Goal: Task Accomplishment & Management: Complete application form

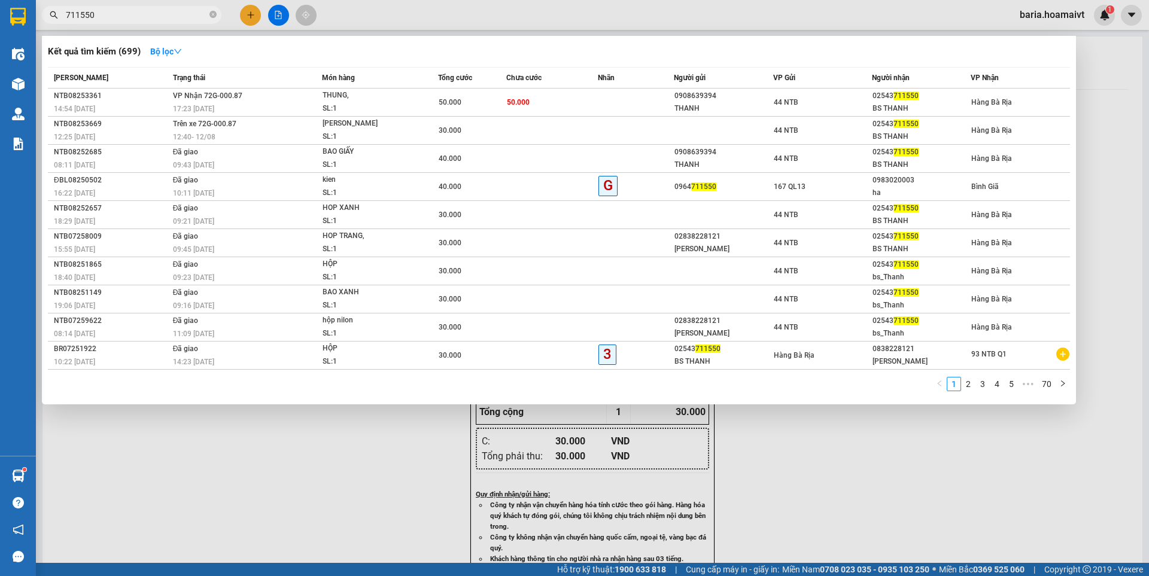
click at [245, 10] on div at bounding box center [574, 288] width 1149 height 576
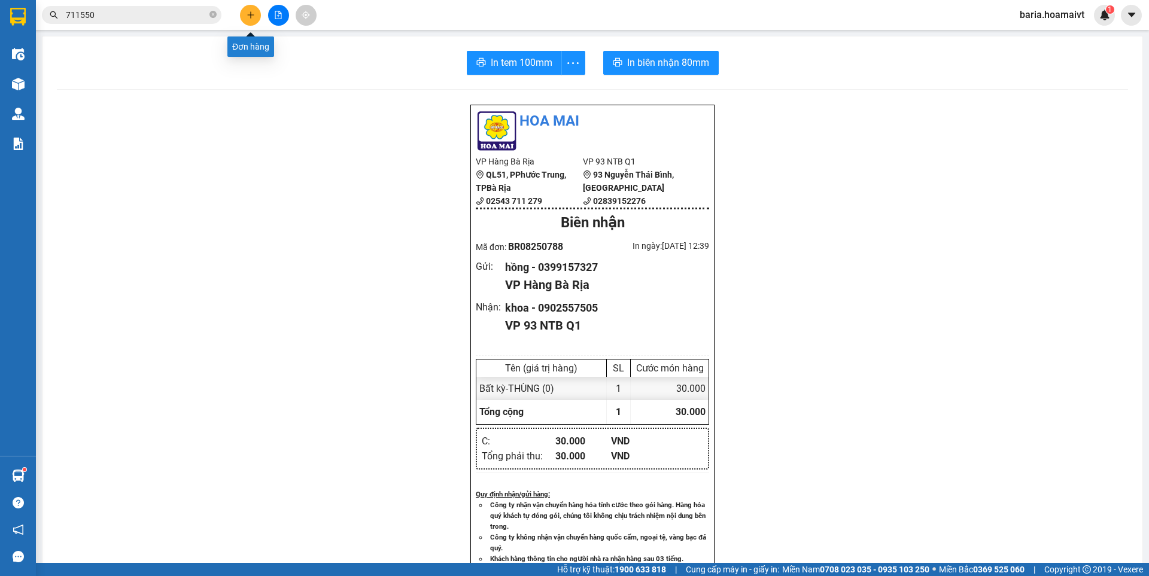
click at [249, 14] on icon "plus" at bounding box center [251, 15] width 8 height 8
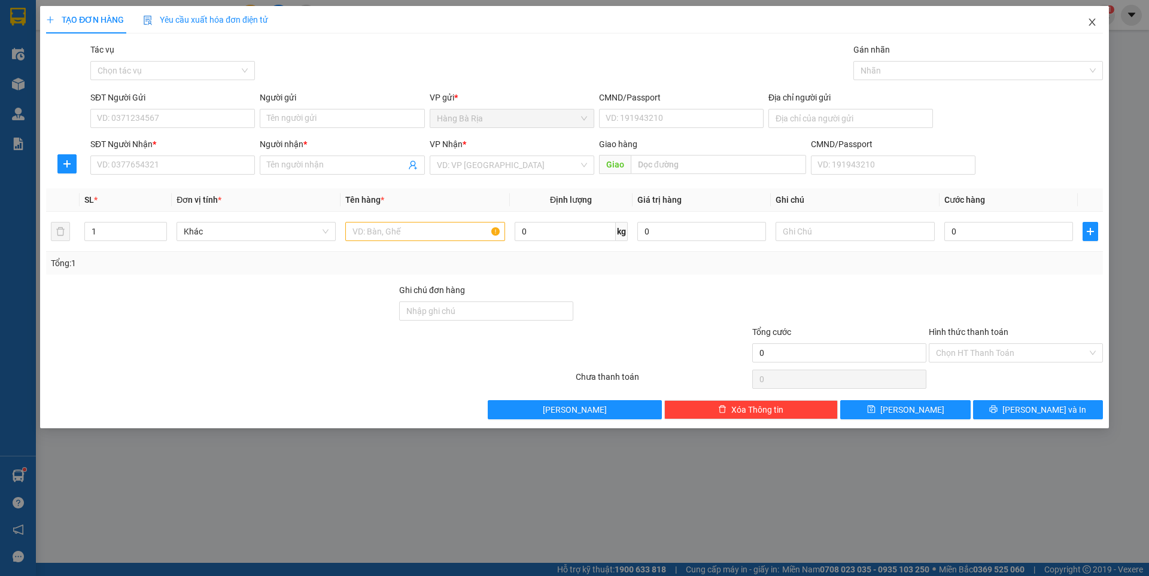
drag, startPoint x: 1089, startPoint y: 22, endPoint x: 1074, endPoint y: 17, distance: 15.7
click at [1090, 22] on icon "close" at bounding box center [1092, 22] width 10 height 10
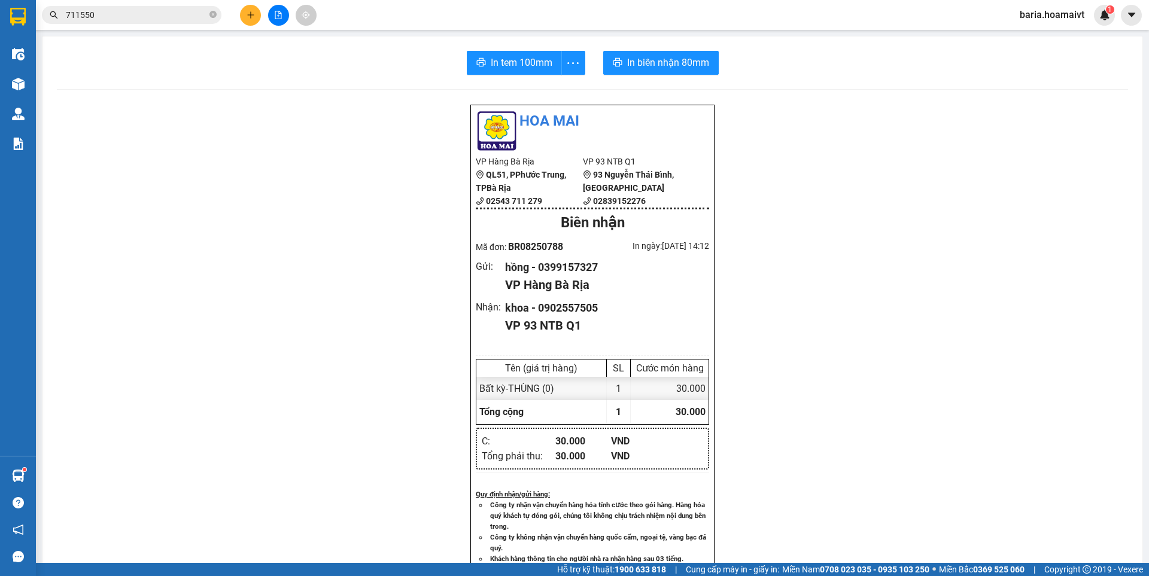
click at [158, 13] on input "711550" at bounding box center [136, 14] width 141 height 13
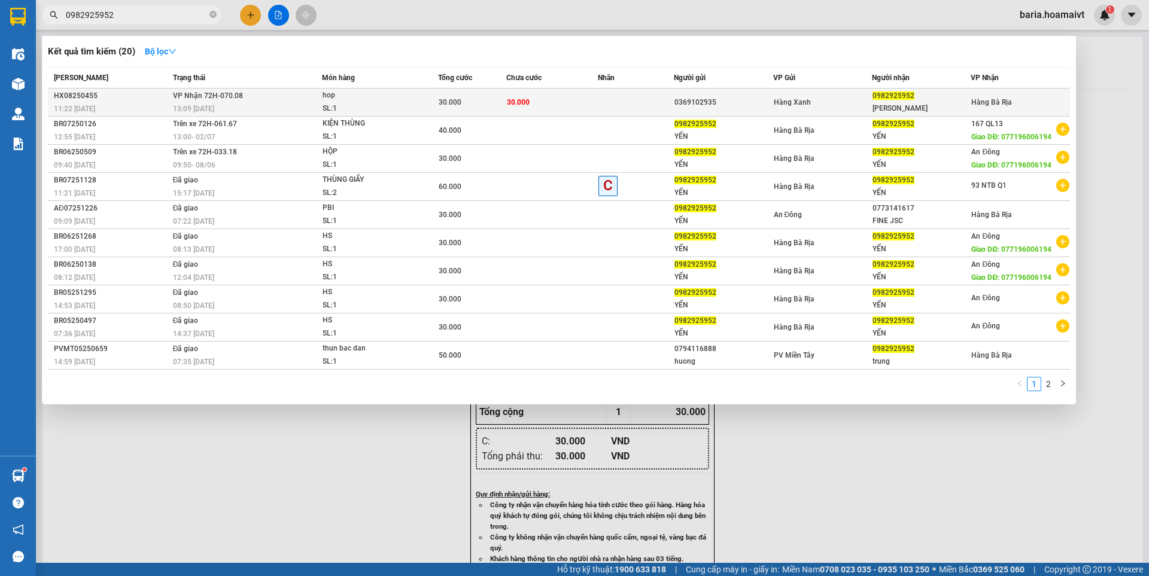
type input "0982925952"
click at [912, 107] on div "[PERSON_NAME]" at bounding box center [922, 108] width 98 height 13
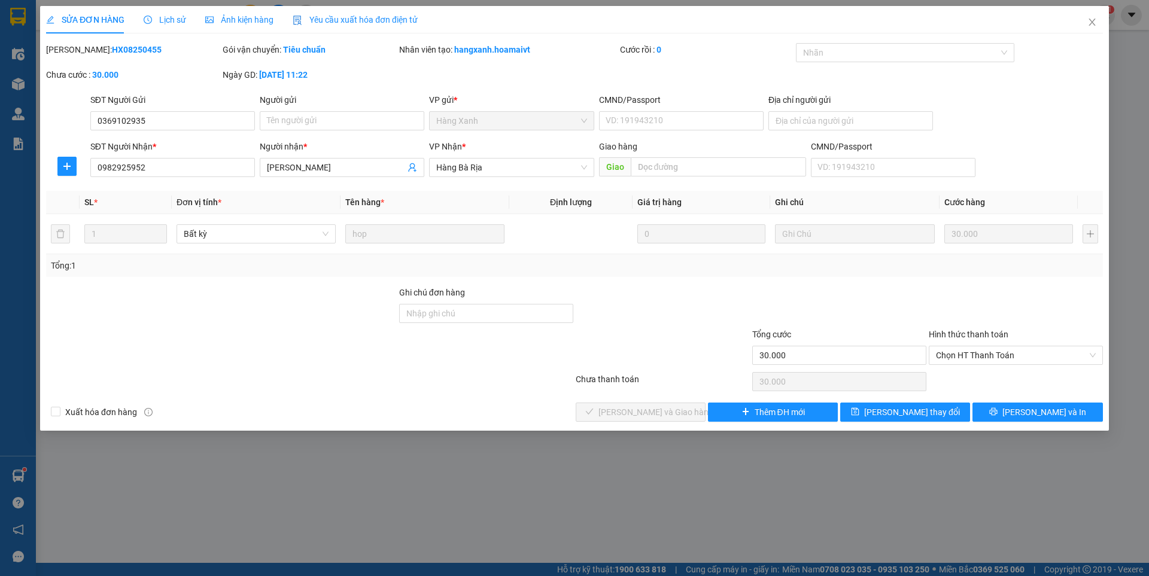
type input "0369102935"
type input "0982925952"
type input "[PERSON_NAME]"
type input "30.000"
click at [952, 353] on span "Chọn HT Thanh Toán" at bounding box center [1016, 356] width 160 height 18
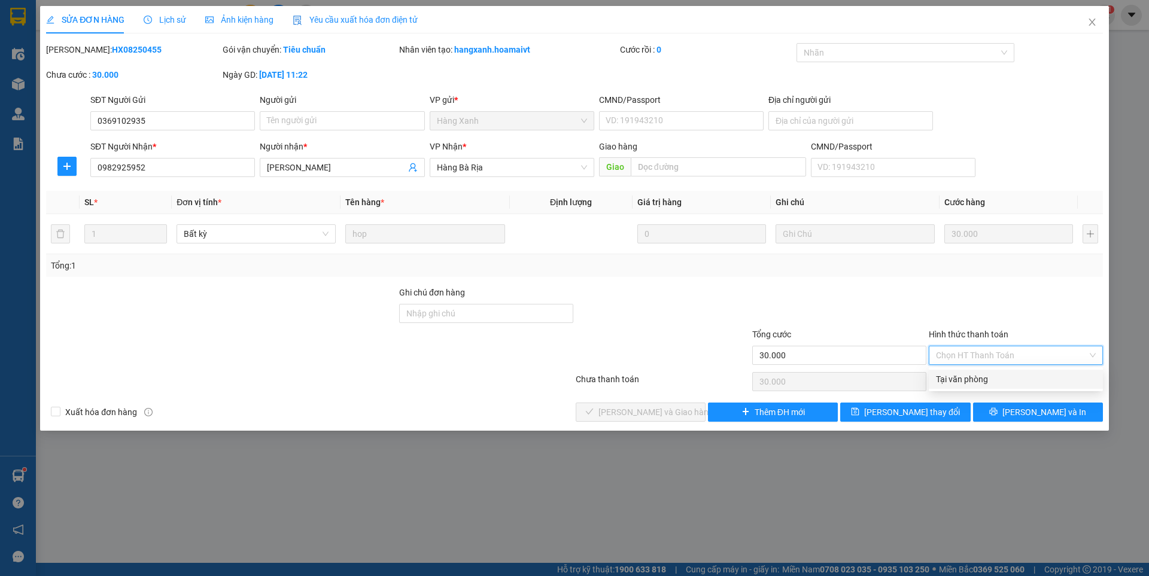
click at [939, 378] on div "Tại văn phòng" at bounding box center [1016, 379] width 160 height 13
type input "0"
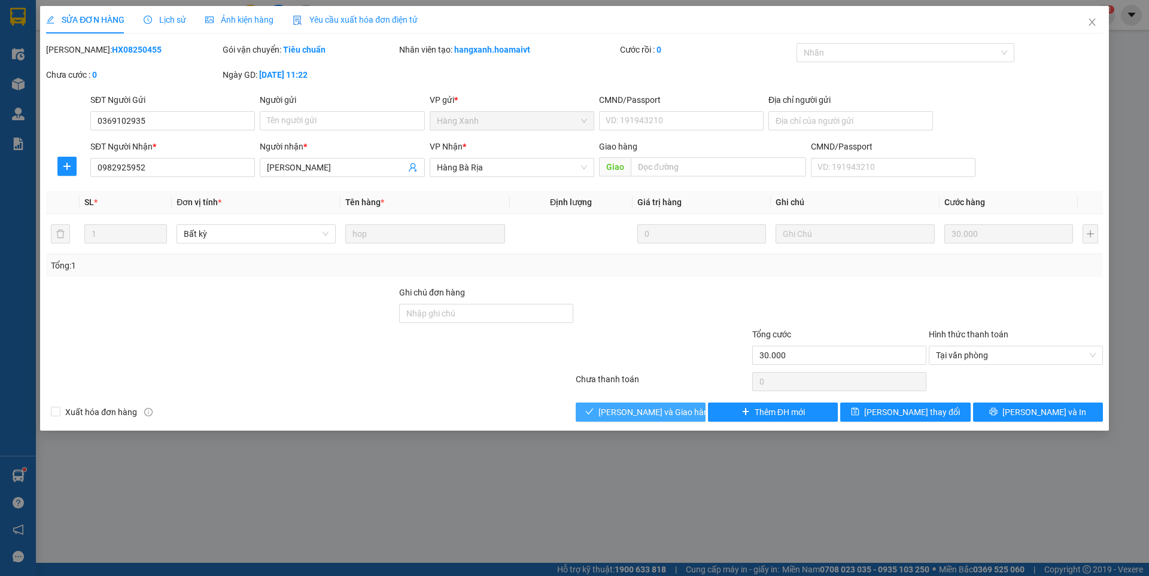
drag, startPoint x: 672, startPoint y: 409, endPoint x: 663, endPoint y: 402, distance: 11.0
click at [671, 408] on span "[PERSON_NAME] và Giao hàng" at bounding box center [655, 412] width 115 height 13
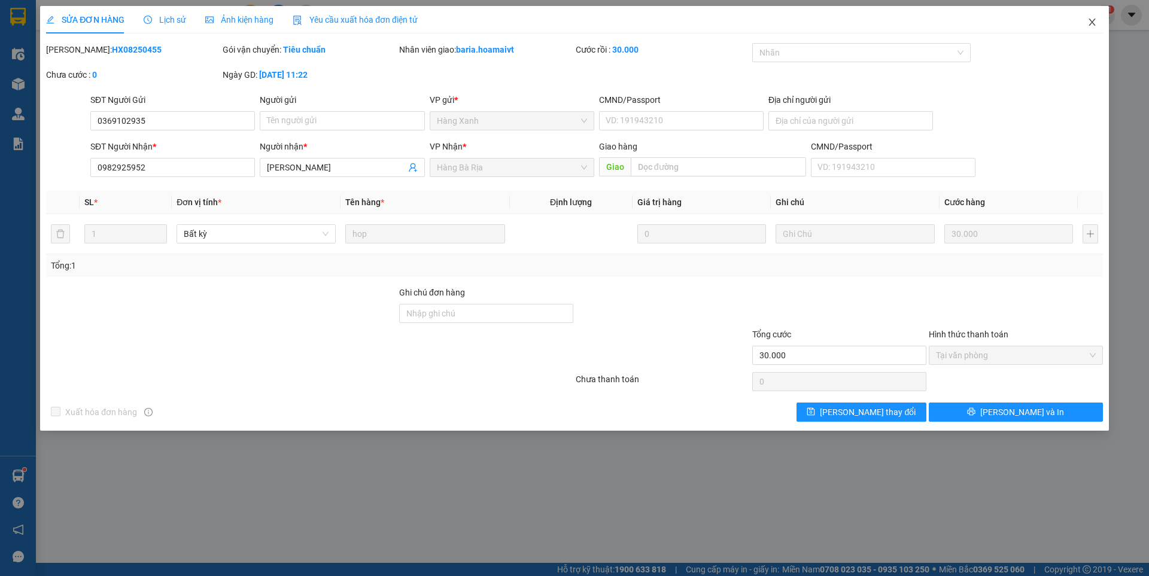
click at [1091, 20] on icon "close" at bounding box center [1092, 22] width 10 height 10
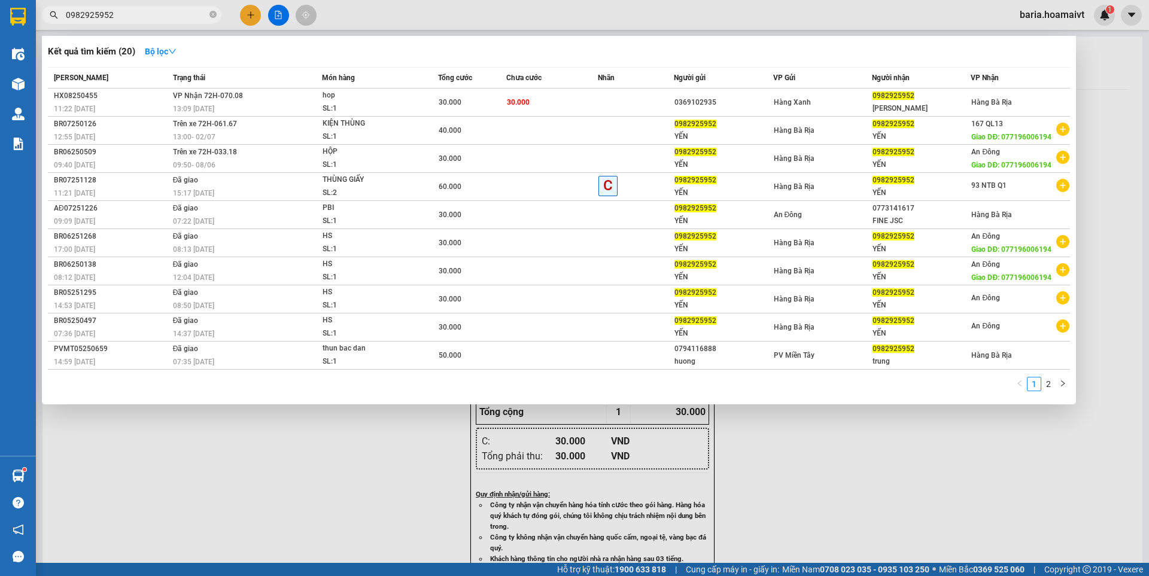
click at [144, 16] on input "0982925952" at bounding box center [136, 14] width 141 height 13
click at [201, 14] on input "0982925952" at bounding box center [136, 14] width 141 height 13
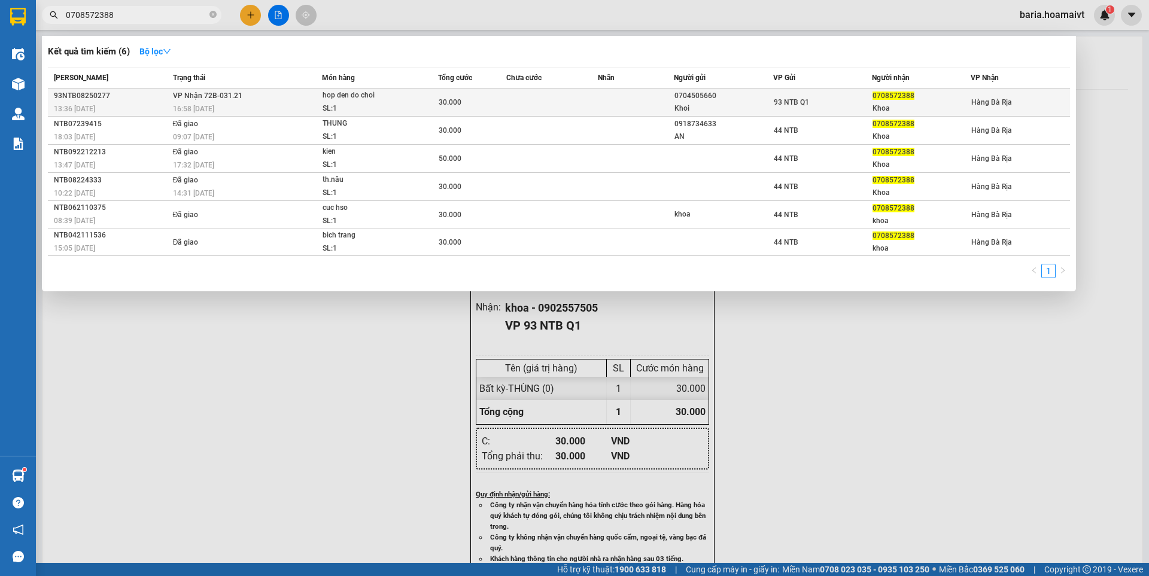
type input "0708572388"
click at [436, 102] on span "hop den do choi SL: 1" at bounding box center [380, 102] width 114 height 26
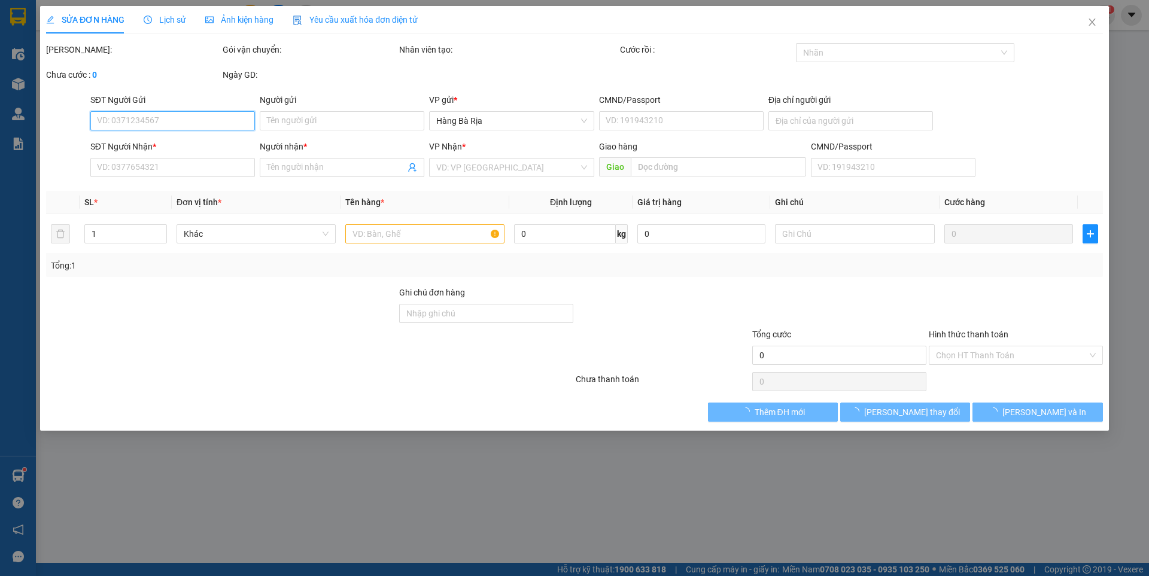
type input "0704505660"
type input "Khoi"
type input "079096032762"
type input "0708572388"
type input "Khoa"
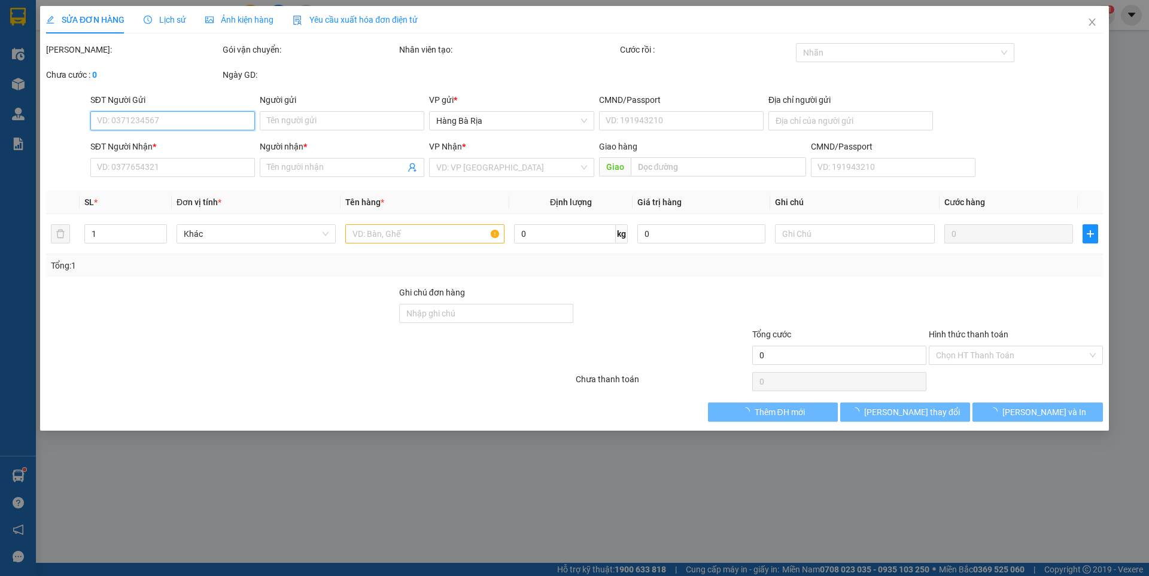
type input "30.000"
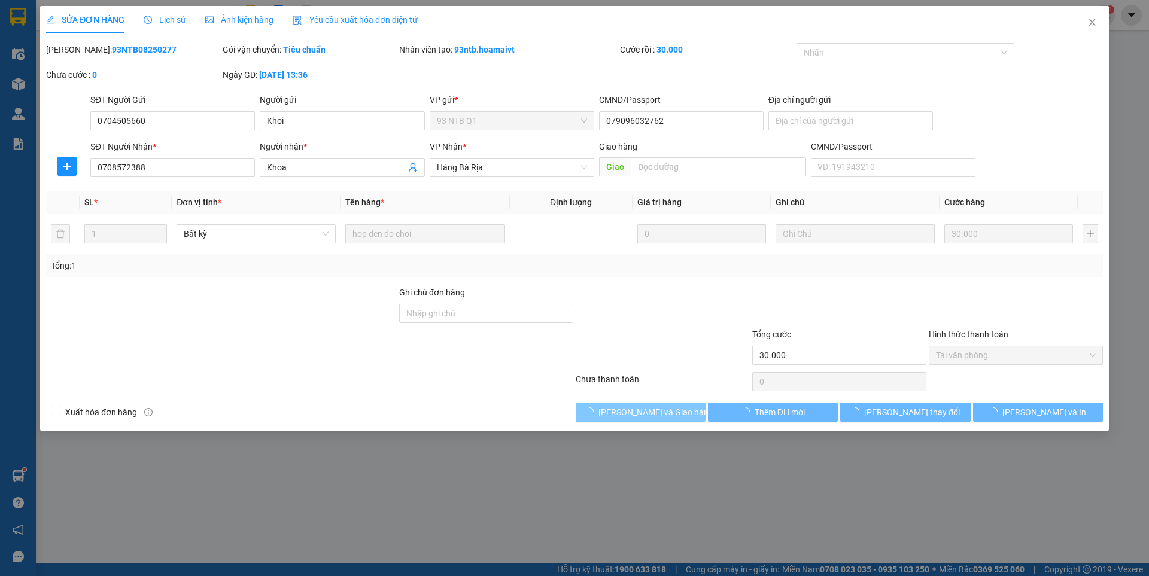
click at [679, 412] on span "[PERSON_NAME] và Giao hàng" at bounding box center [655, 412] width 115 height 13
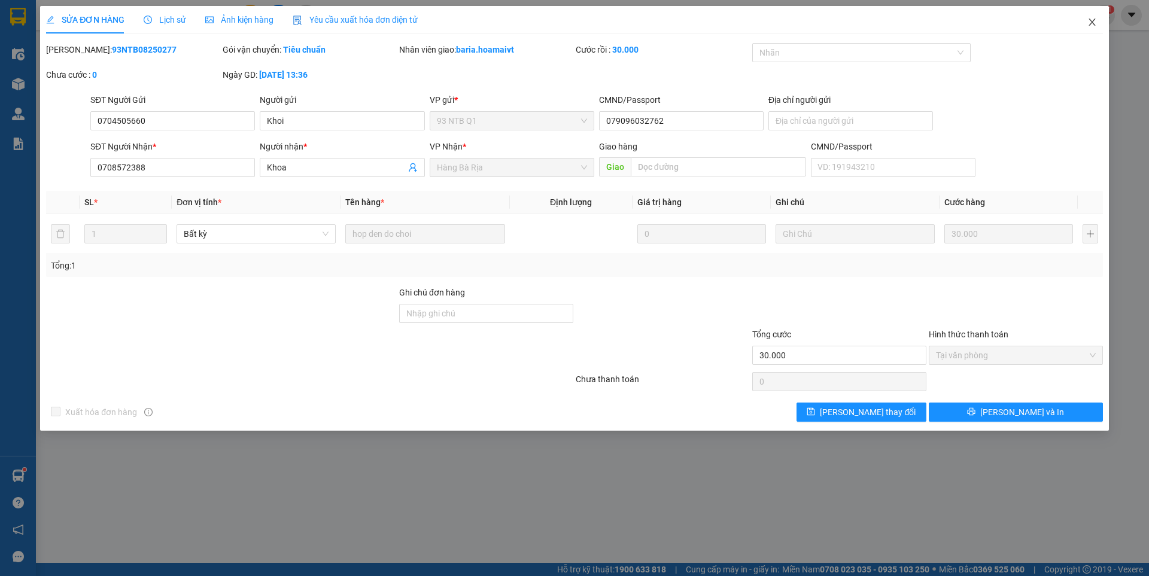
click at [1092, 18] on icon "close" at bounding box center [1092, 22] width 10 height 10
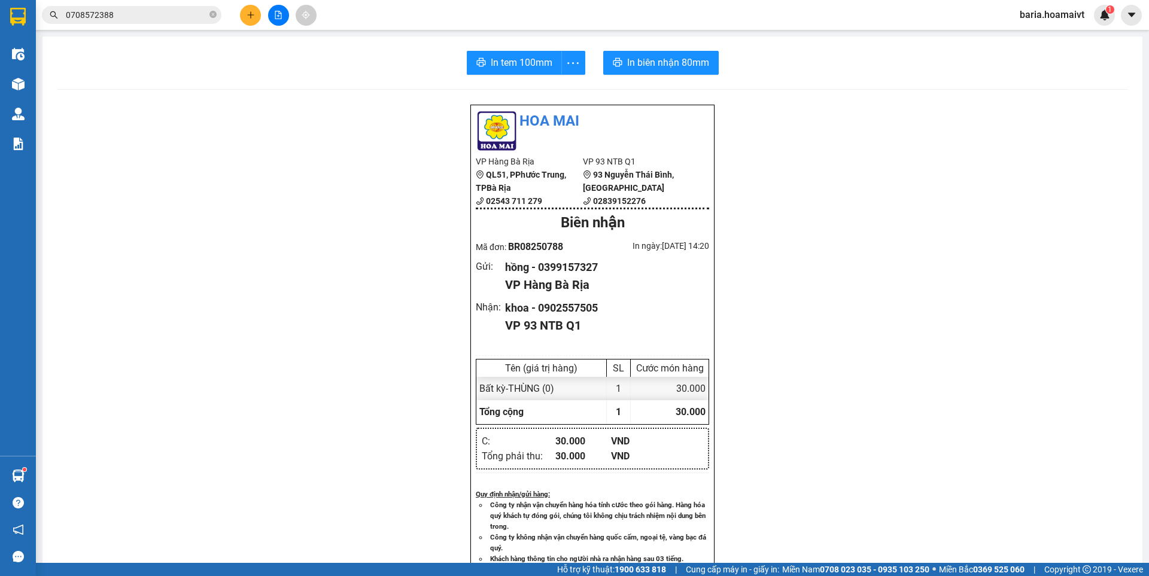
click at [139, 17] on input "0708572388" at bounding box center [136, 14] width 141 height 13
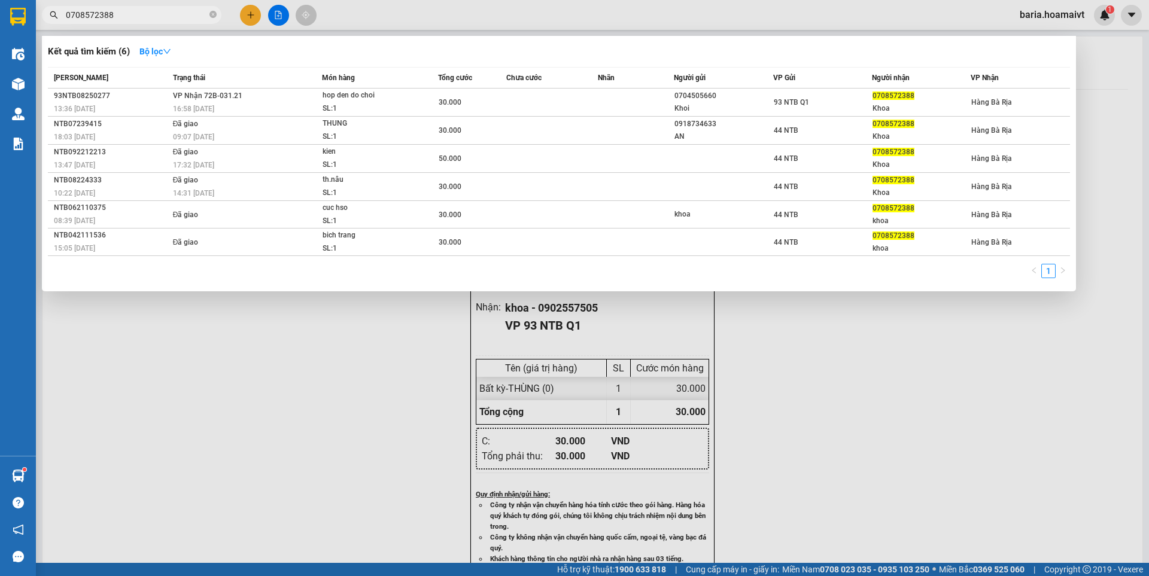
click at [274, 338] on div at bounding box center [574, 288] width 1149 height 576
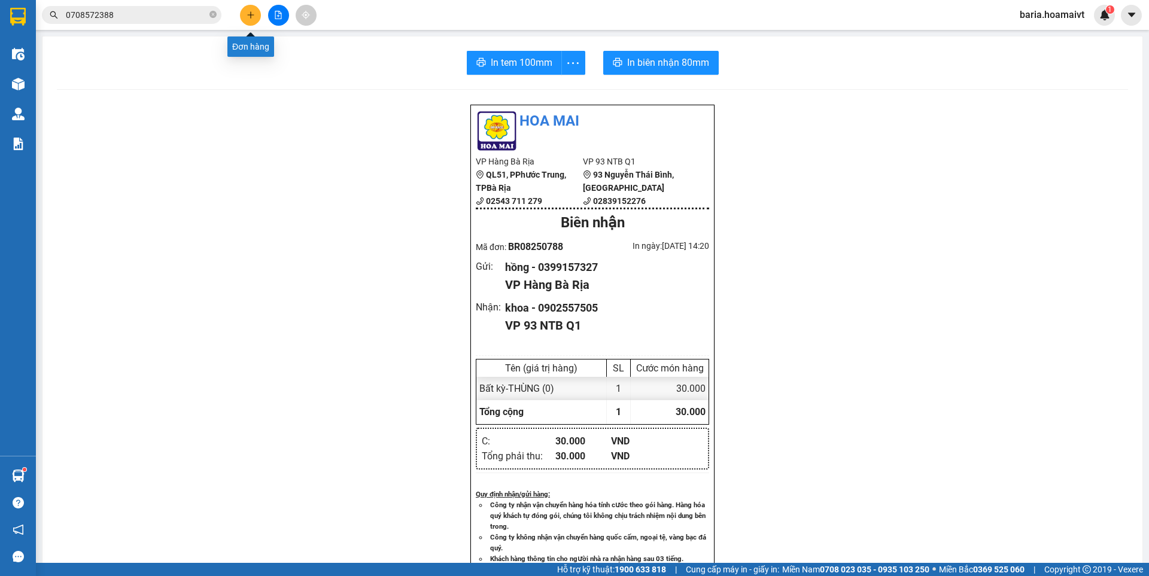
click at [254, 13] on icon "plus" at bounding box center [251, 15] width 8 height 8
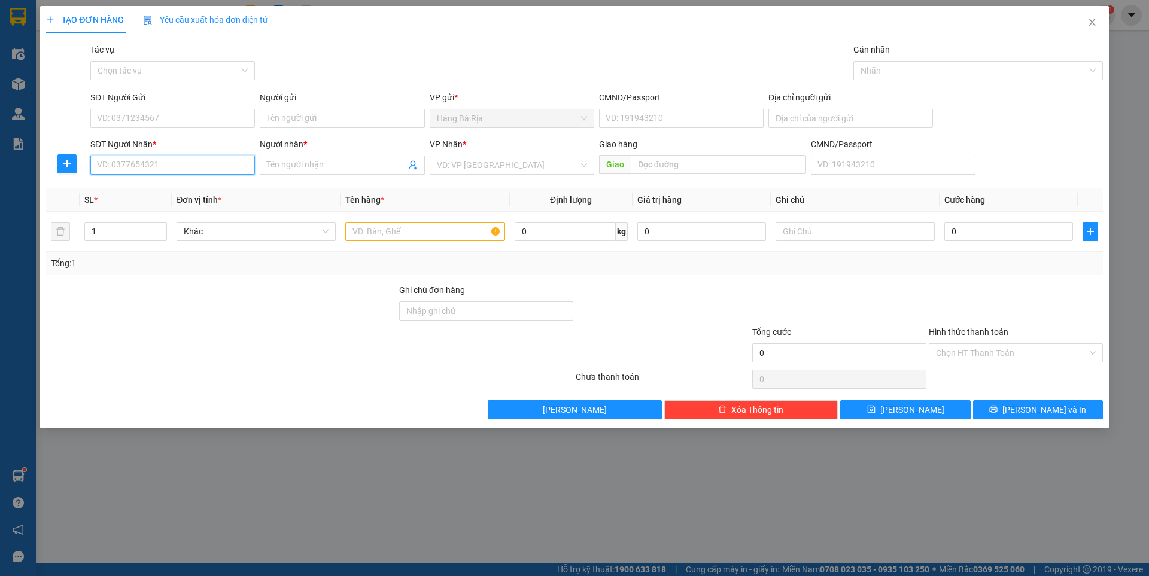
click at [205, 160] on input "SĐT Người Nhận *" at bounding box center [172, 165] width 165 height 19
type input "0937941712"
click at [310, 163] on input "Người nhận *" at bounding box center [336, 165] width 138 height 13
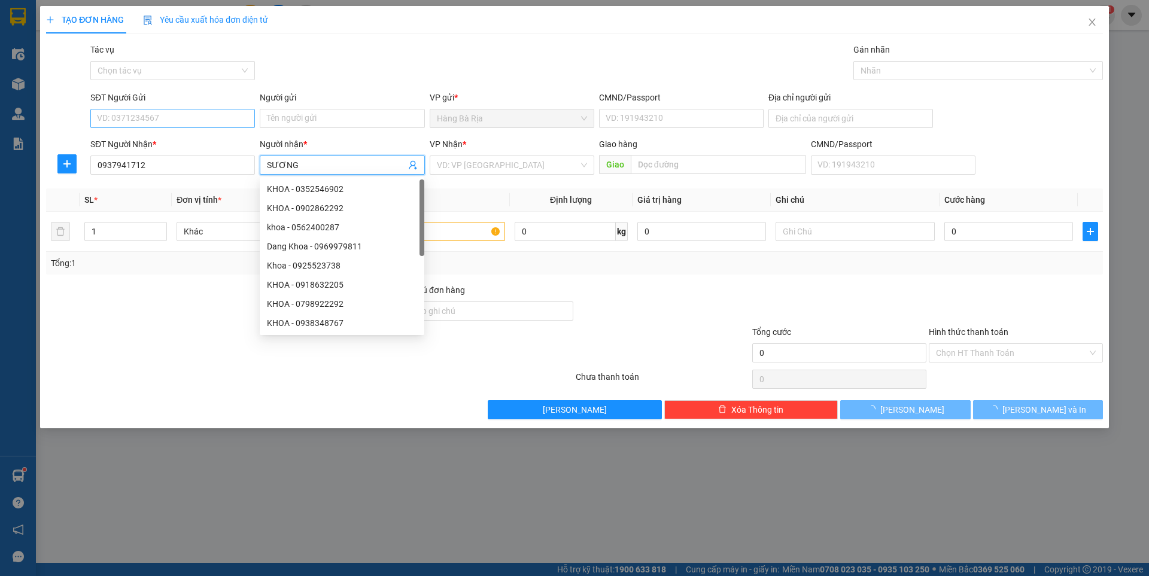
type input "SƯƠNG"
click at [161, 115] on input "SĐT Người Gửi" at bounding box center [172, 118] width 165 height 19
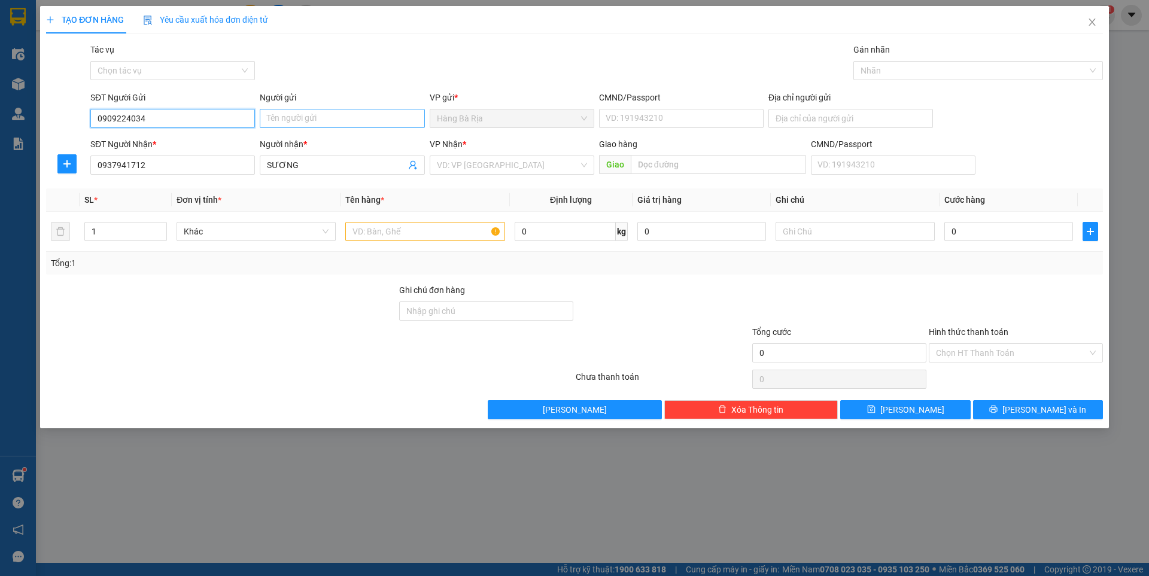
type input "0909224034"
click at [317, 119] on input "Người gửi" at bounding box center [342, 118] width 165 height 19
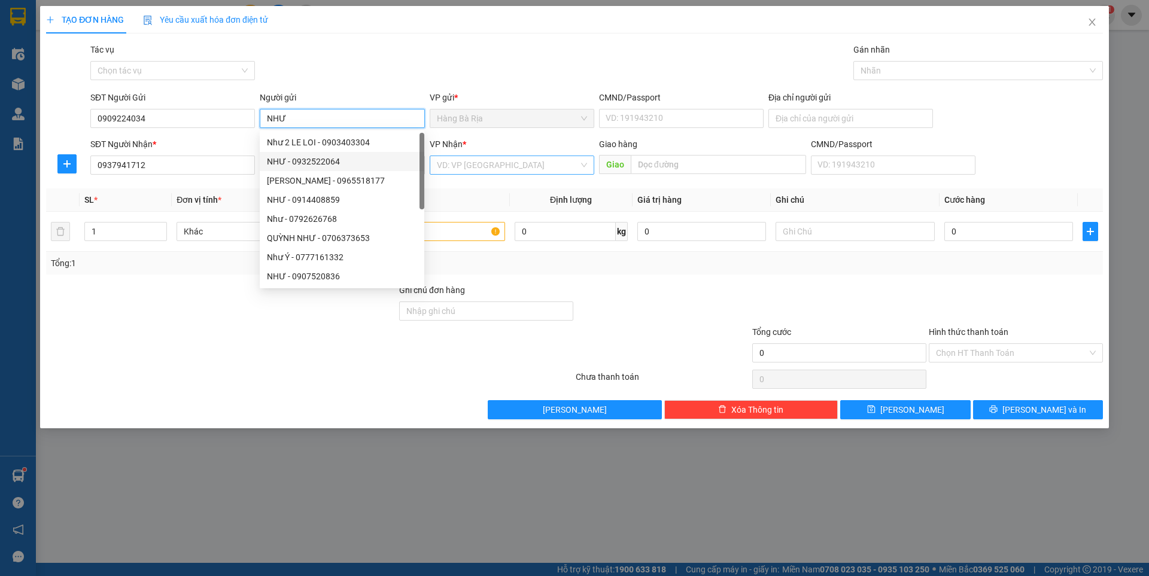
type input "NHƯ"
click at [528, 160] on input "search" at bounding box center [508, 165] width 142 height 18
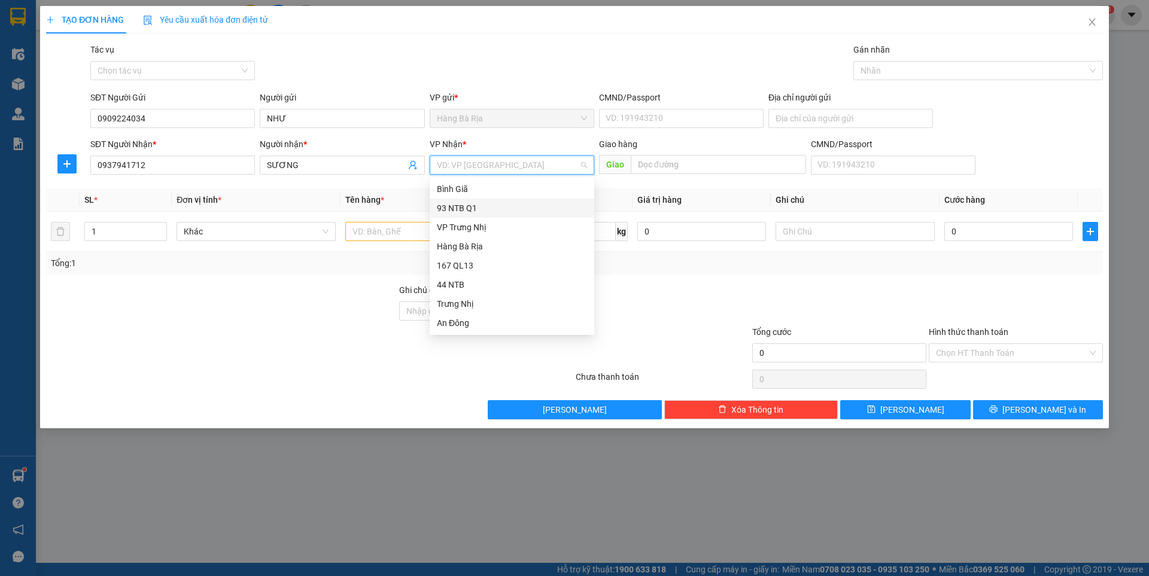
click at [464, 209] on div "93 NTB Q1" at bounding box center [512, 208] width 150 height 13
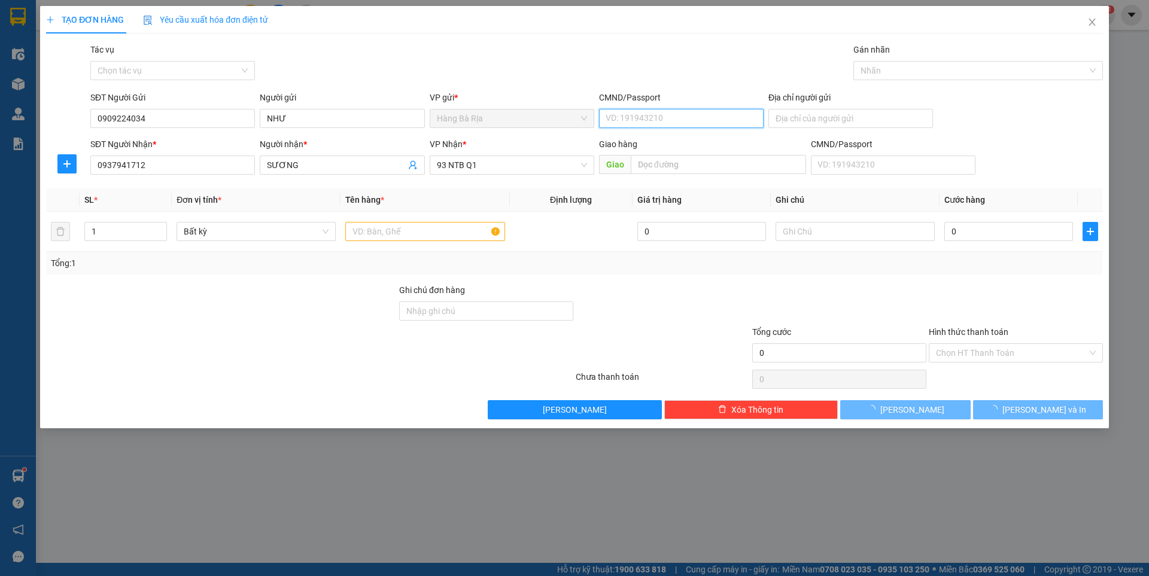
click at [658, 116] on input "CMND/Passport" at bounding box center [681, 118] width 165 height 19
type input "077191000240"
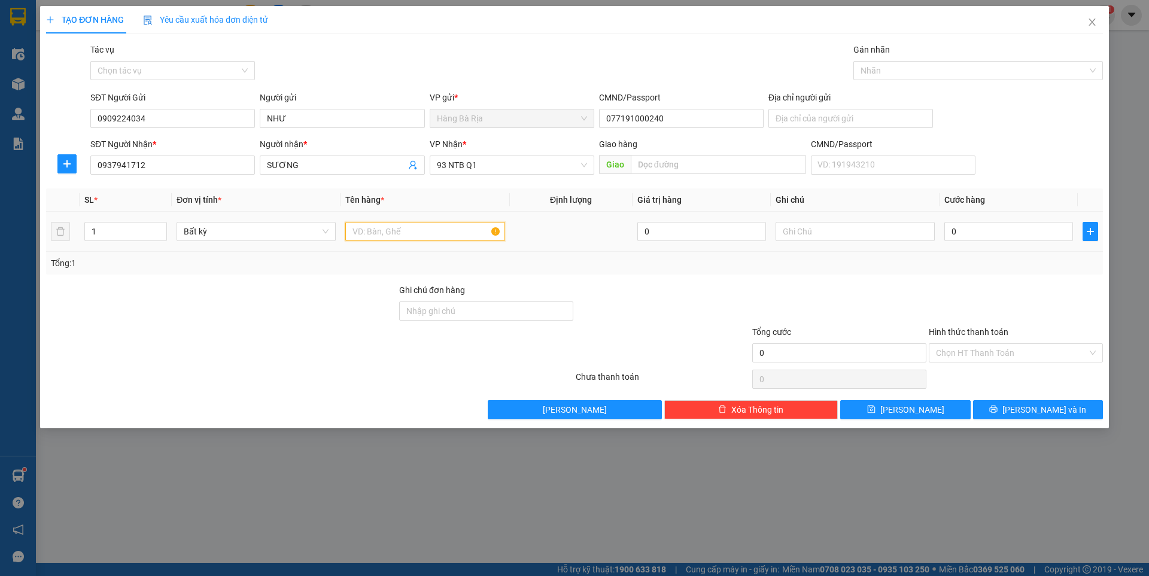
click at [451, 229] on input "text" at bounding box center [424, 231] width 159 height 19
type input "XỐP"
click at [1036, 235] on input "0" at bounding box center [1008, 231] width 129 height 19
type input "3"
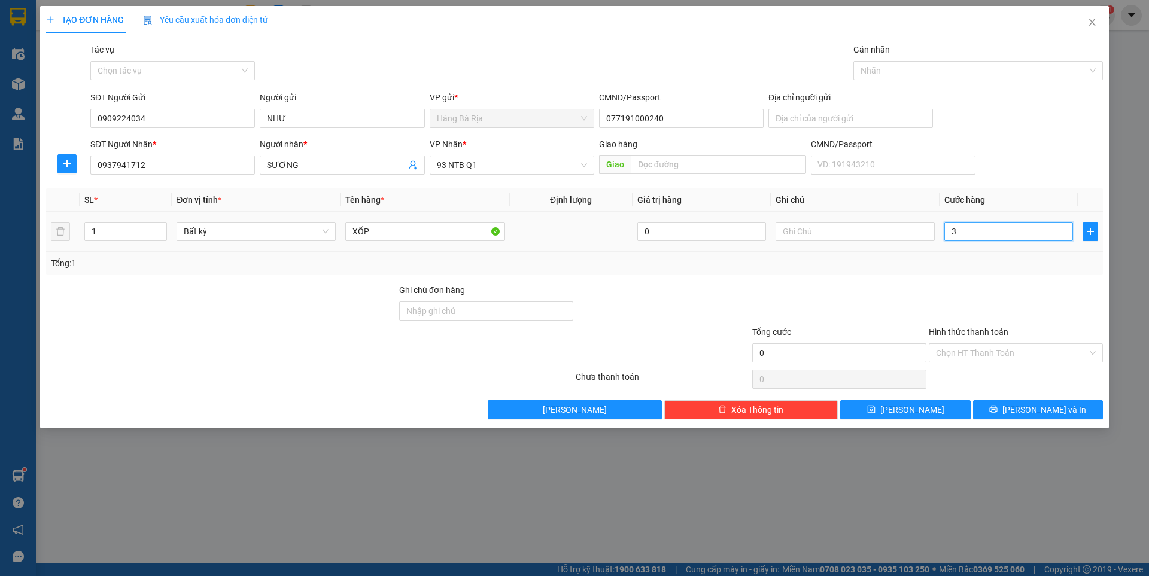
type input "3"
type input "30"
type input "30.000"
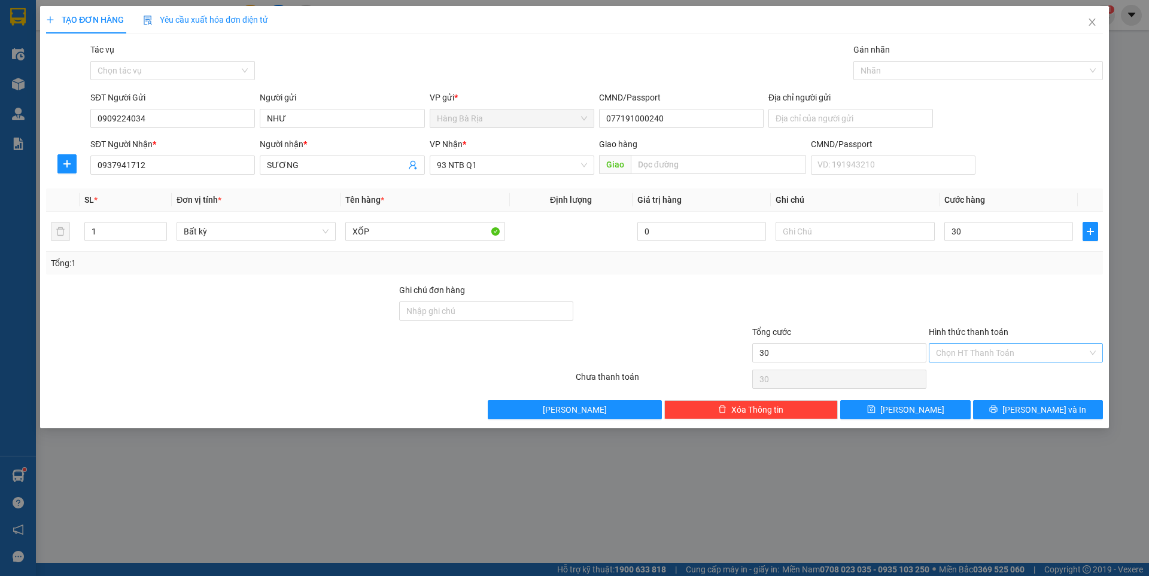
type input "30.000"
click at [994, 354] on input "Hình thức thanh toán" at bounding box center [1011, 353] width 151 height 18
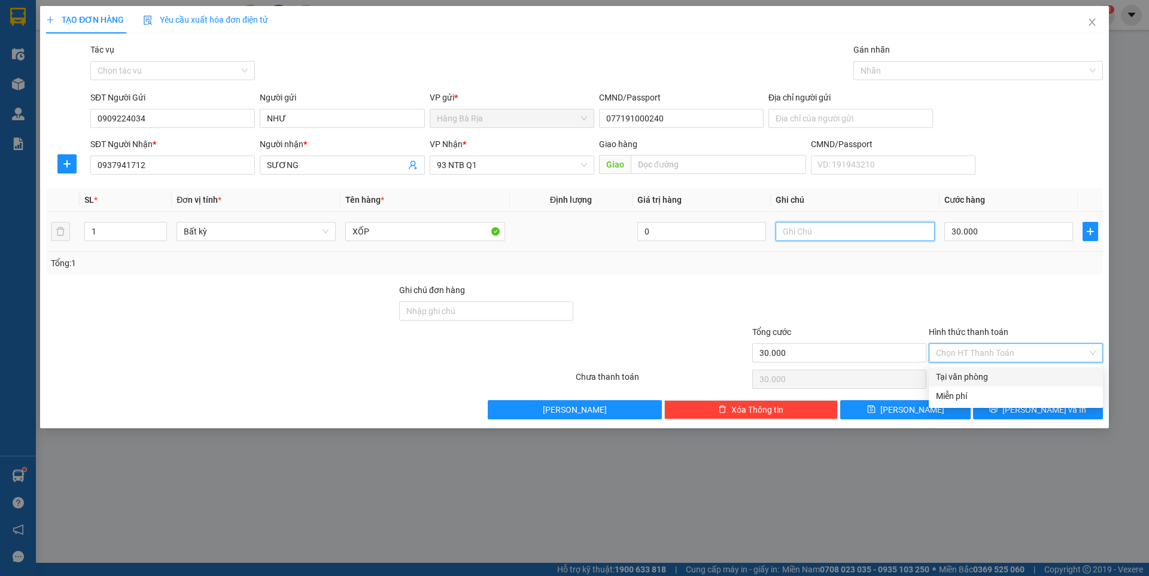
click at [832, 235] on input "text" at bounding box center [855, 231] width 159 height 19
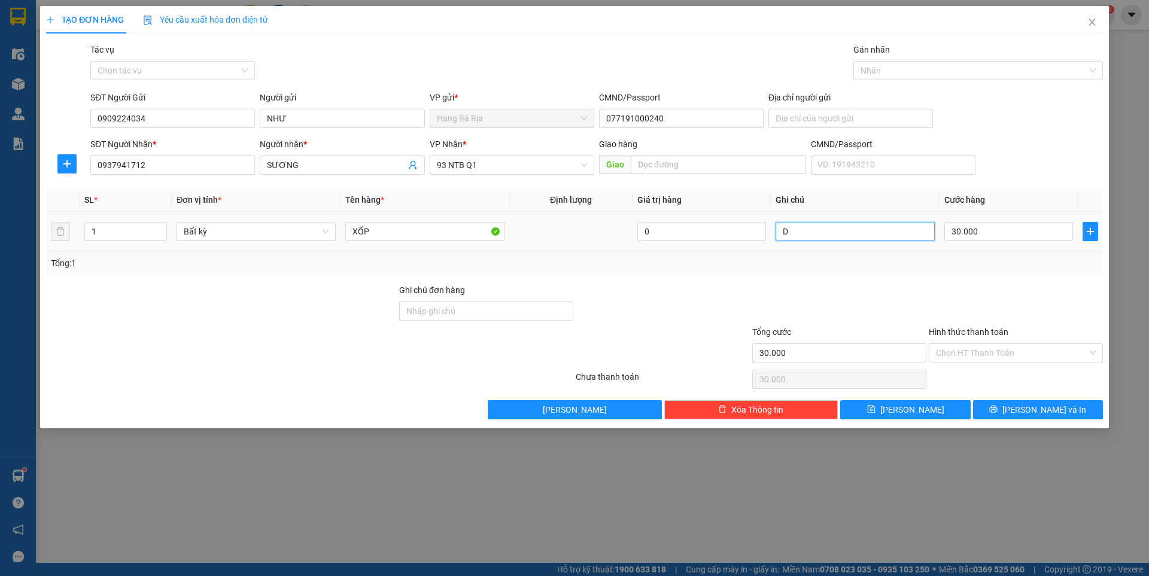
type input "D"
type input "ĐÒ ĂN"
click at [1014, 348] on input "Hình thức thanh toán" at bounding box center [1011, 353] width 151 height 18
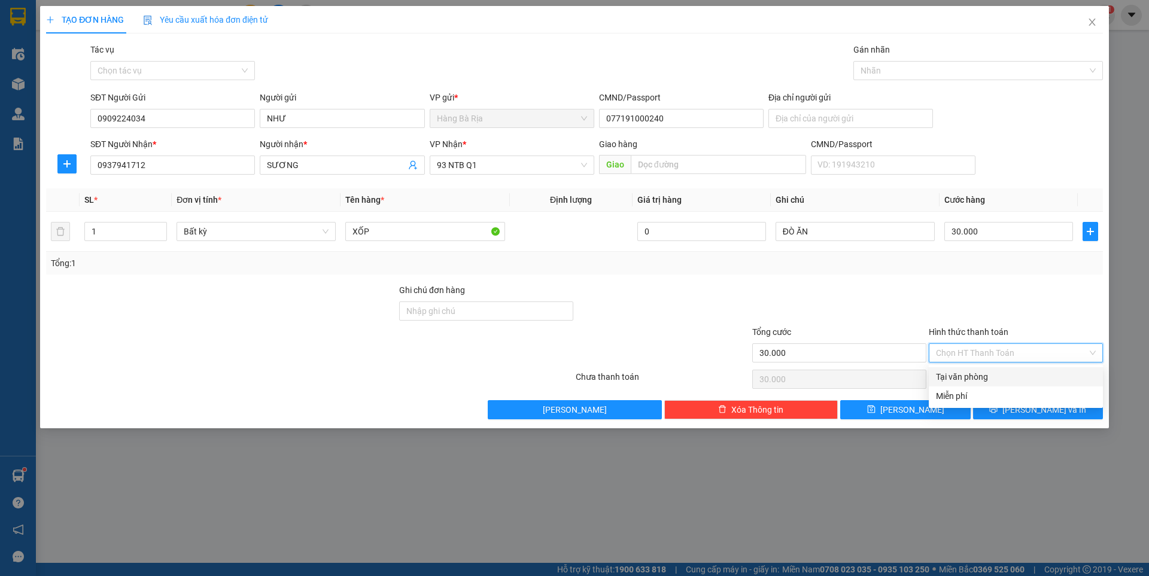
click at [972, 373] on div "Tại văn phòng" at bounding box center [1016, 376] width 160 height 13
type input "0"
click at [1028, 408] on span "[PERSON_NAME] và In" at bounding box center [1044, 409] width 84 height 13
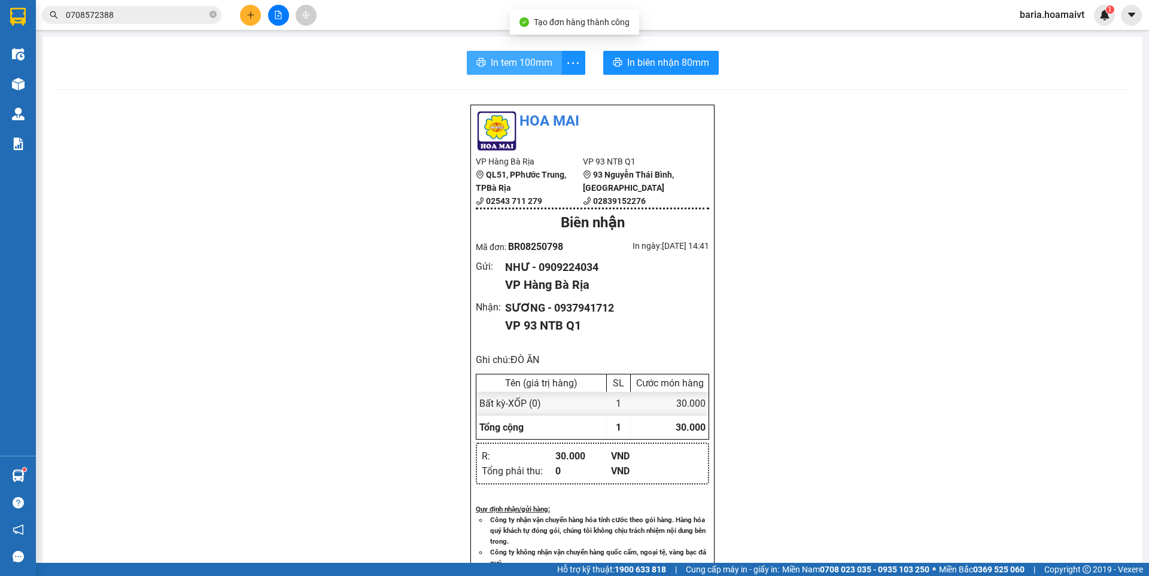
click at [498, 55] on span "In tem 100mm" at bounding box center [522, 62] width 62 height 15
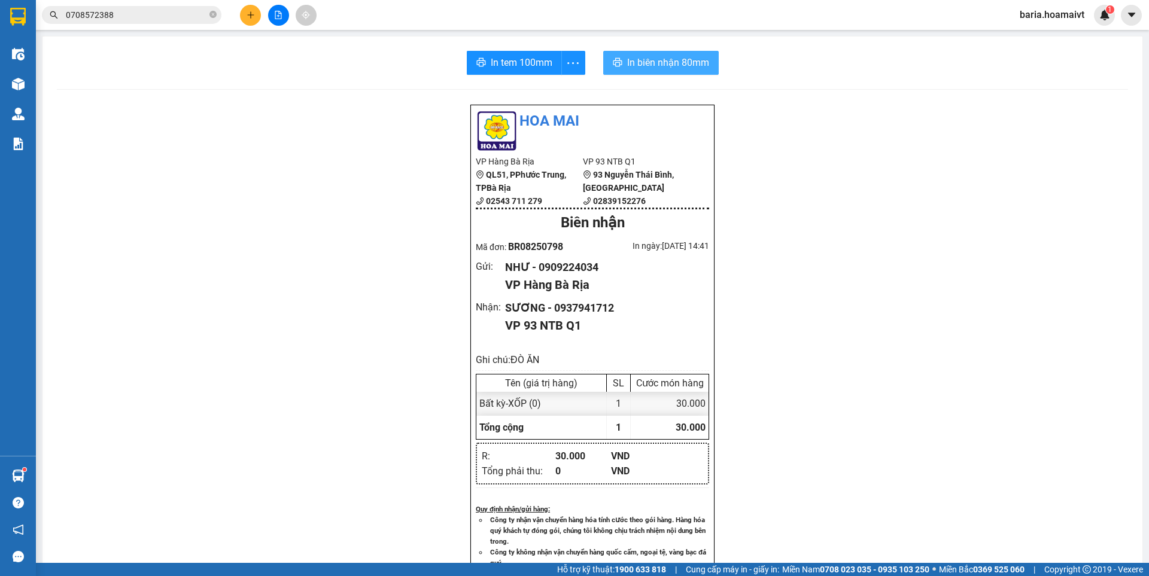
click at [650, 62] on span "In biên nhận 80mm" at bounding box center [668, 62] width 82 height 15
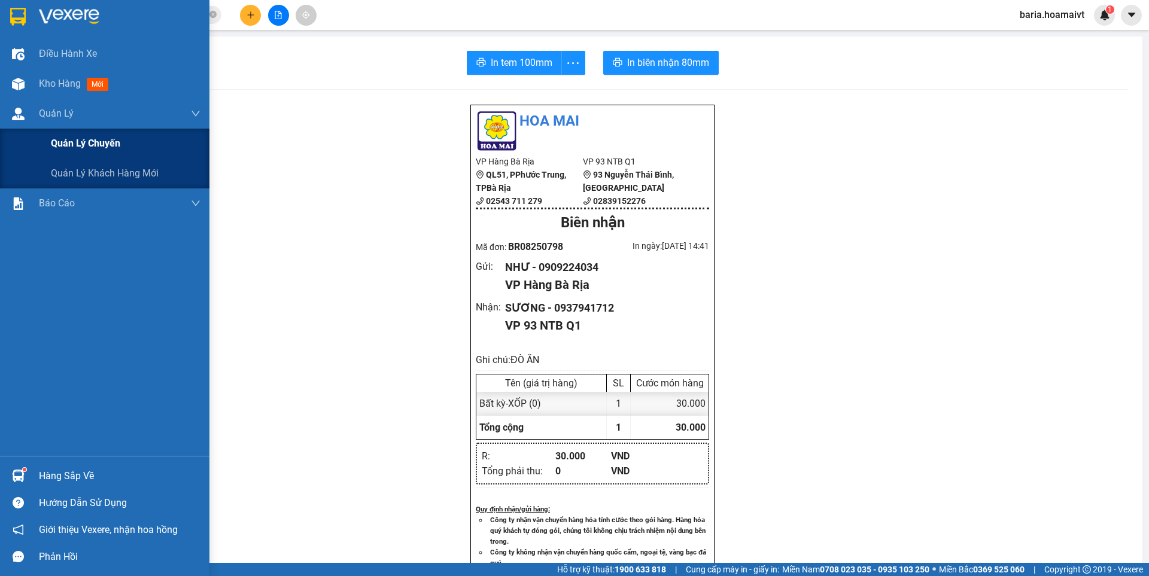
click at [59, 146] on span "Quản lý chuyến" at bounding box center [85, 143] width 69 height 15
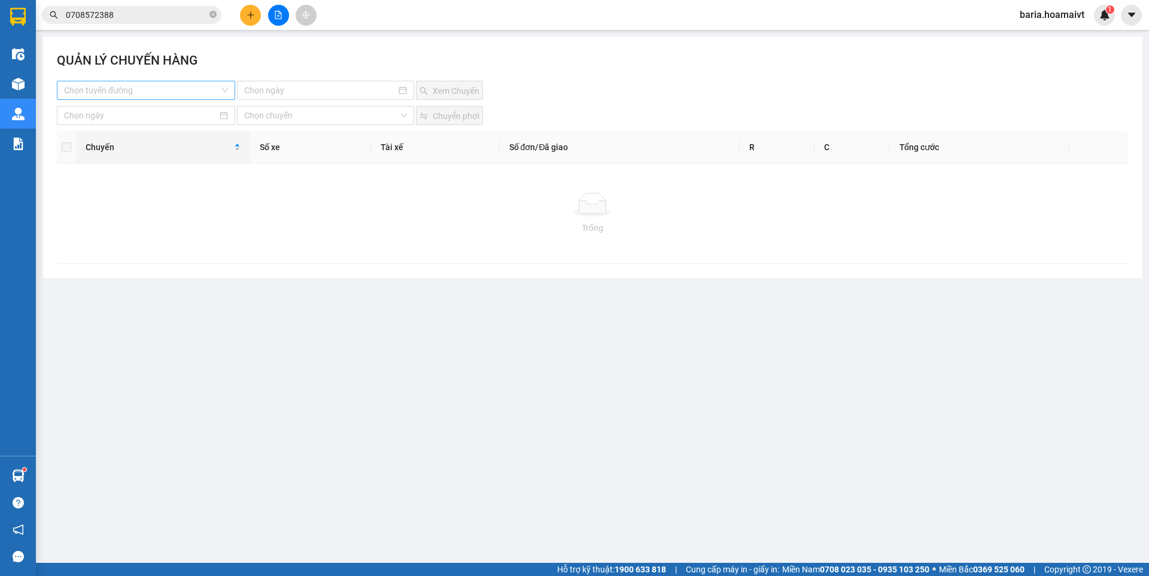
click at [190, 92] on input "search" at bounding box center [142, 90] width 156 height 18
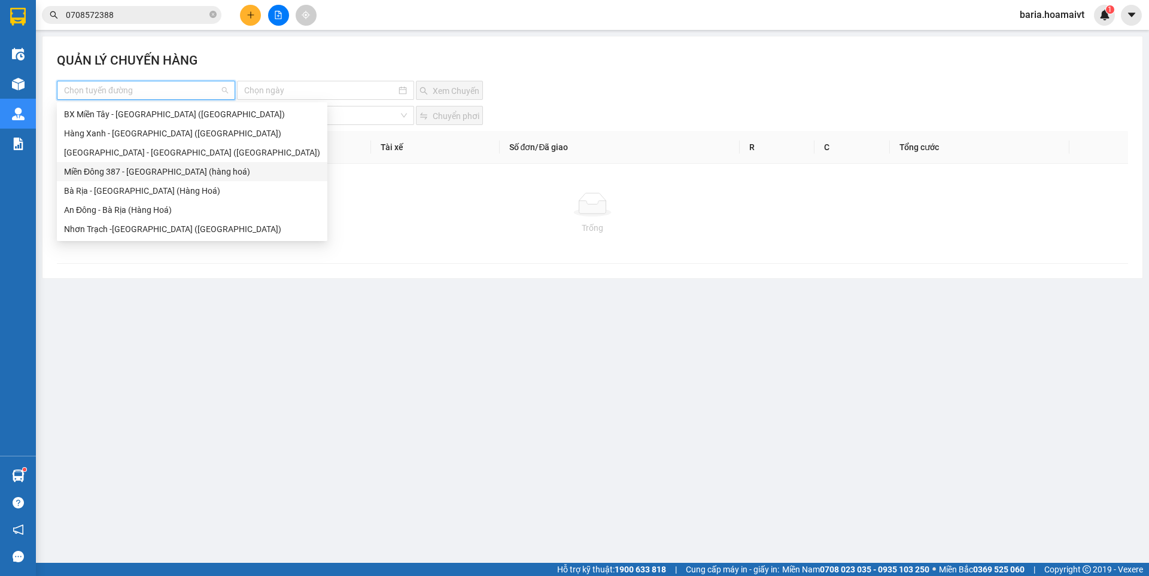
click at [141, 177] on div "Miền Đông 387 - [GEOGRAPHIC_DATA] (hàng hoá)" at bounding box center [192, 171] width 256 height 13
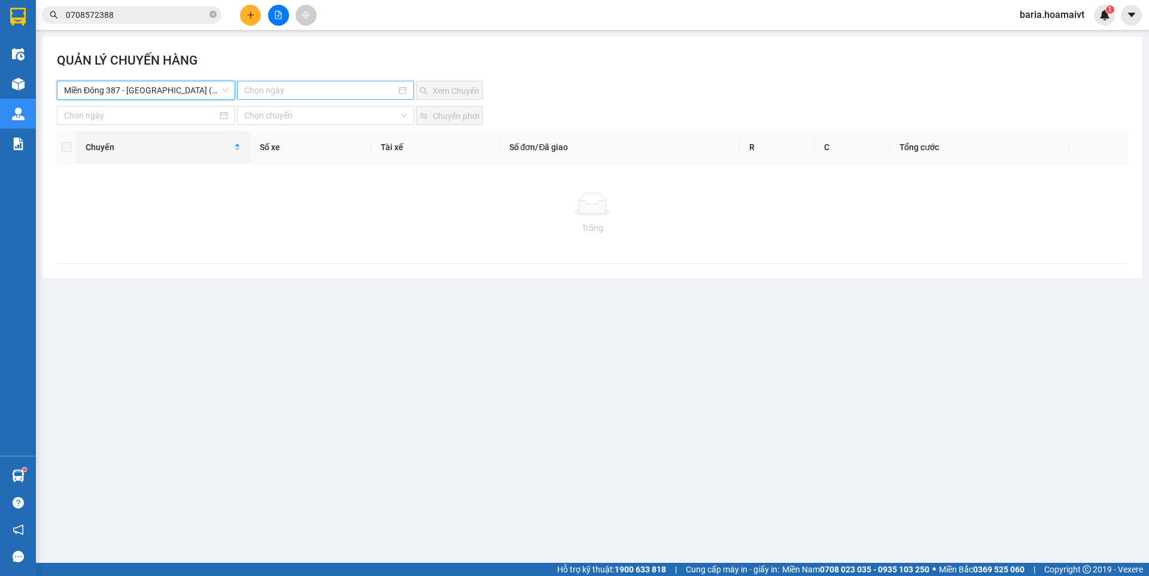
click at [286, 93] on input at bounding box center [319, 90] width 151 height 13
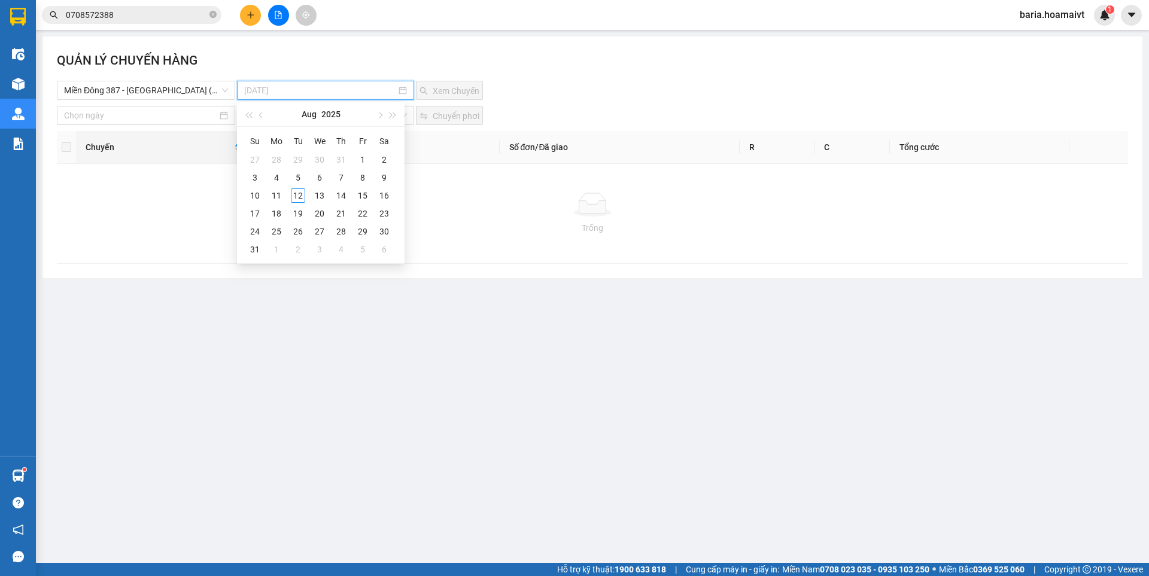
drag, startPoint x: 300, startPoint y: 198, endPoint x: 393, endPoint y: 102, distance: 132.9
click at [300, 196] on div "12" at bounding box center [298, 196] width 14 height 14
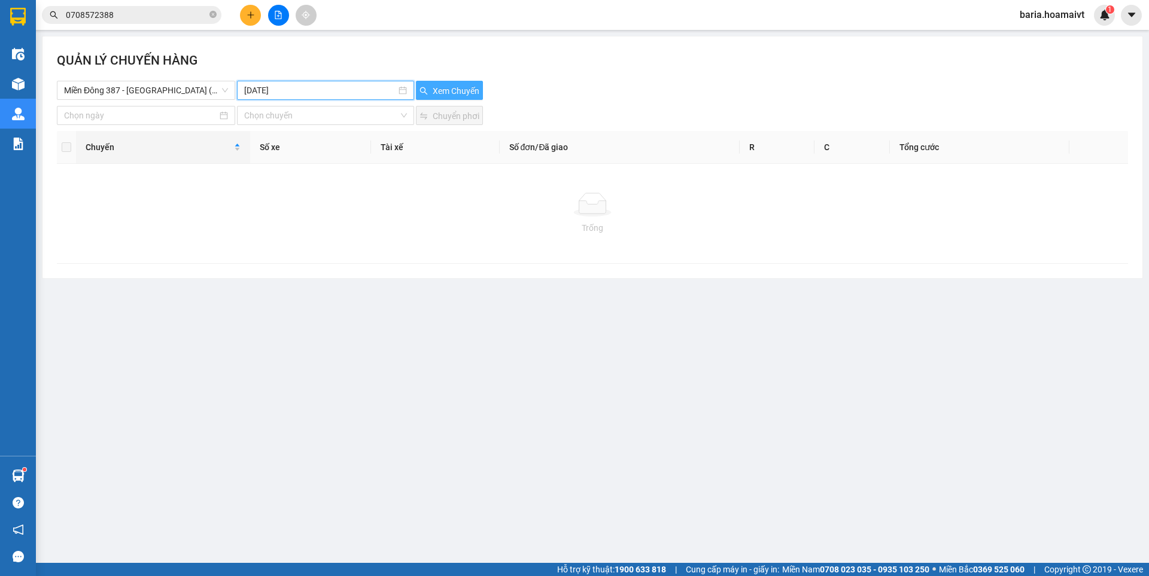
click at [436, 87] on span "Xem Chuyến" at bounding box center [456, 90] width 47 height 13
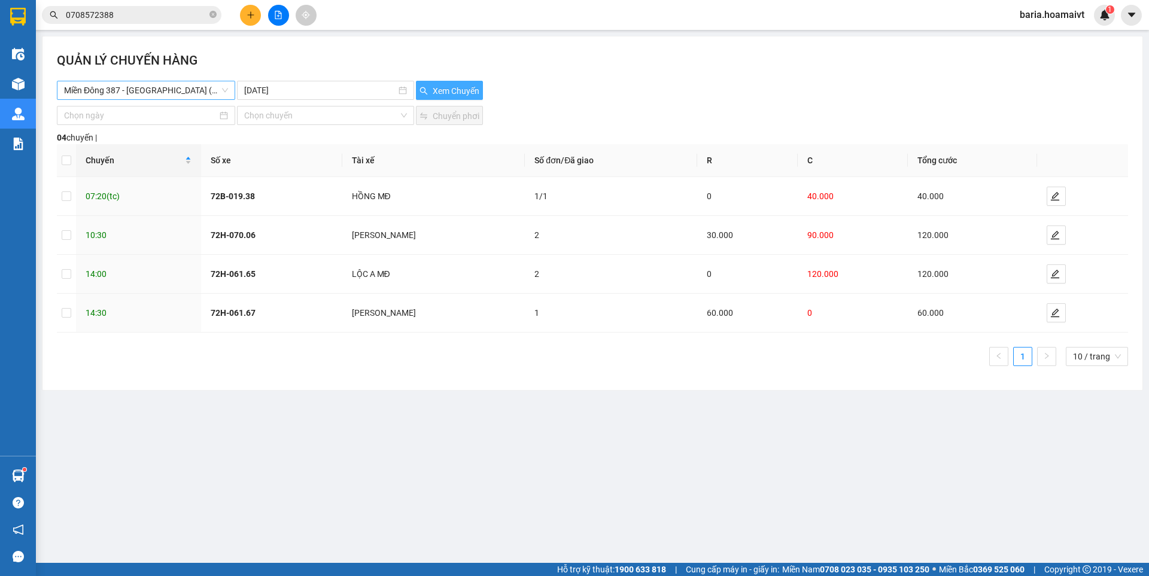
click at [152, 87] on span "Miền Đông 387 - [GEOGRAPHIC_DATA] (hàng hoá)" at bounding box center [146, 90] width 164 height 18
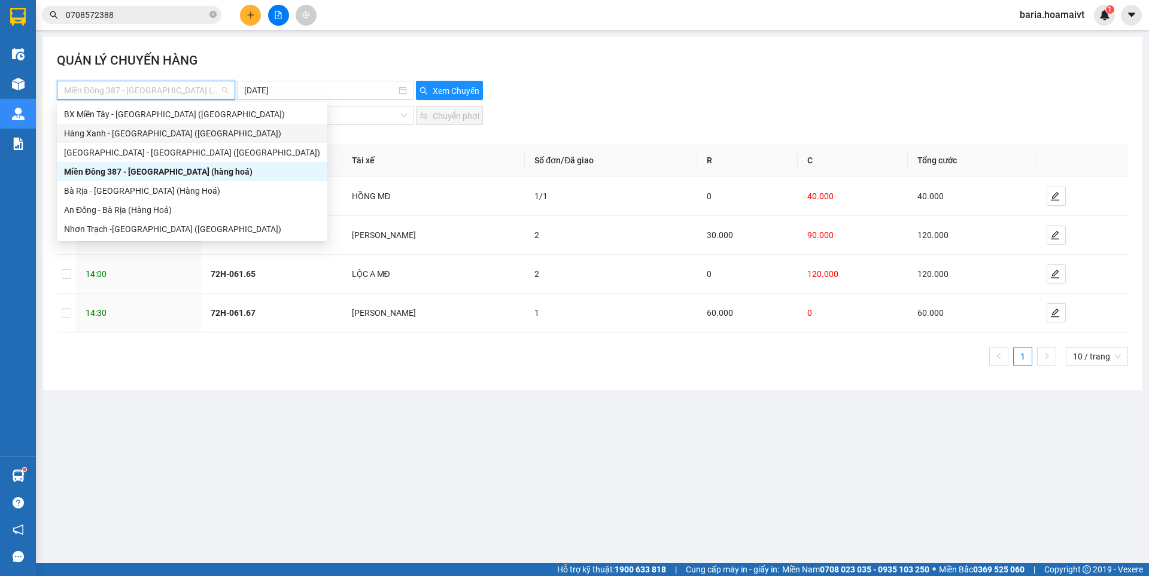
click at [134, 138] on div "Hàng Xanh - [GEOGRAPHIC_DATA] ([GEOGRAPHIC_DATA])" at bounding box center [192, 133] width 256 height 13
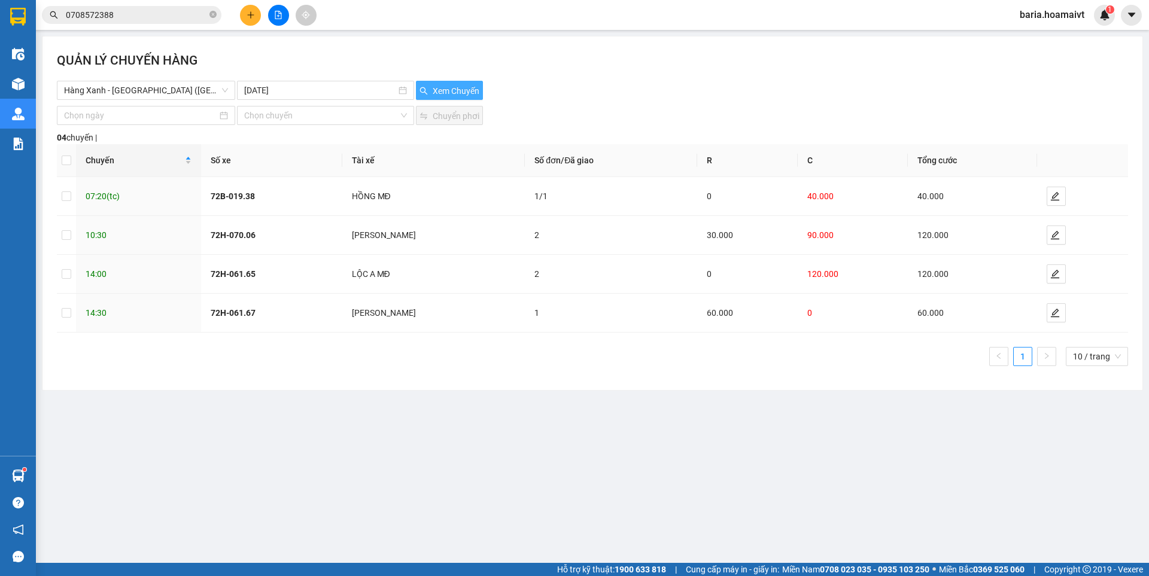
click at [473, 87] on span "Xem Chuyến" at bounding box center [456, 90] width 47 height 13
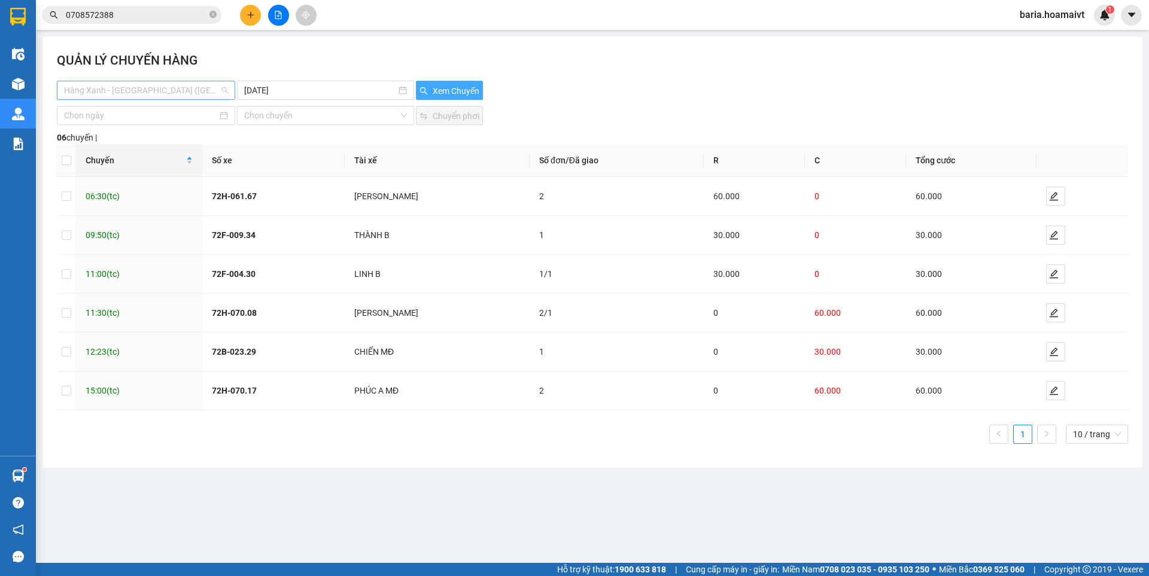
click at [205, 85] on span "Hàng Xanh - [GEOGRAPHIC_DATA] ([GEOGRAPHIC_DATA])" at bounding box center [146, 90] width 164 height 18
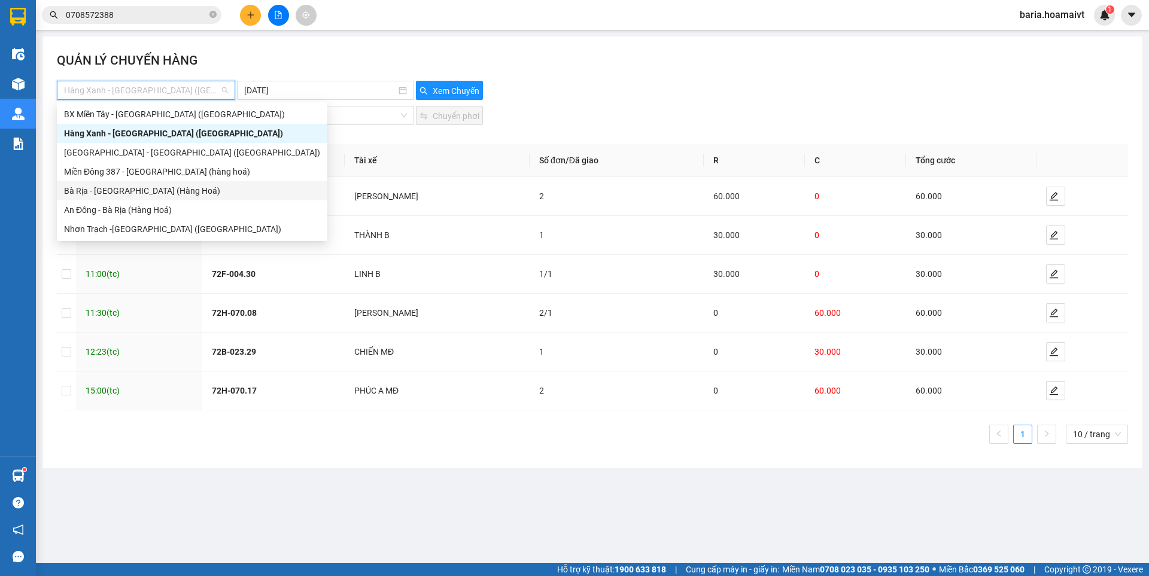
click at [129, 195] on div "Bà Rịa - [GEOGRAPHIC_DATA] (Hàng Hoá)" at bounding box center [192, 190] width 256 height 13
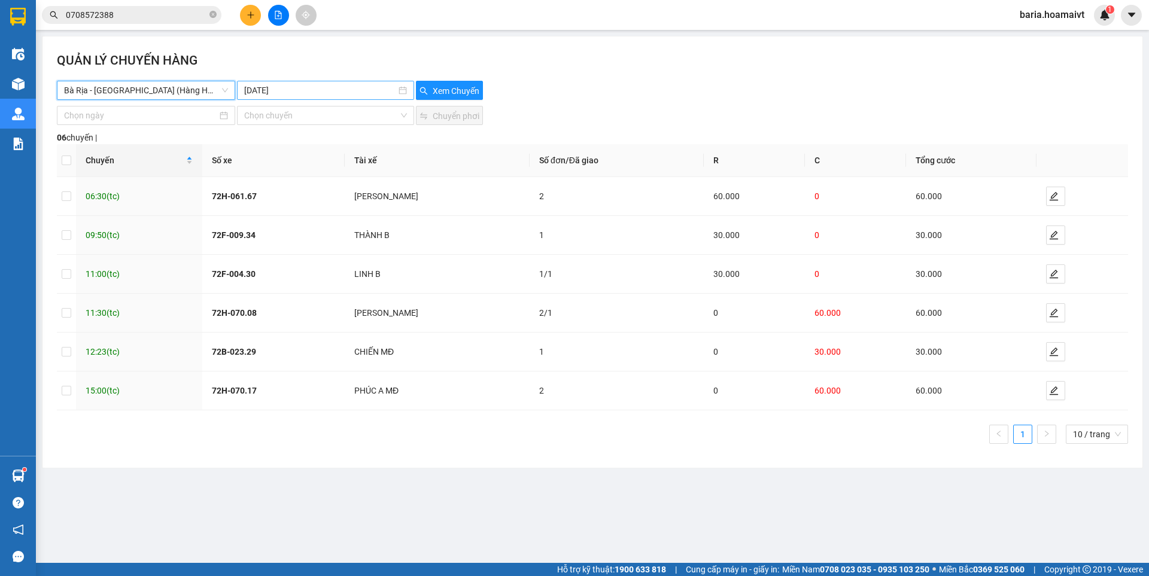
click at [359, 90] on input "[DATE]" at bounding box center [319, 90] width 151 height 13
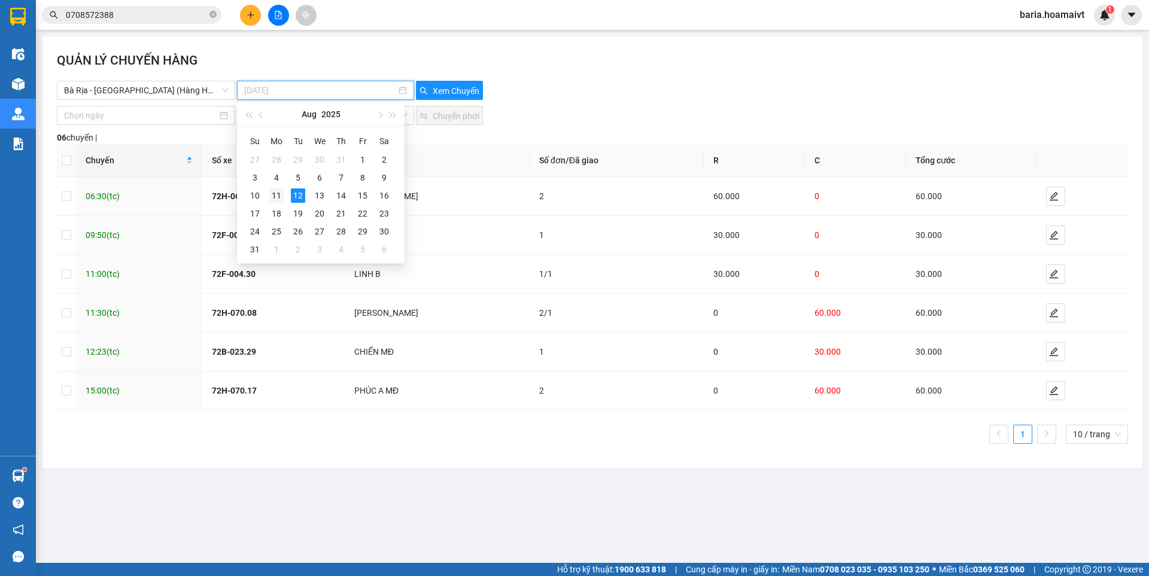
type input "[DATE]"
click at [278, 198] on div "11" at bounding box center [276, 196] width 14 height 14
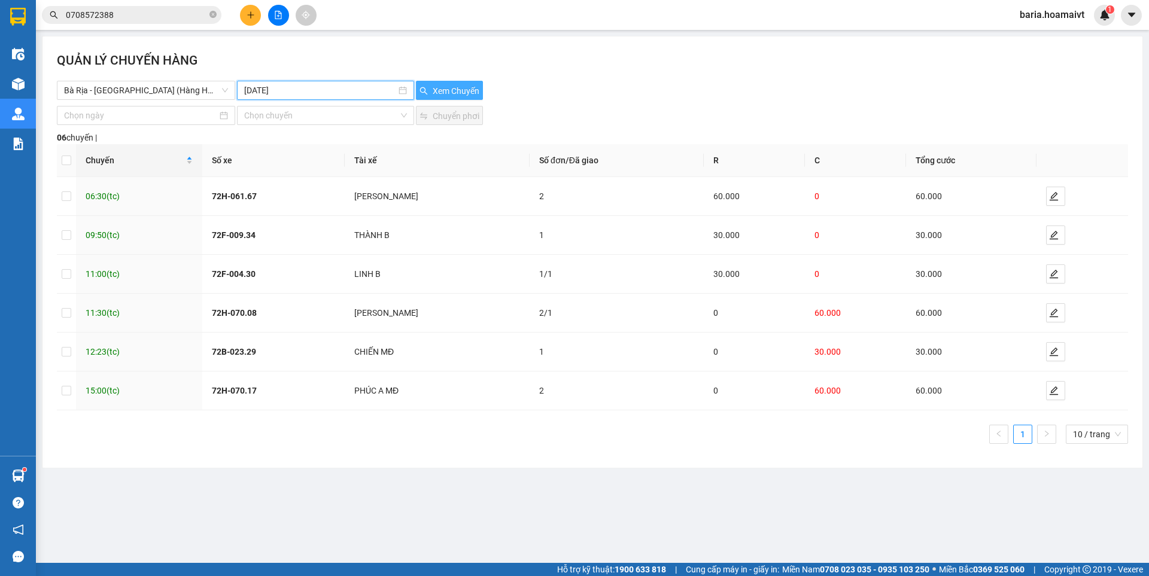
click at [455, 89] on span "Xem Chuyến" at bounding box center [456, 90] width 47 height 13
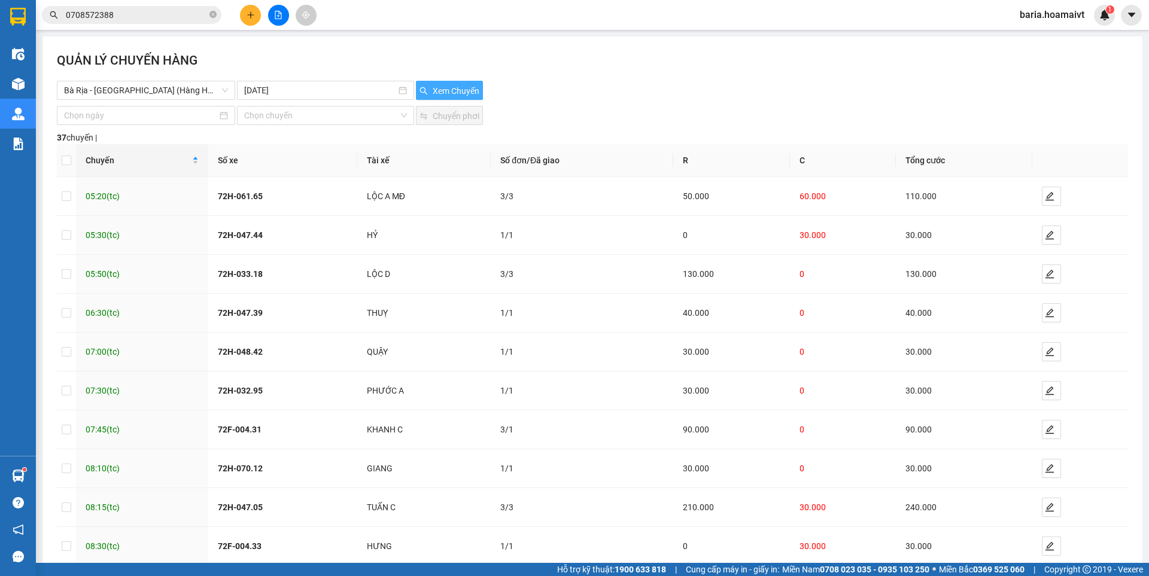
click at [459, 89] on span "Xem Chuyến" at bounding box center [456, 90] width 47 height 13
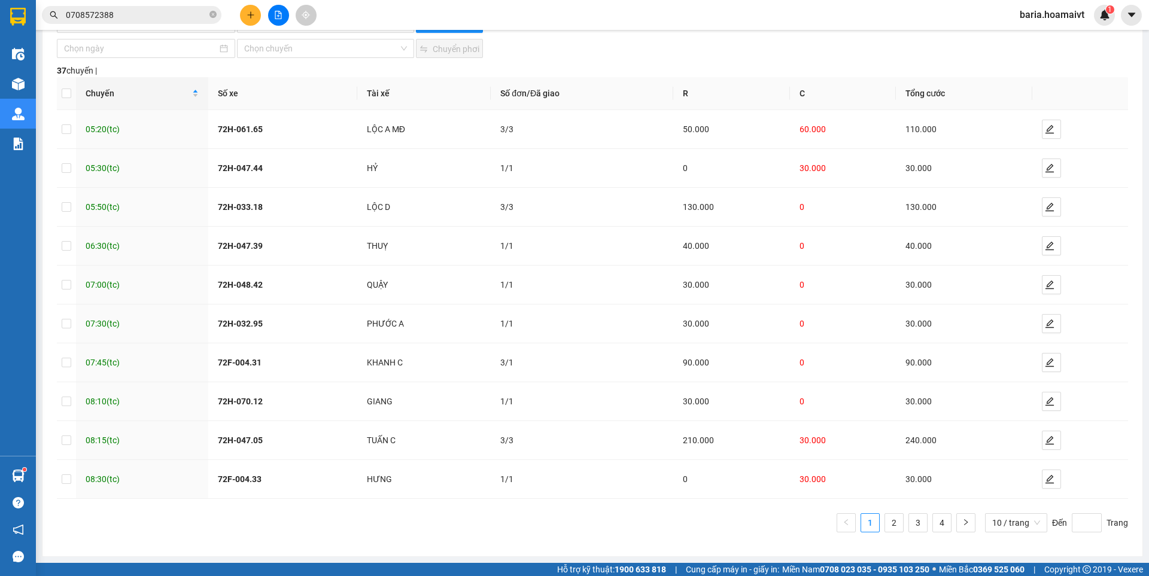
click at [162, 19] on input "0708572388" at bounding box center [136, 14] width 141 height 13
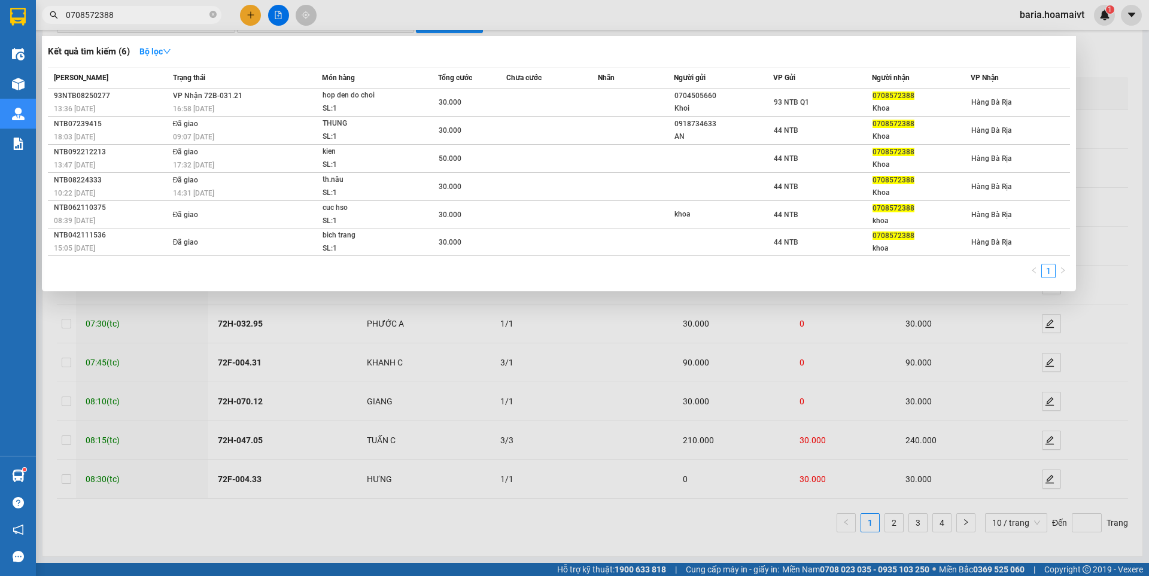
click at [162, 19] on input "0708572388" at bounding box center [136, 14] width 141 height 13
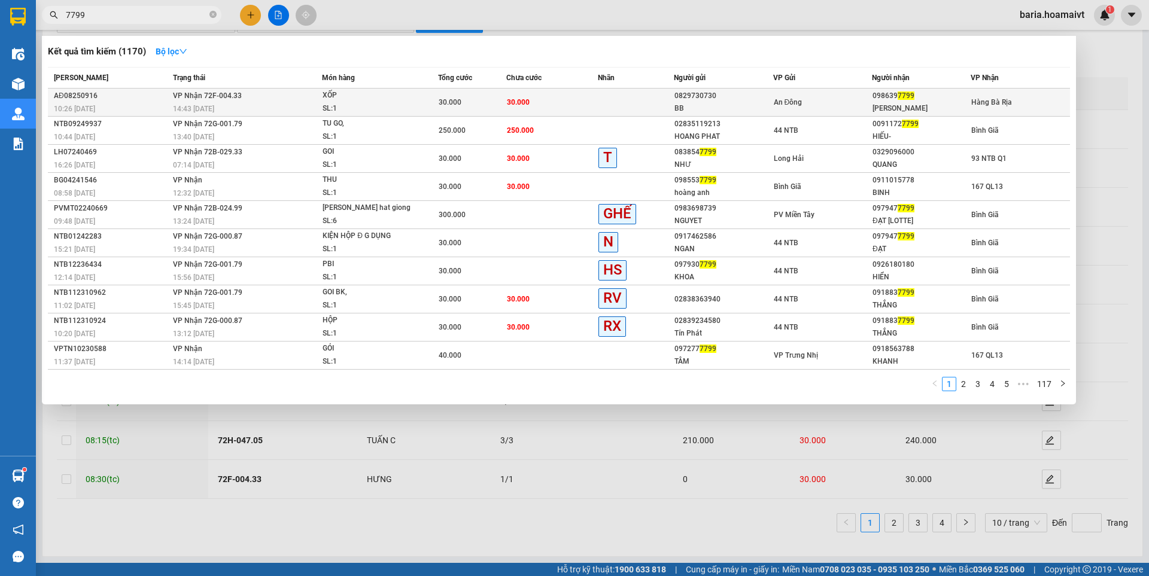
type input "7799"
click at [916, 107] on div "[PERSON_NAME]" at bounding box center [922, 108] width 98 height 13
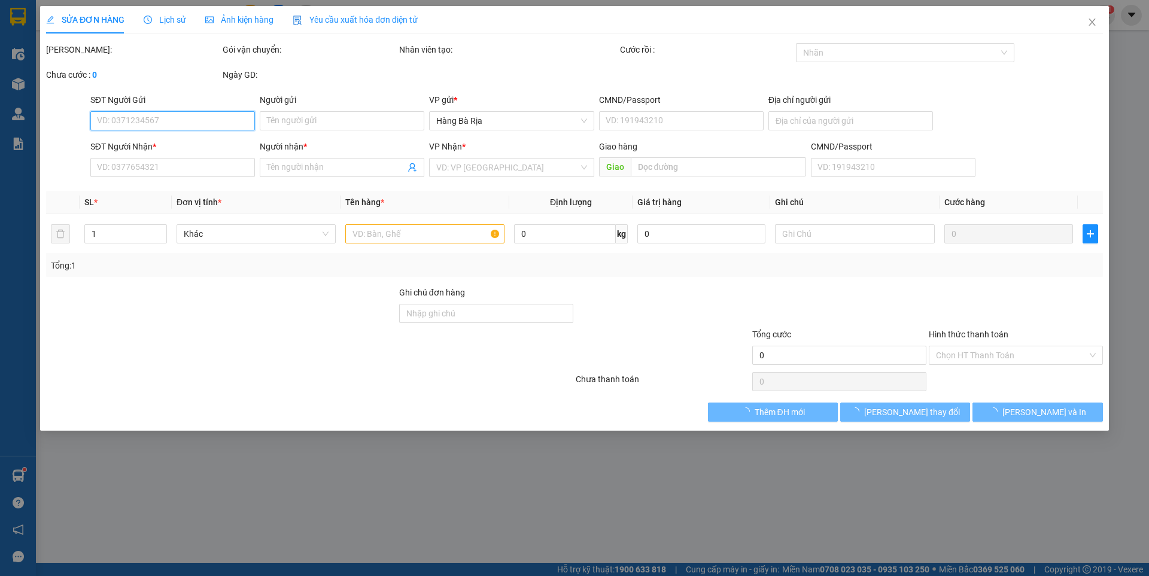
type input "0829730730"
type input "BB"
type input "079078001422"
type input "0986397799"
type input "[PERSON_NAME]"
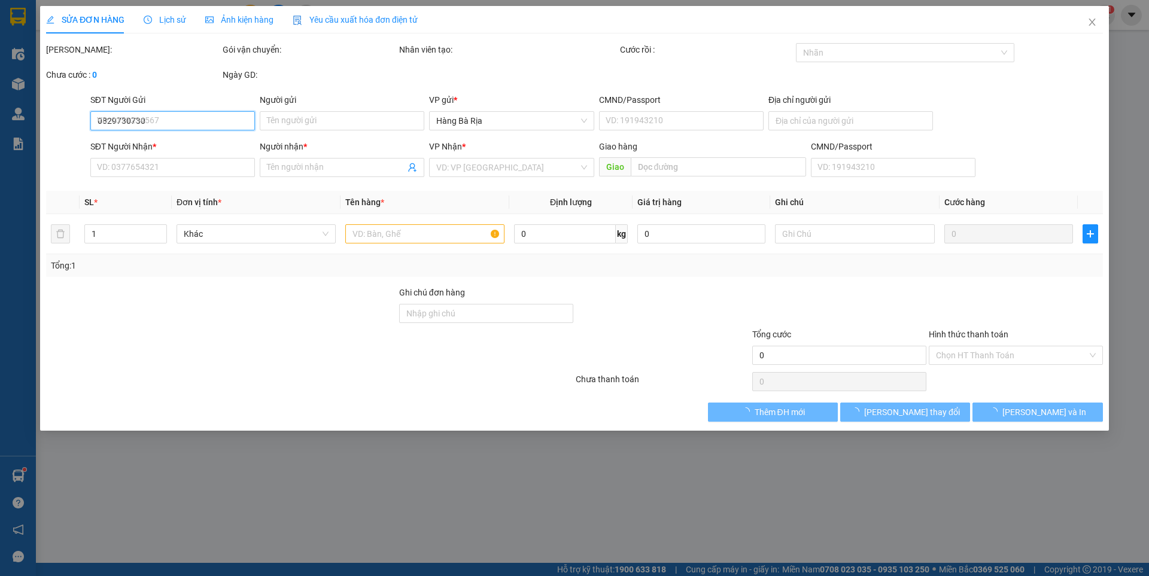
type input "30.000"
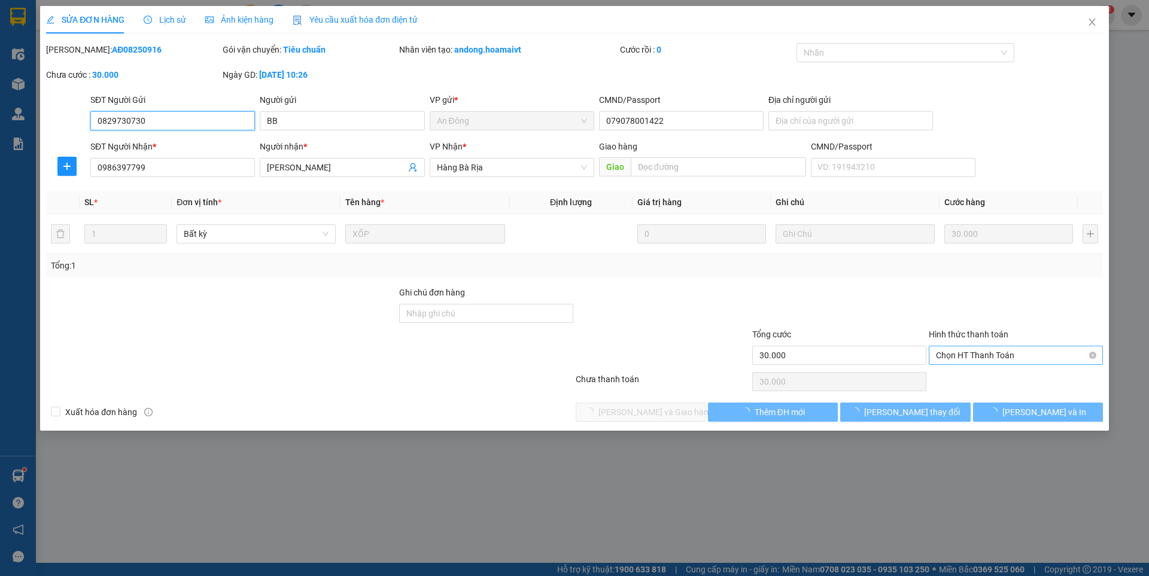
click at [966, 351] on span "Chọn HT Thanh Toán" at bounding box center [1016, 356] width 160 height 18
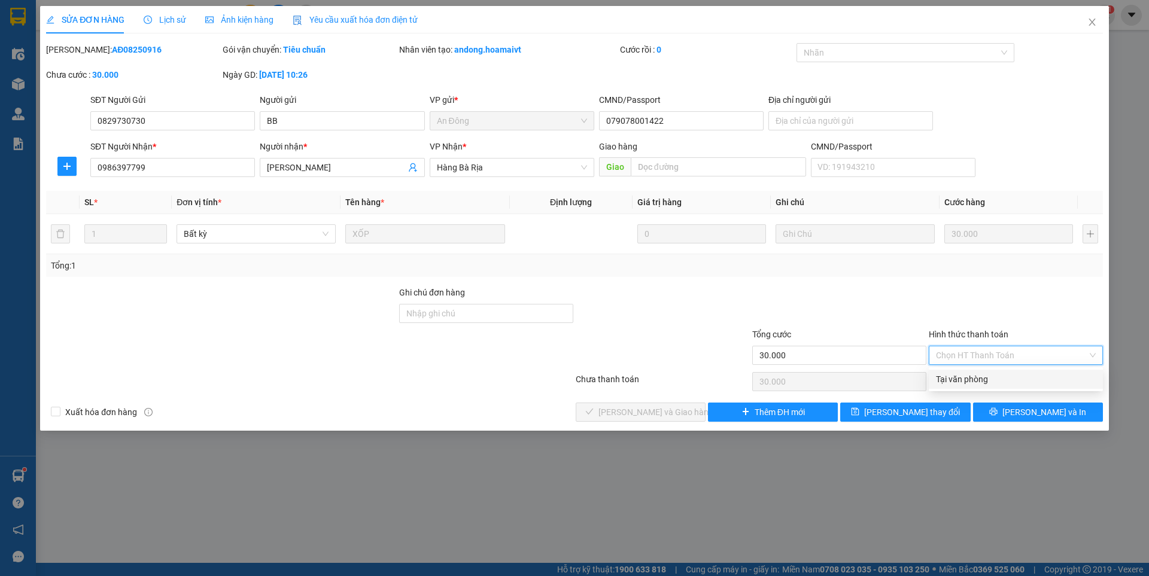
click at [953, 379] on div "Tại văn phòng" at bounding box center [1016, 379] width 160 height 13
type input "0"
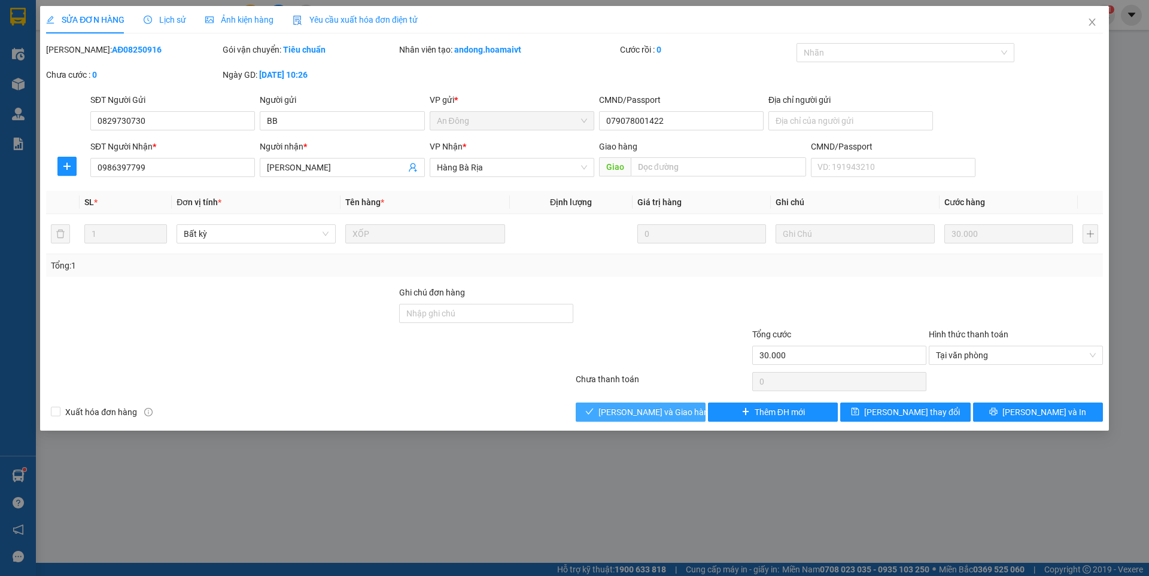
click at [658, 408] on span "[PERSON_NAME] và Giao hàng" at bounding box center [655, 412] width 115 height 13
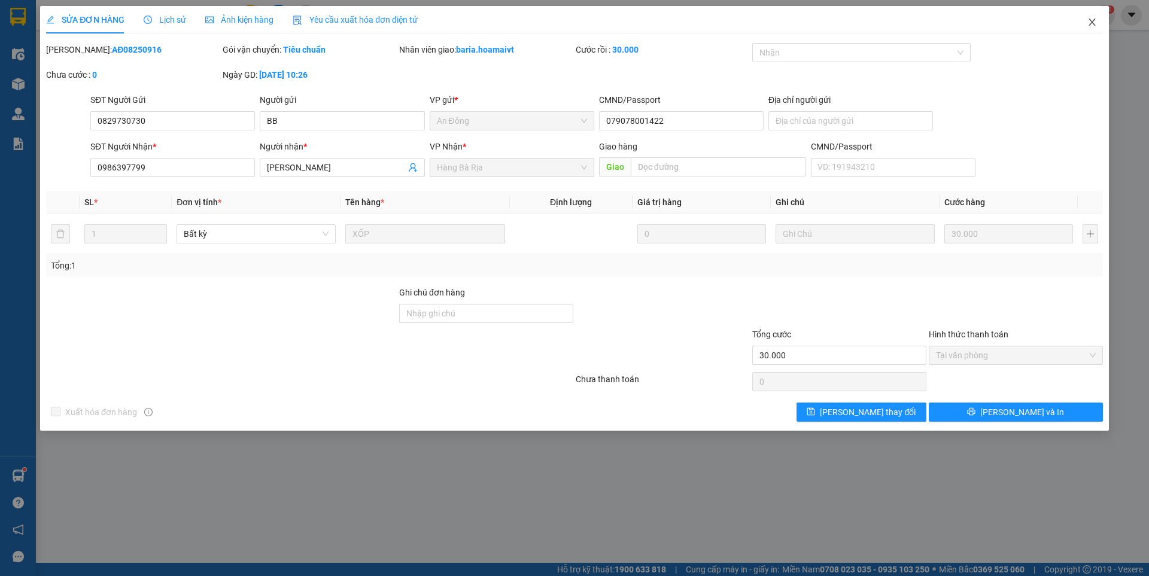
drag, startPoint x: 1095, startPoint y: 16, endPoint x: 1090, endPoint y: 20, distance: 6.8
click at [1093, 17] on span "Close" at bounding box center [1093, 23] width 34 height 34
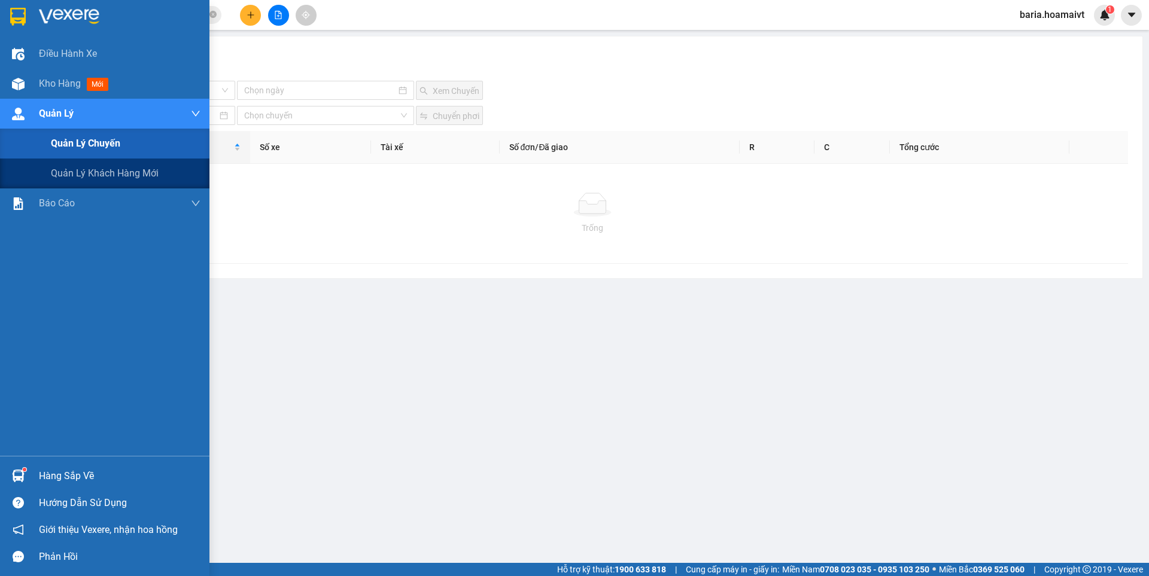
drag, startPoint x: 67, startPoint y: 146, endPoint x: 263, endPoint y: 137, distance: 196.5
click at [78, 146] on span "Quản lý chuyến" at bounding box center [85, 143] width 69 height 15
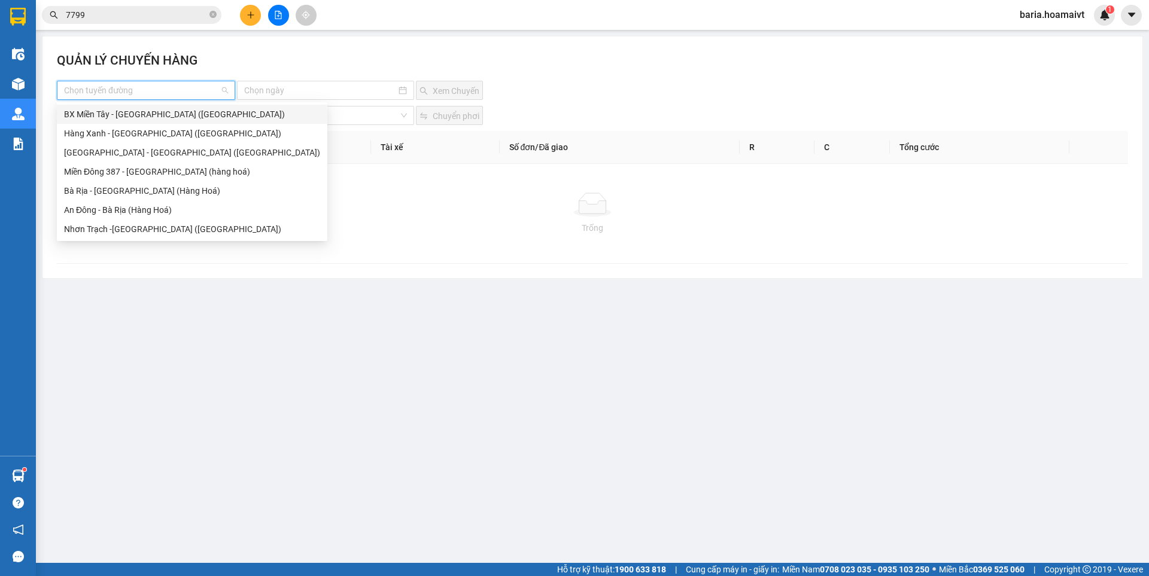
click at [151, 86] on input "search" at bounding box center [142, 90] width 156 height 18
click at [118, 195] on div "Bà Rịa - [GEOGRAPHIC_DATA] (Hàng Hoá)" at bounding box center [192, 190] width 256 height 13
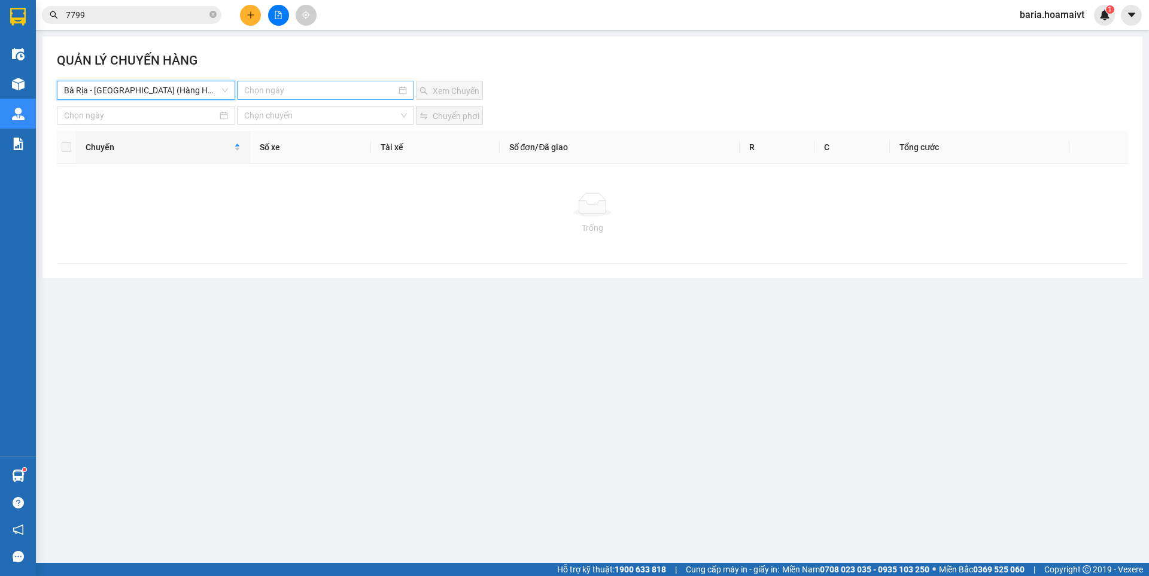
click at [309, 88] on input at bounding box center [319, 90] width 151 height 13
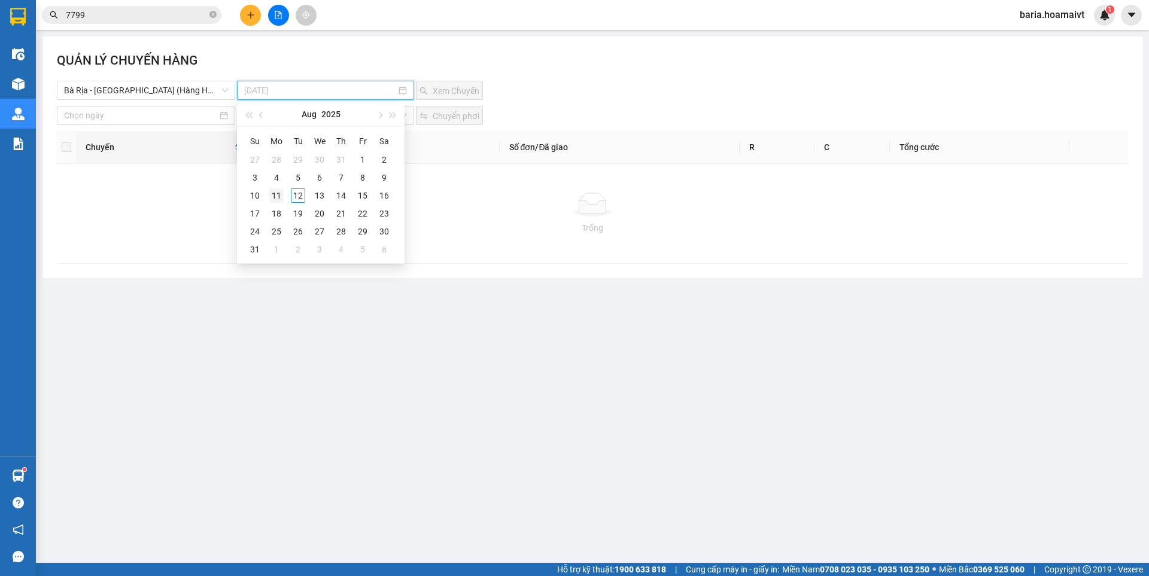
click at [274, 195] on div "11" at bounding box center [276, 196] width 14 height 14
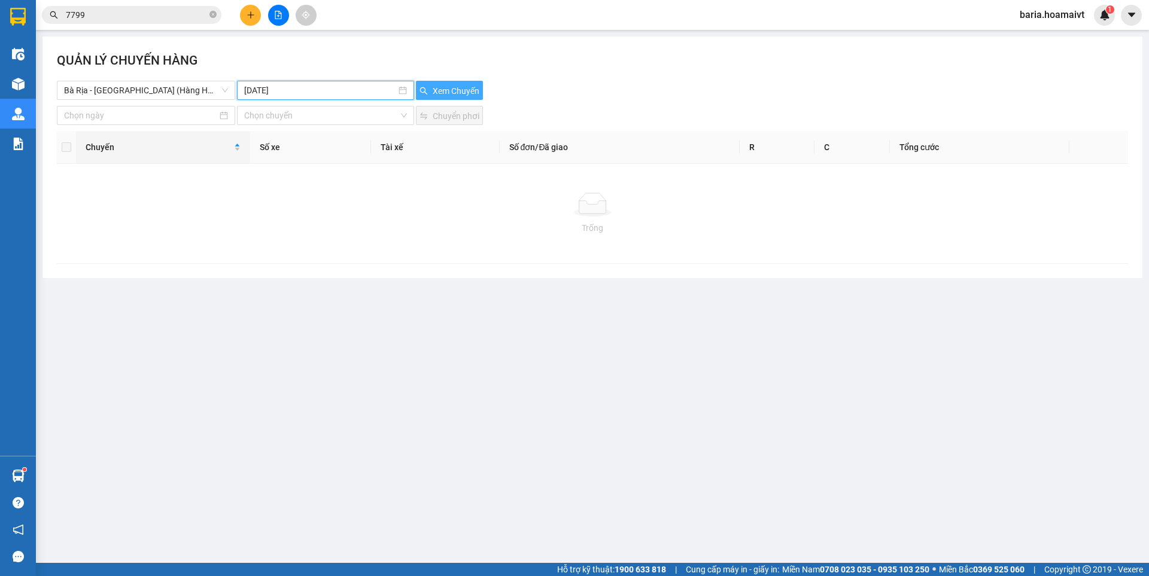
click at [441, 87] on span "Xem Chuyến" at bounding box center [456, 90] width 47 height 13
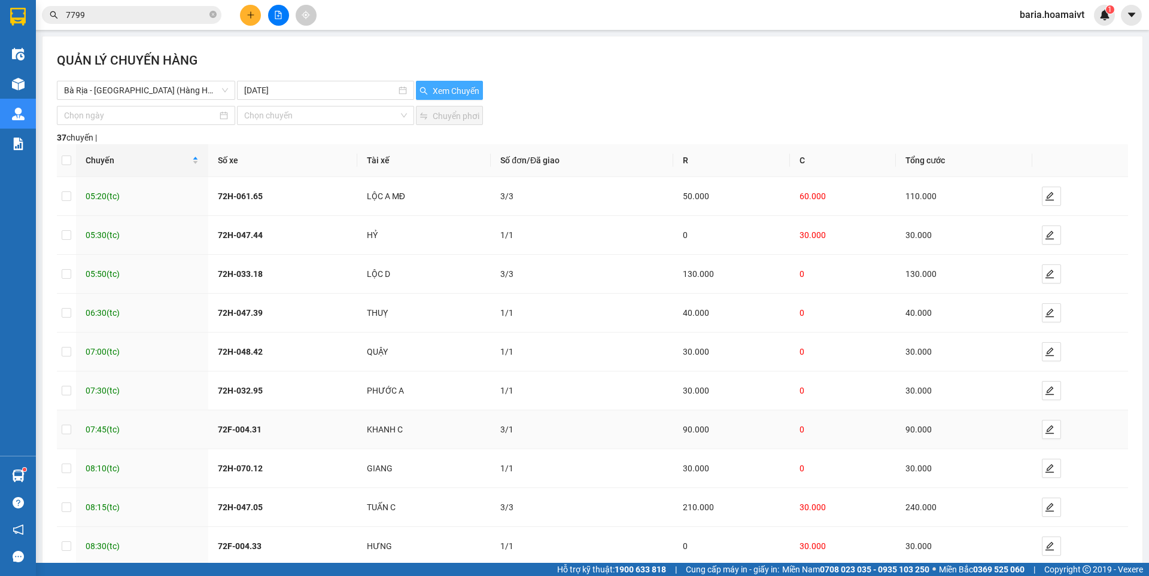
scroll to position [67, 0]
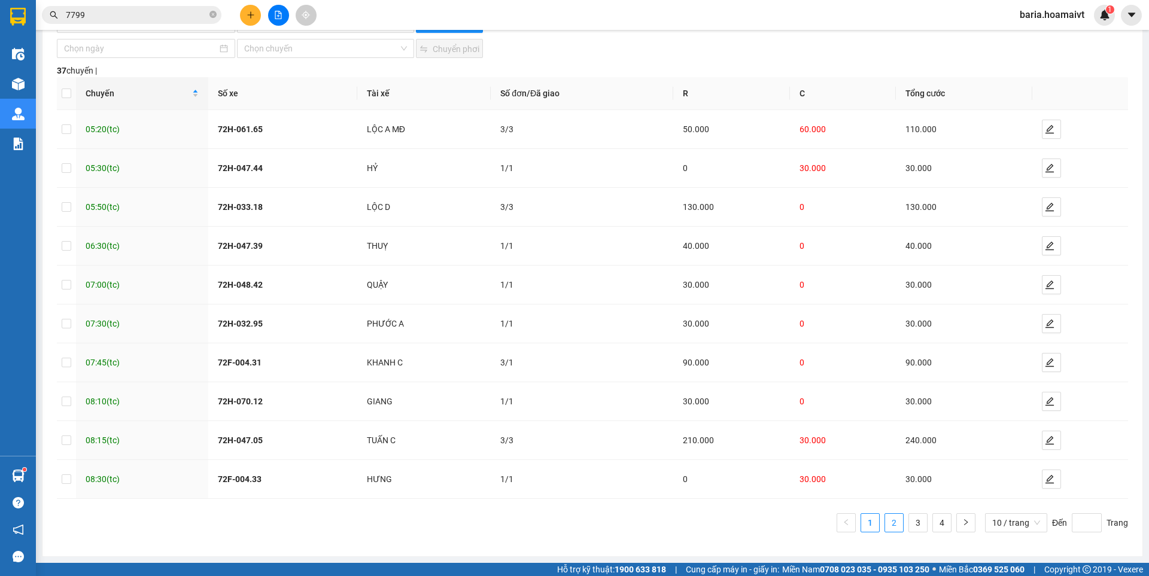
click at [886, 525] on link "2" at bounding box center [894, 523] width 18 height 18
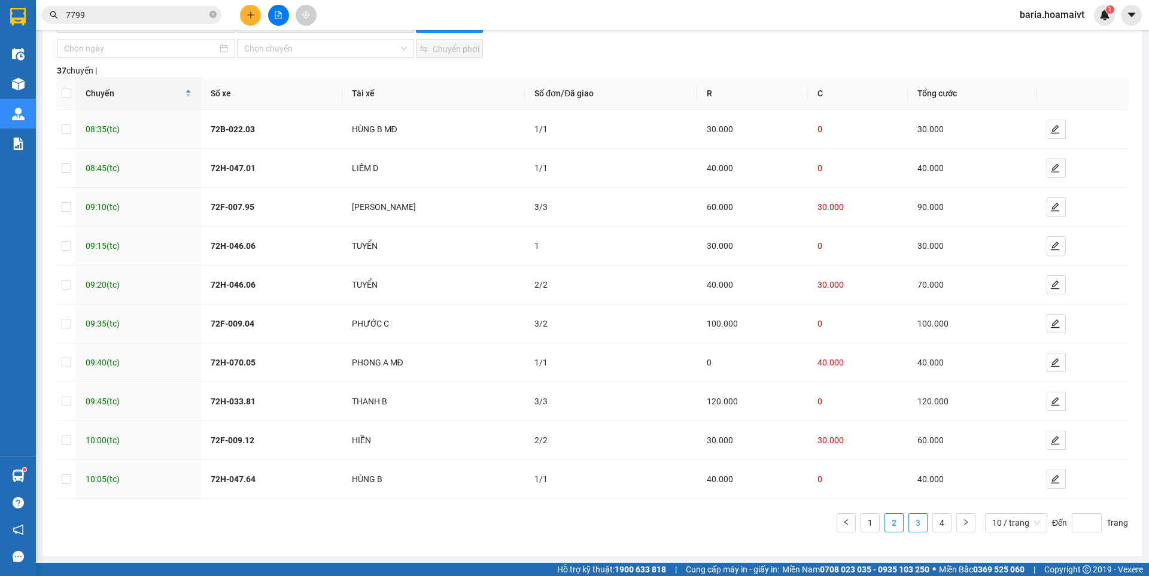
click at [914, 523] on link "3" at bounding box center [918, 523] width 18 height 18
click at [941, 522] on link "4" at bounding box center [942, 523] width 18 height 18
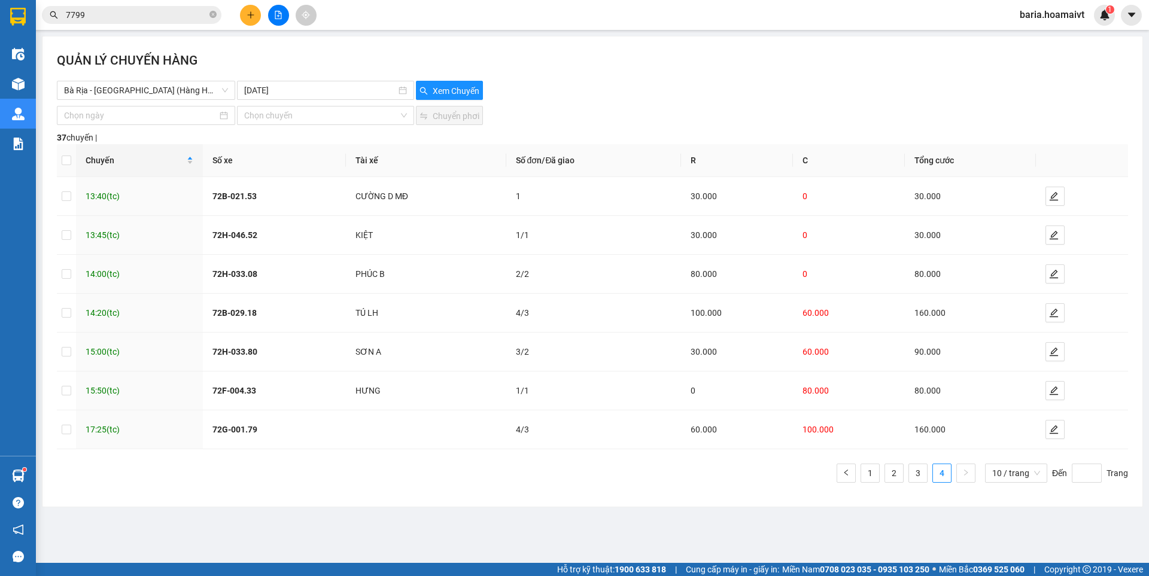
scroll to position [0, 0]
click at [918, 478] on link "3" at bounding box center [918, 473] width 18 height 18
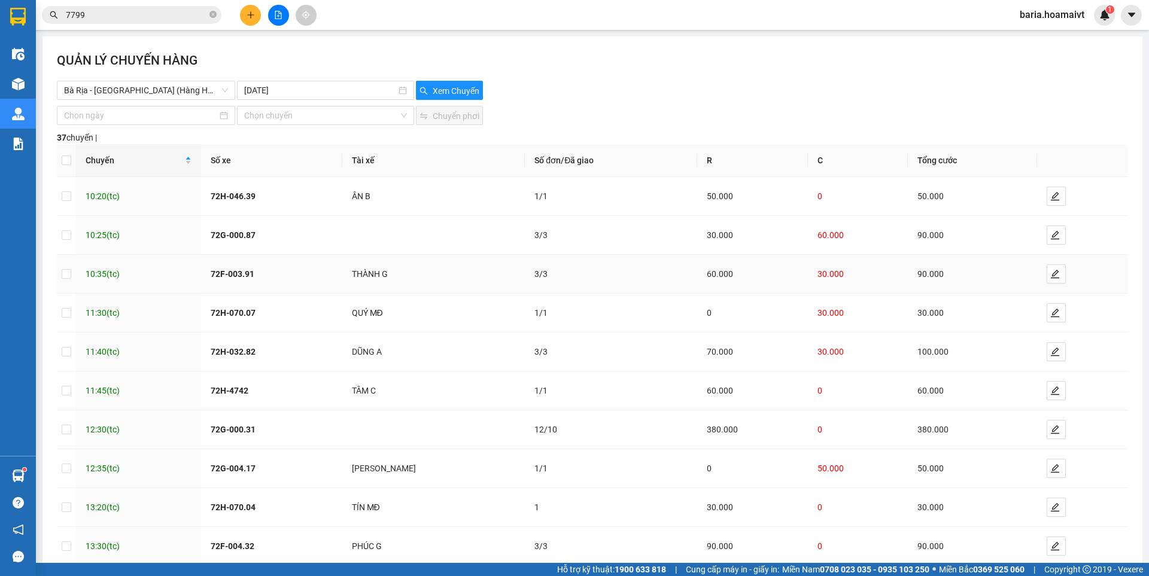
scroll to position [67, 0]
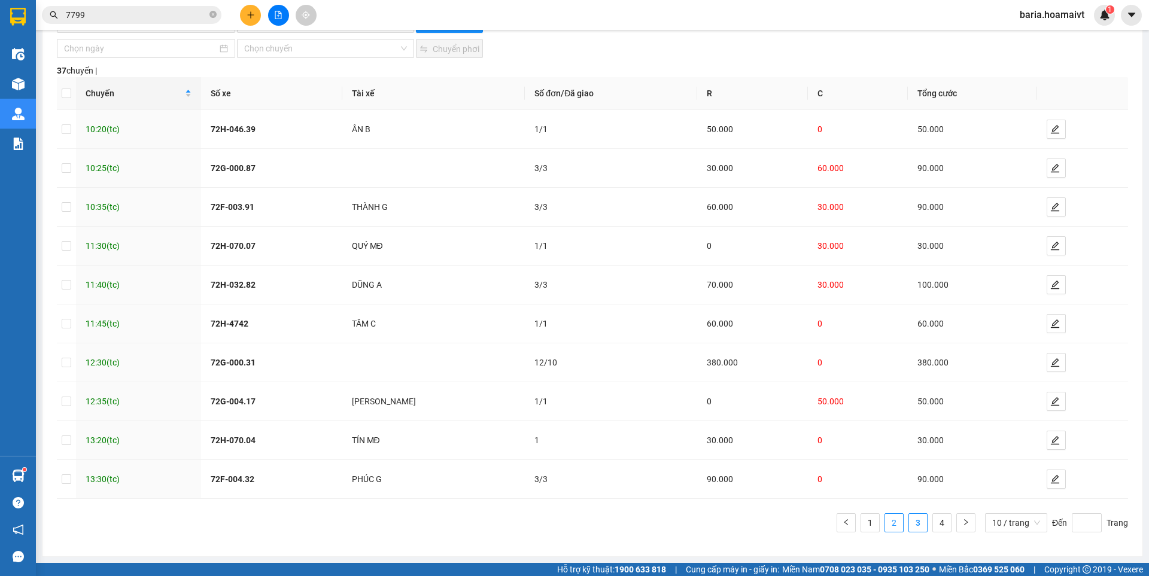
click at [885, 518] on link "2" at bounding box center [894, 523] width 18 height 18
click at [861, 525] on link "1" at bounding box center [870, 523] width 18 height 18
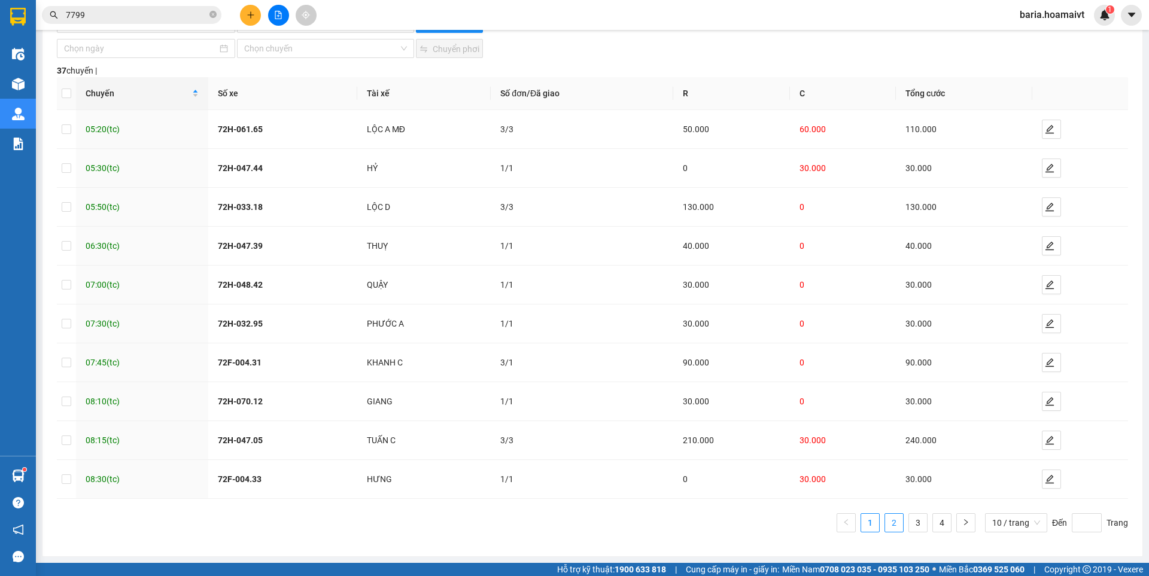
click at [885, 522] on link "2" at bounding box center [894, 523] width 18 height 18
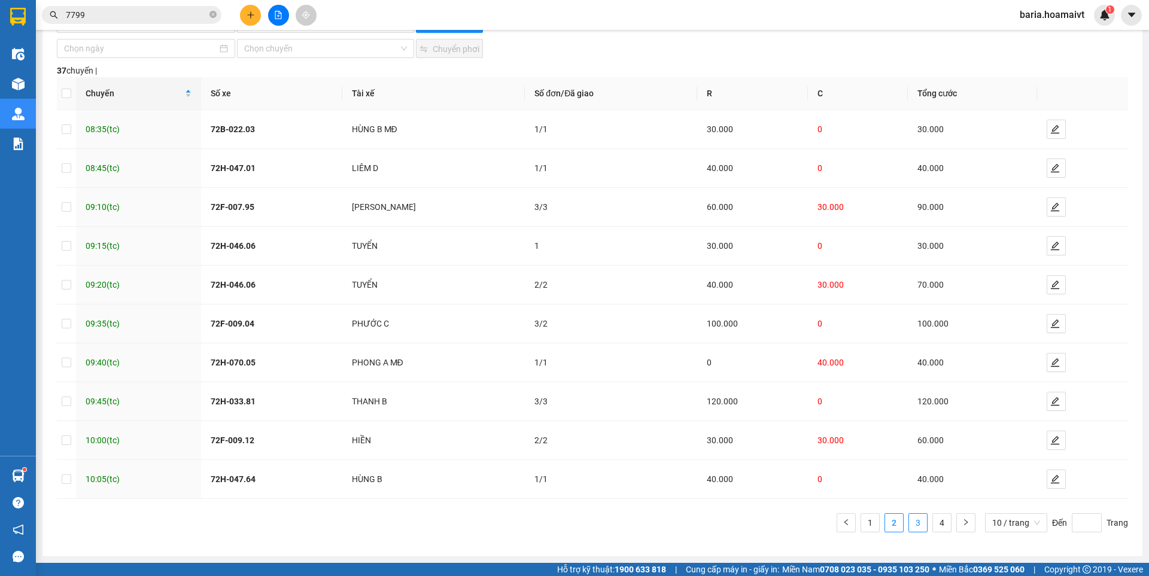
click at [913, 525] on link "3" at bounding box center [918, 523] width 18 height 18
click at [933, 520] on link "4" at bounding box center [942, 523] width 18 height 18
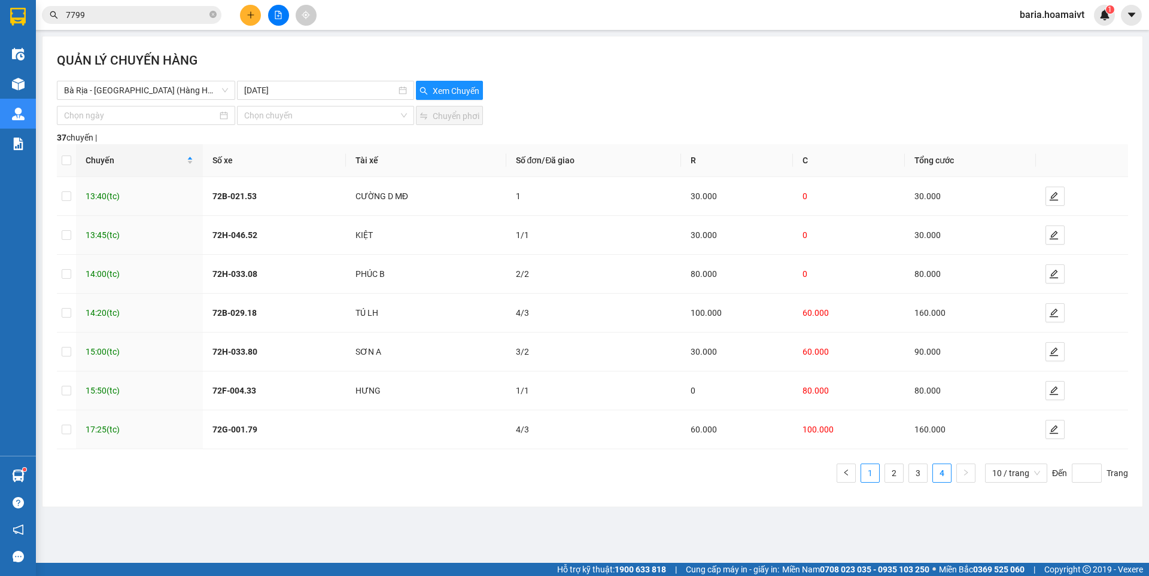
click at [876, 471] on link "1" at bounding box center [870, 473] width 18 height 18
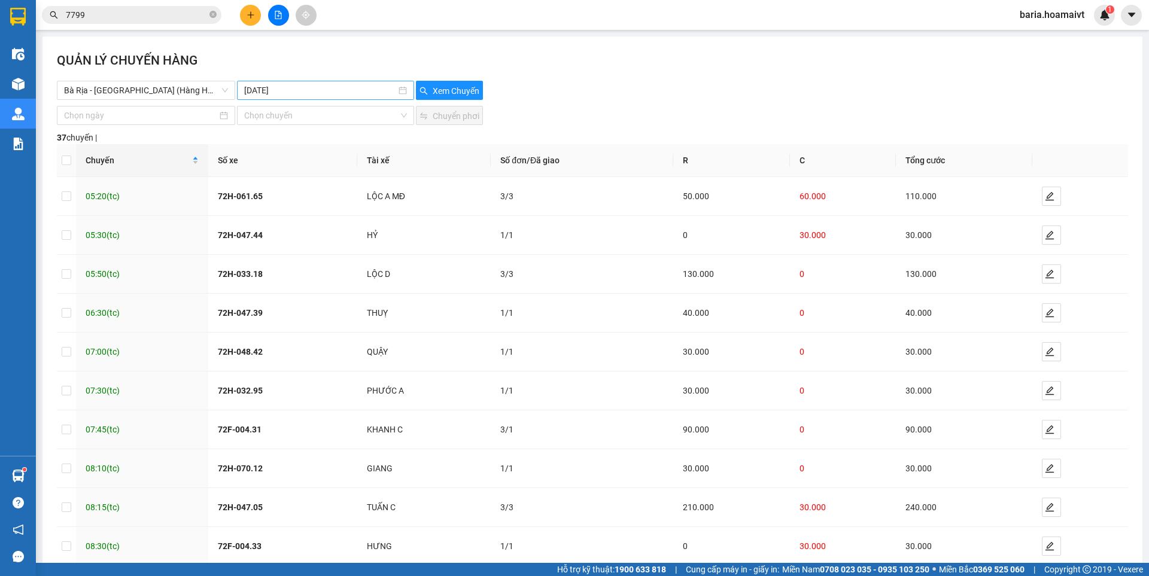
click at [352, 89] on input "[DATE]" at bounding box center [319, 90] width 151 height 13
type input "[DATE]"
click at [294, 190] on div "12" at bounding box center [297, 196] width 14 height 14
click at [452, 92] on span "Xem Chuyến" at bounding box center [456, 90] width 47 height 13
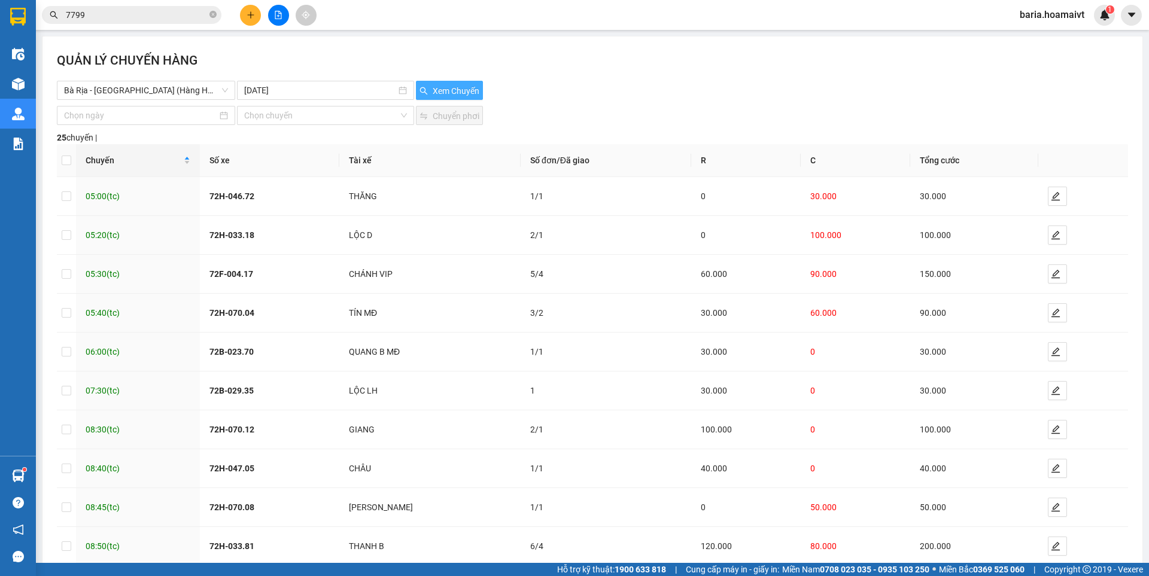
click at [451, 89] on span "Xem Chuyến" at bounding box center [456, 90] width 47 height 13
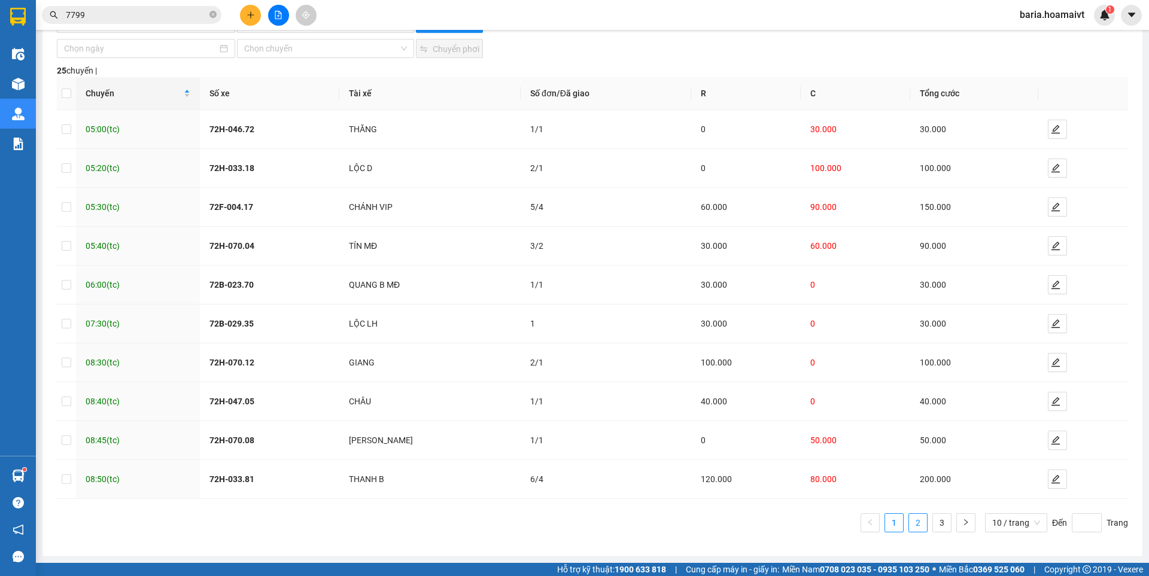
click at [909, 522] on link "2" at bounding box center [918, 523] width 18 height 18
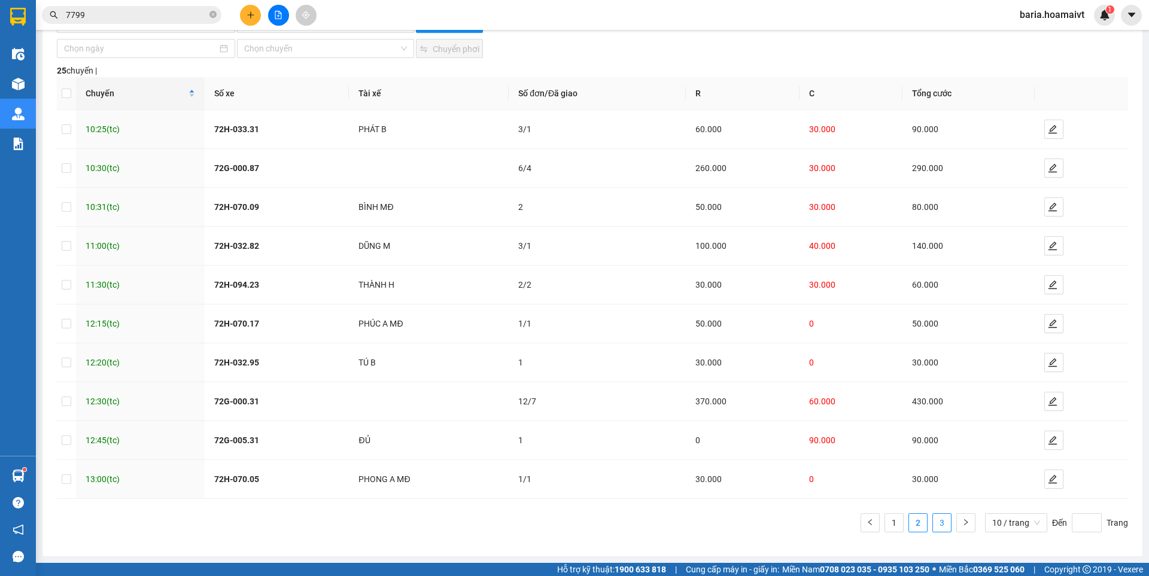
click at [933, 517] on link "3" at bounding box center [942, 523] width 18 height 18
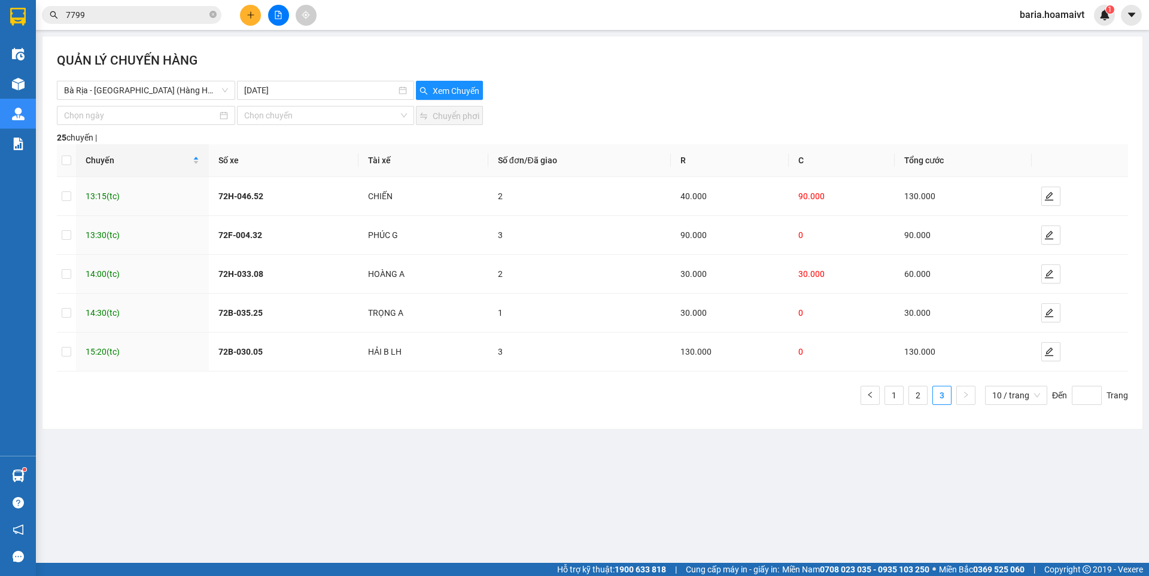
scroll to position [0, 0]
click at [144, 14] on input "7799" at bounding box center [136, 14] width 141 height 13
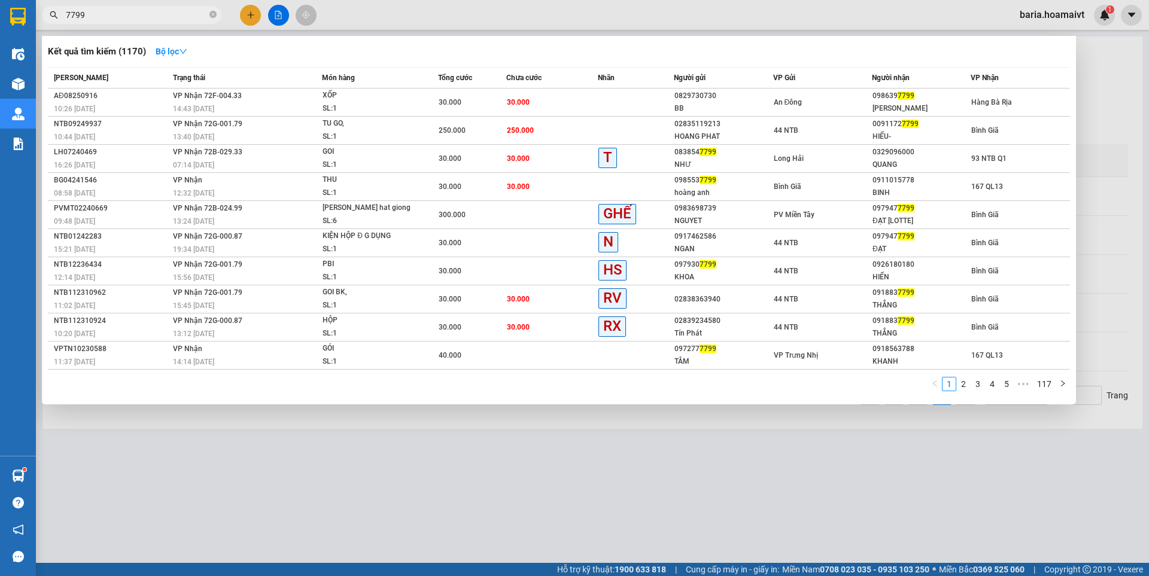
click at [144, 14] on input "7799" at bounding box center [136, 14] width 141 height 13
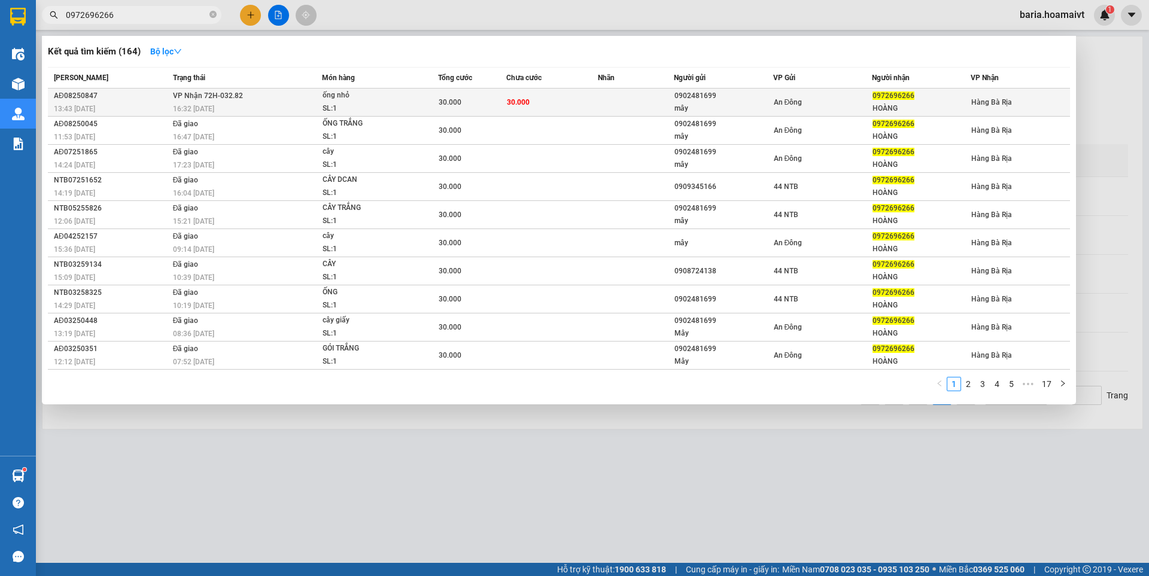
type input "0972696266"
click at [601, 98] on td at bounding box center [636, 103] width 76 height 28
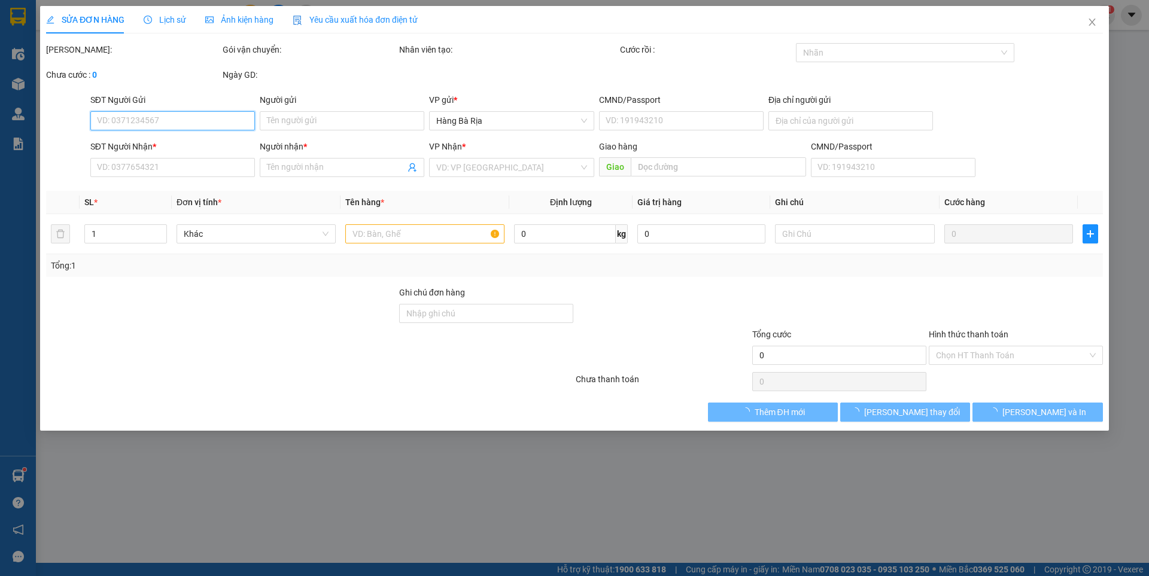
type input "0902481699"
type input "mây"
type input "051087004876"
type input "0972696266"
type input "HOÀNG"
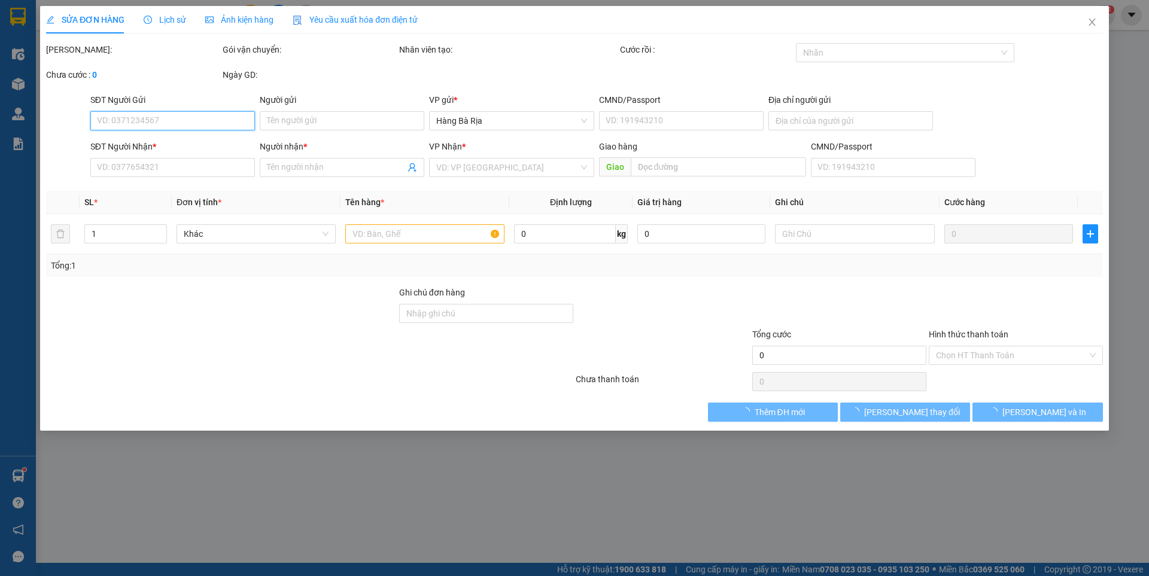
type input "30.000"
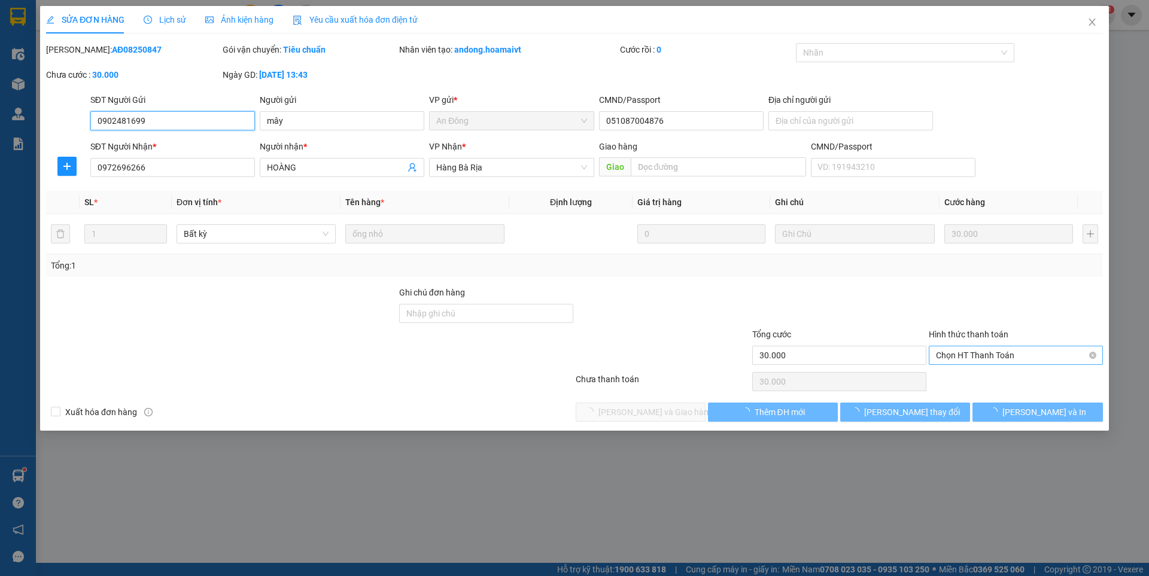
click at [988, 356] on span "Chọn HT Thanh Toán" at bounding box center [1016, 356] width 160 height 18
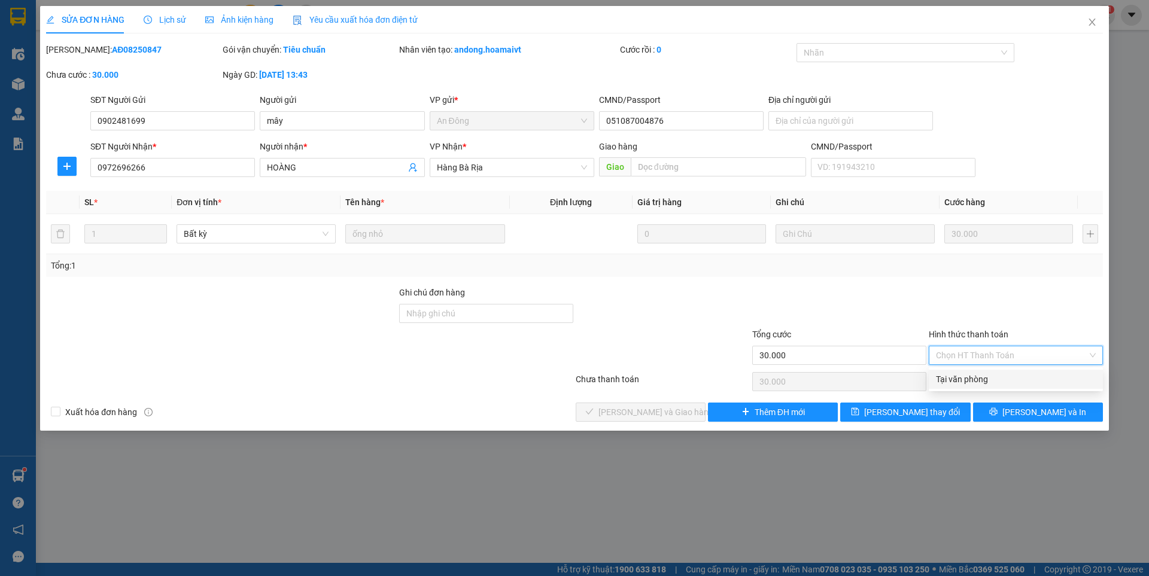
click at [963, 377] on div "Tại văn phòng" at bounding box center [1016, 379] width 160 height 13
type input "0"
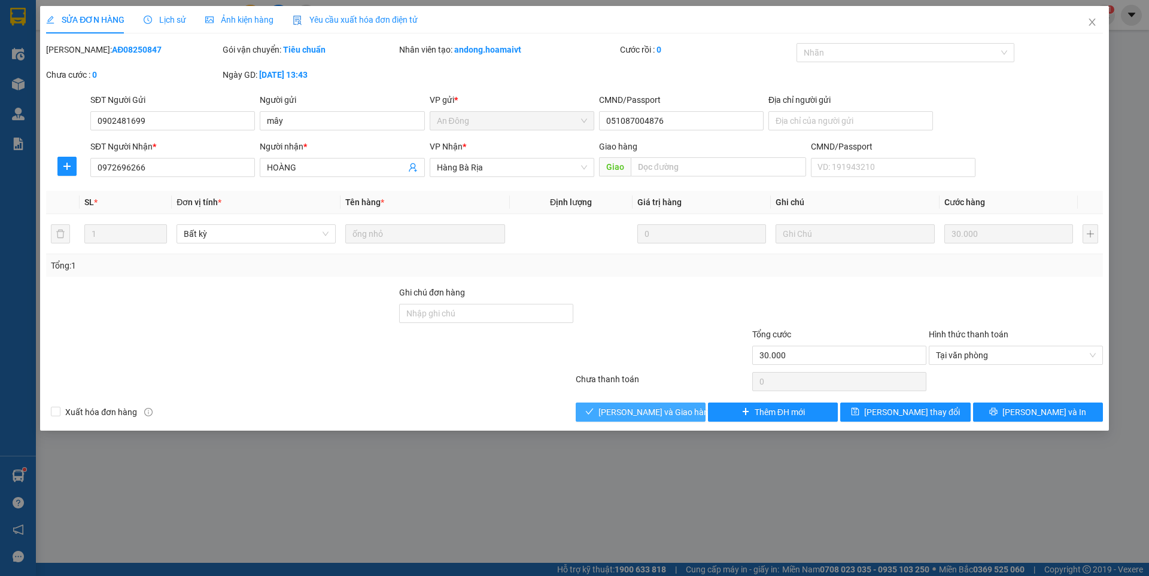
click at [645, 411] on span "[PERSON_NAME] và Giao hàng" at bounding box center [655, 412] width 115 height 13
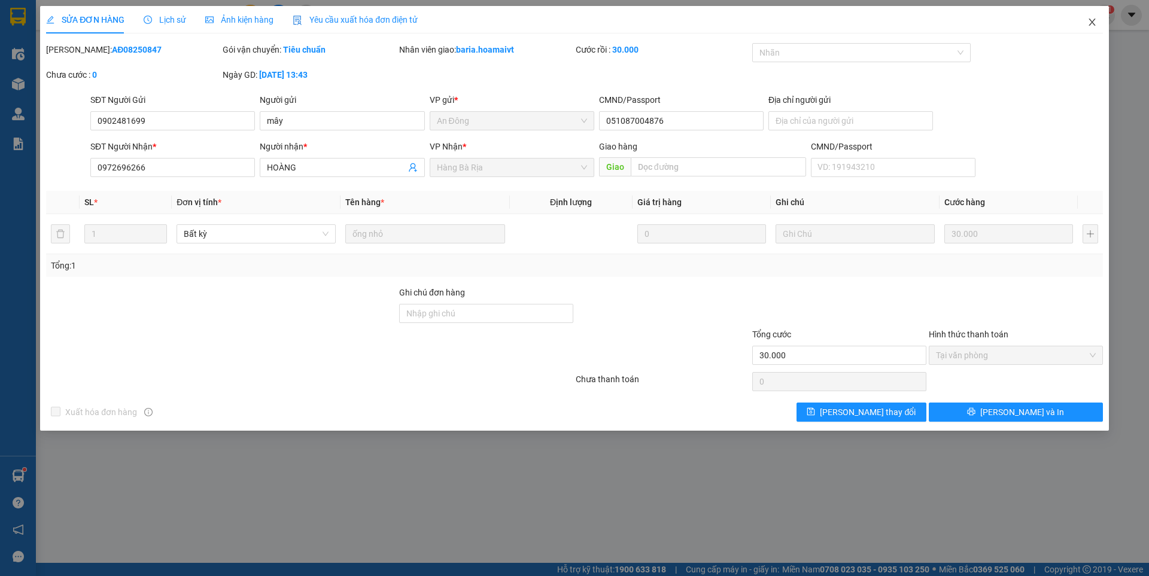
click at [1091, 20] on icon "close" at bounding box center [1092, 22] width 10 height 10
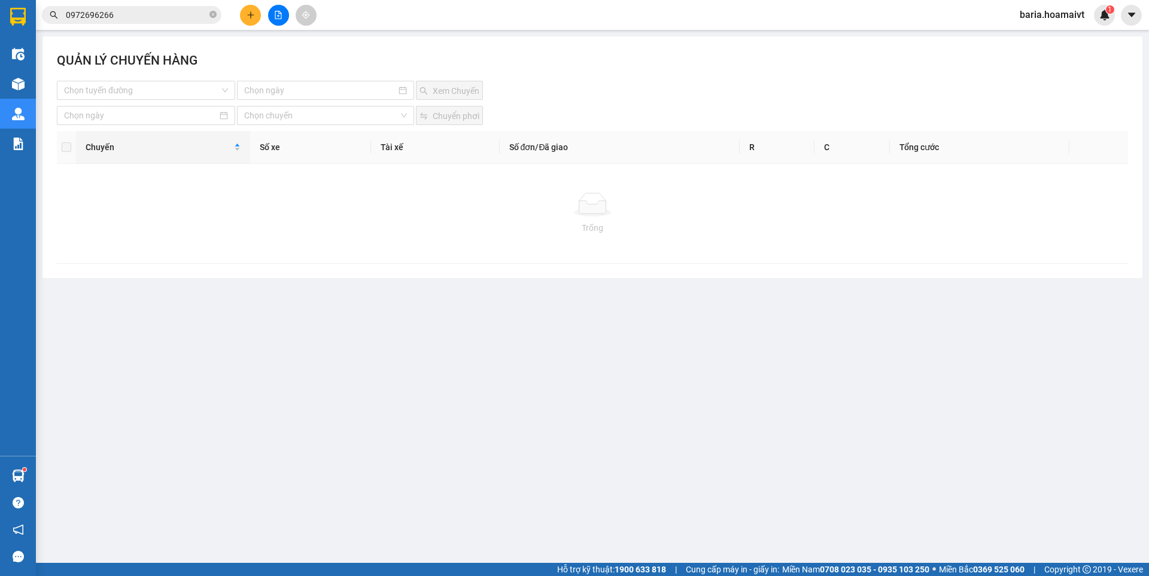
click at [164, 14] on input "0972696266" at bounding box center [136, 14] width 141 height 13
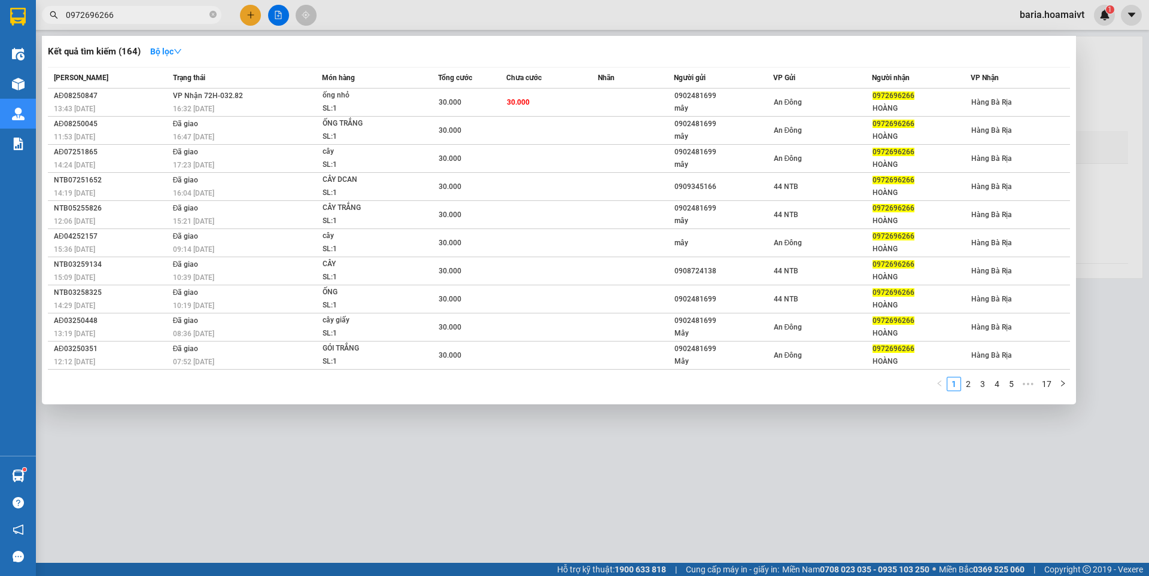
click at [148, 17] on input "0972696266" at bounding box center [136, 14] width 141 height 13
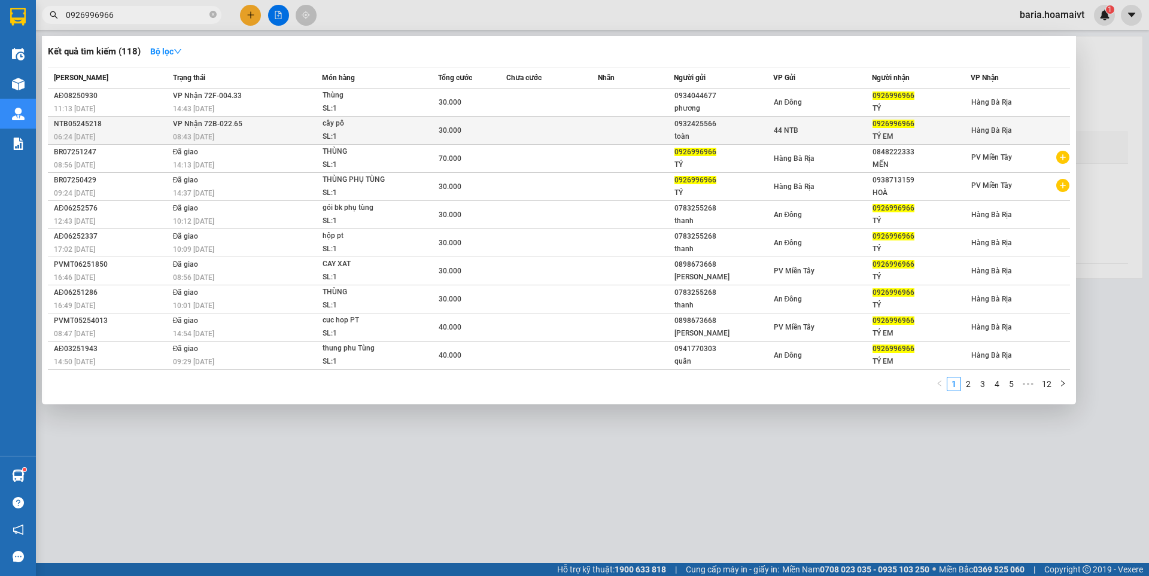
type input "0926996966"
click at [424, 136] on span "cây pô SL: 1" at bounding box center [380, 130] width 114 height 26
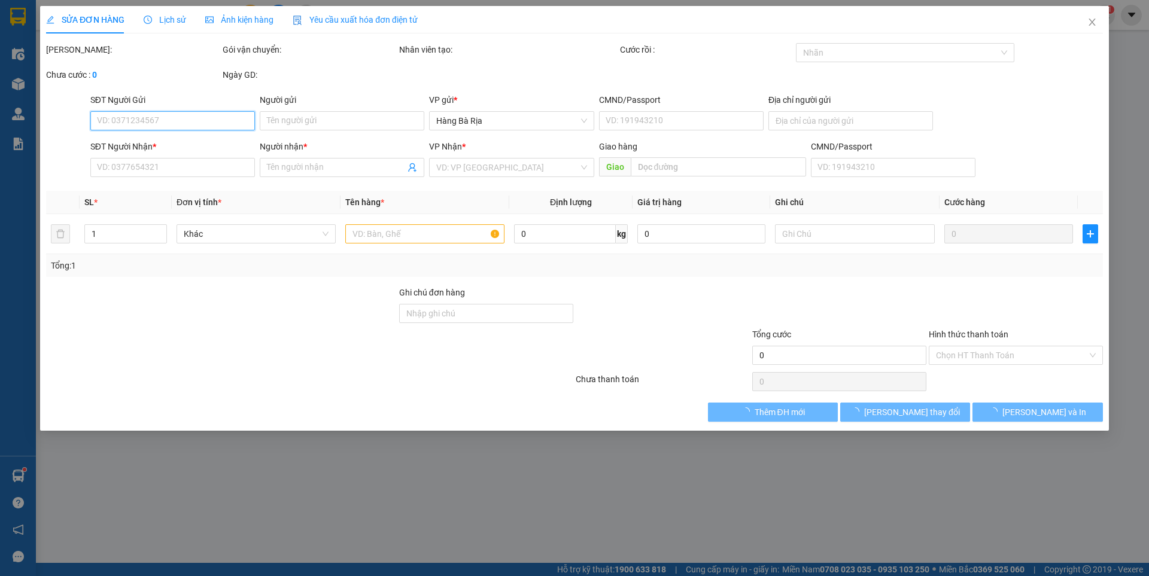
type input "0932425566"
type input "toàn"
type input "0926996966"
type input "TÝ EM"
type input "30.000"
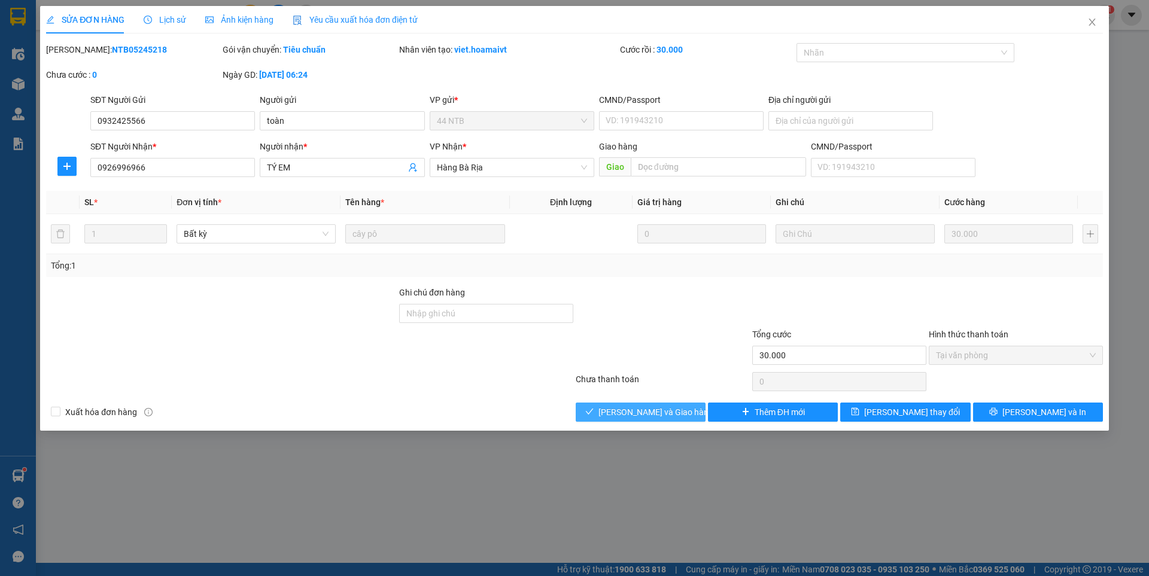
drag, startPoint x: 676, startPoint y: 409, endPoint x: 1070, endPoint y: 62, distance: 525.0
click at [676, 409] on span "[PERSON_NAME] và Giao hàng" at bounding box center [655, 412] width 115 height 13
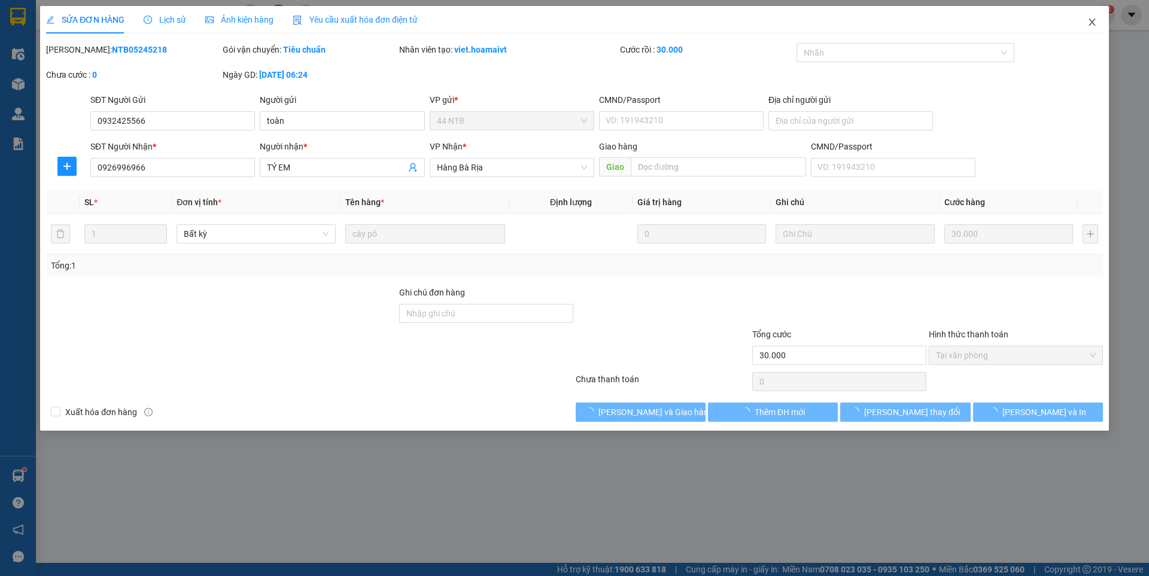
click at [1090, 22] on icon "close" at bounding box center [1092, 22] width 10 height 10
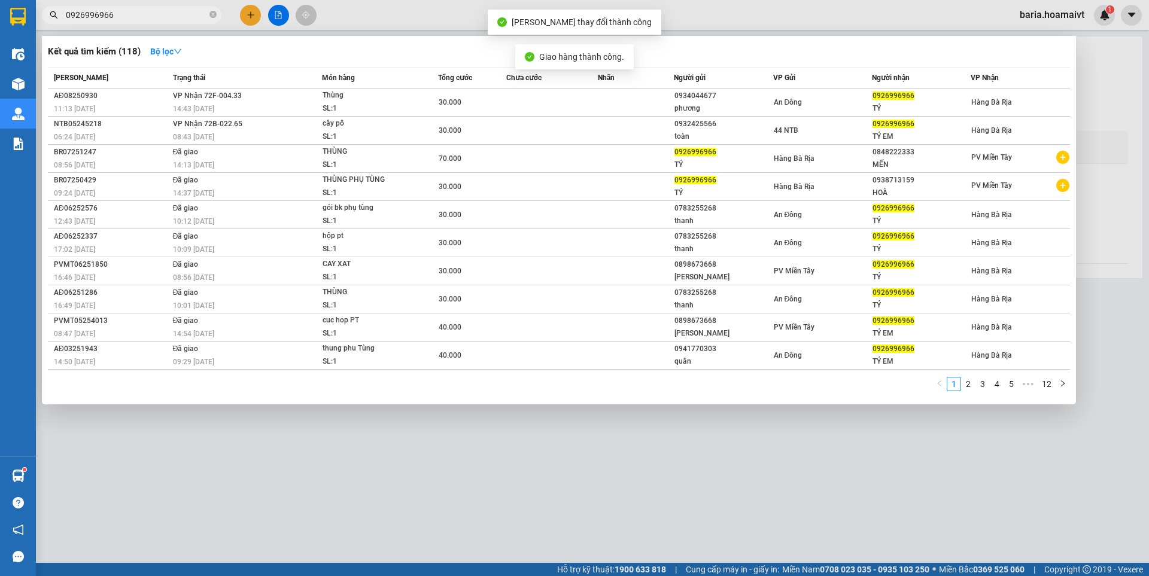
click at [150, 8] on input "0926996966" at bounding box center [136, 14] width 141 height 13
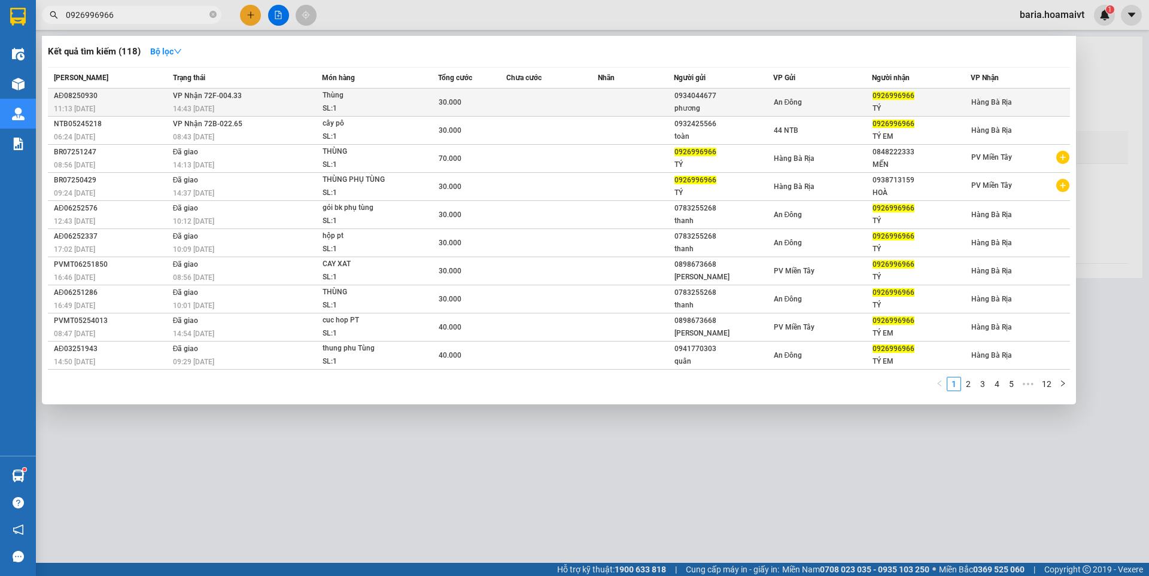
click at [358, 101] on div "Thùng" at bounding box center [368, 95] width 90 height 13
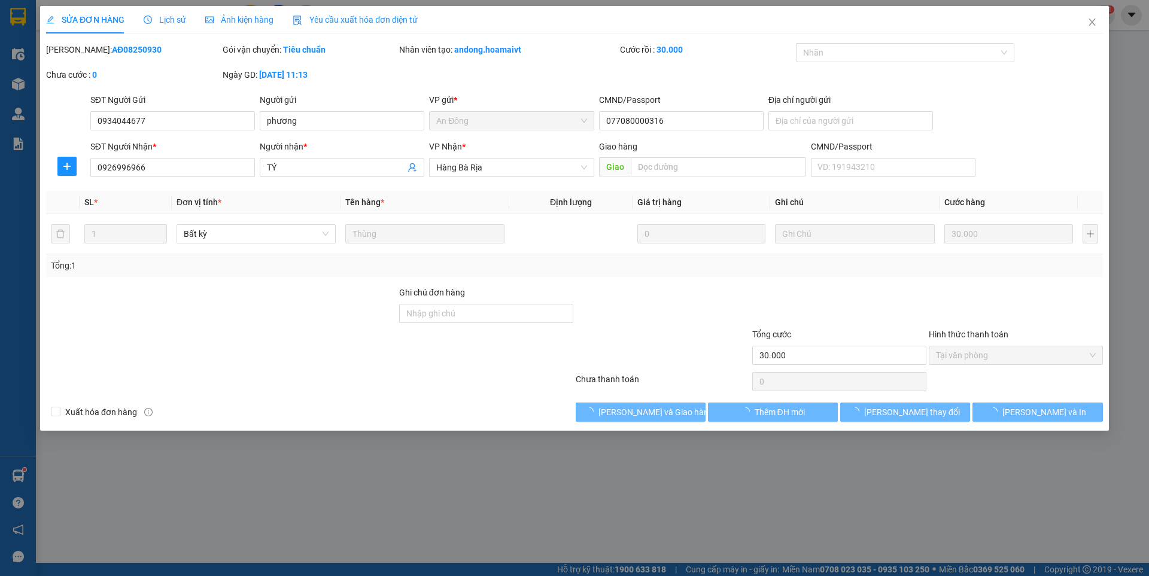
type input "0934044677"
type input "phương"
type input "077080000316"
type input "0926996966"
type input "TÝ"
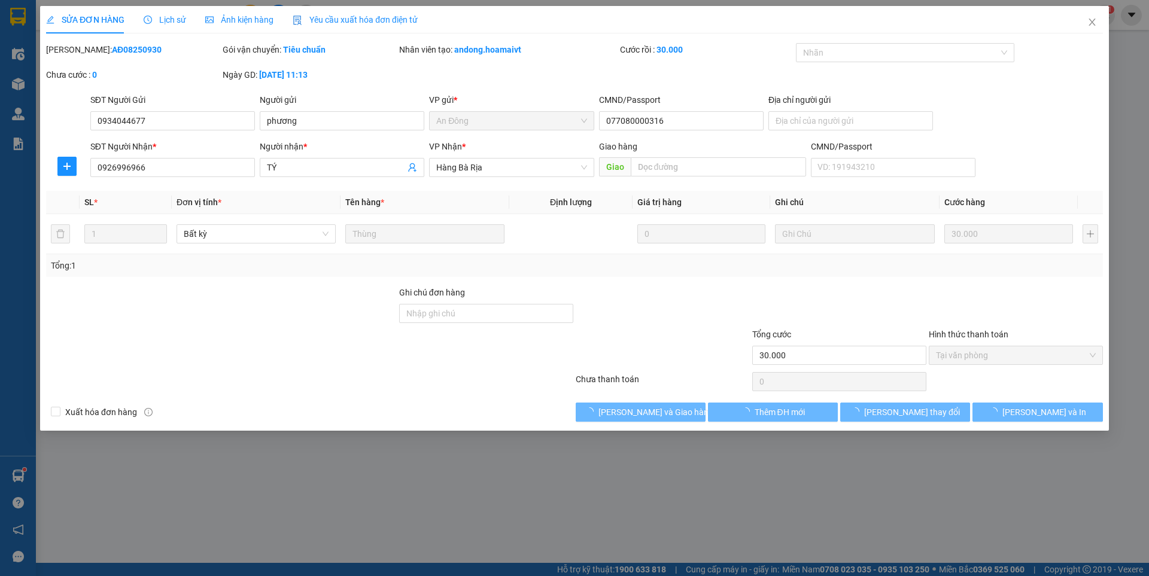
type input "30.000"
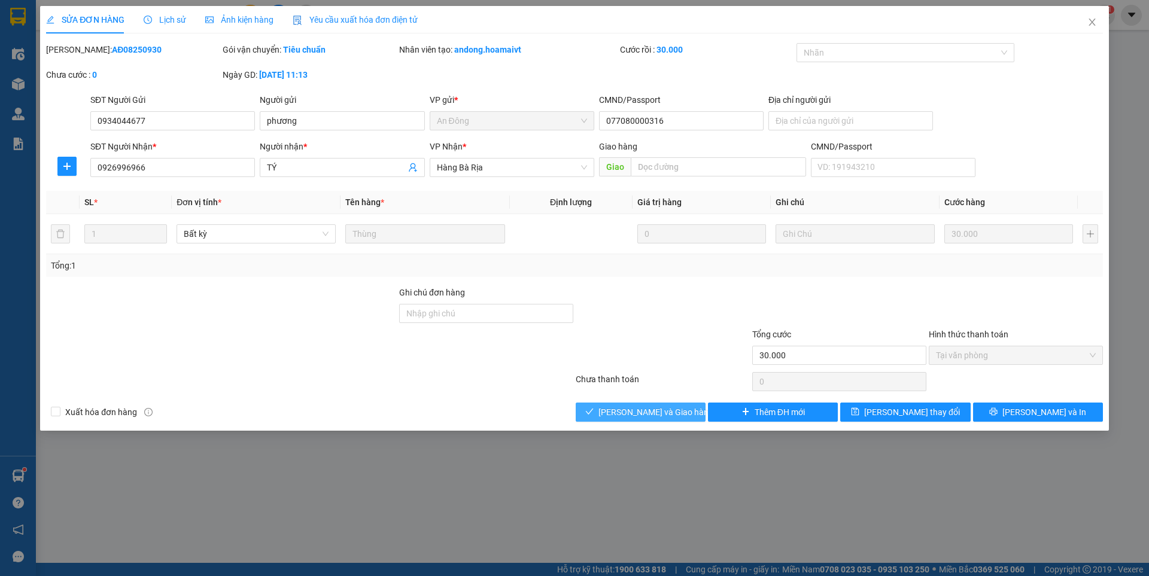
click at [629, 411] on span "[PERSON_NAME] và Giao hàng" at bounding box center [655, 412] width 115 height 13
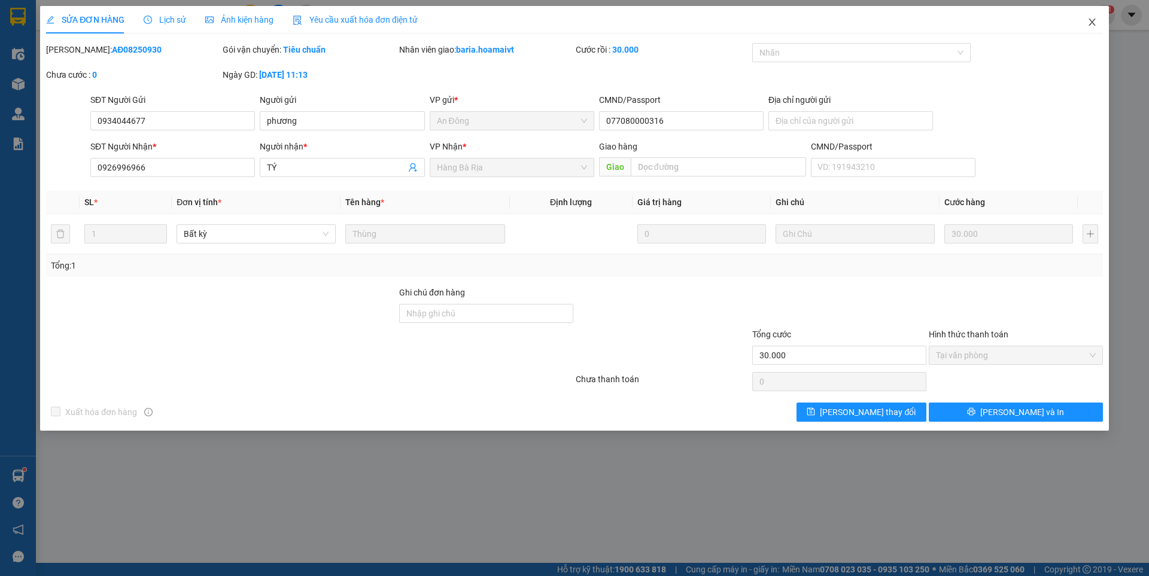
click at [1094, 18] on icon "close" at bounding box center [1092, 22] width 10 height 10
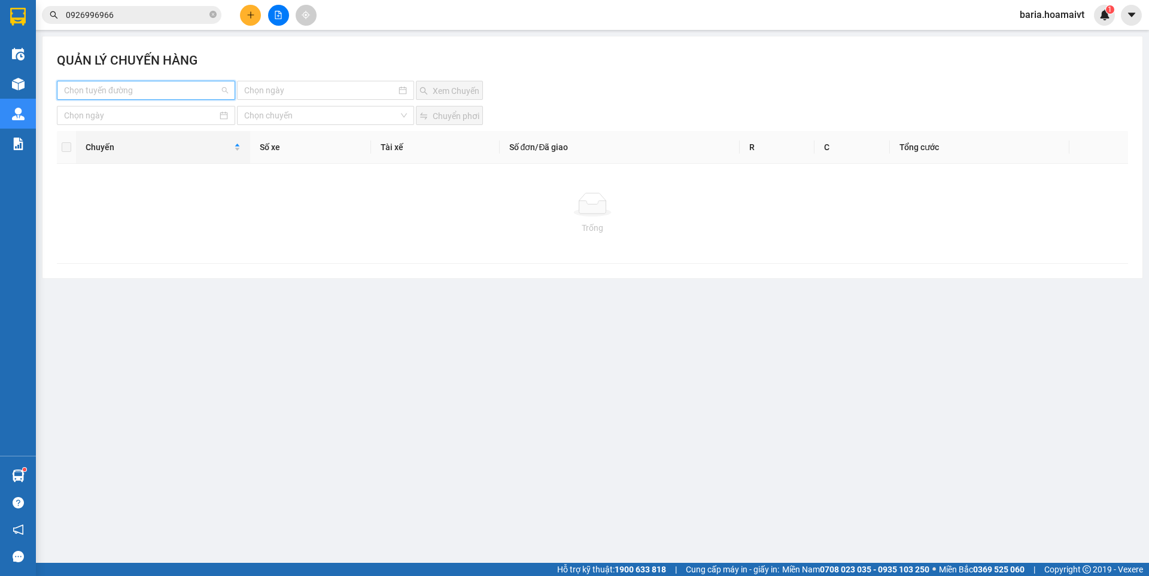
click at [114, 86] on input "search" at bounding box center [142, 90] width 156 height 18
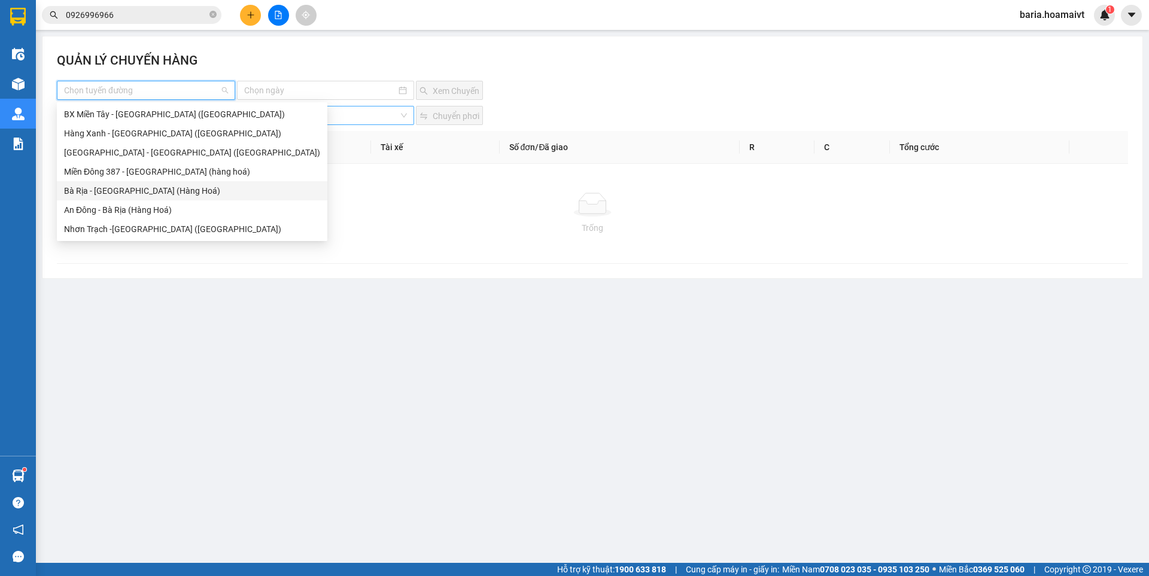
drag, startPoint x: 127, startPoint y: 192, endPoint x: 266, endPoint y: 115, distance: 158.4
click at [127, 192] on div "Bà Rịa - [GEOGRAPHIC_DATA] (Hàng Hoá)" at bounding box center [192, 190] width 256 height 13
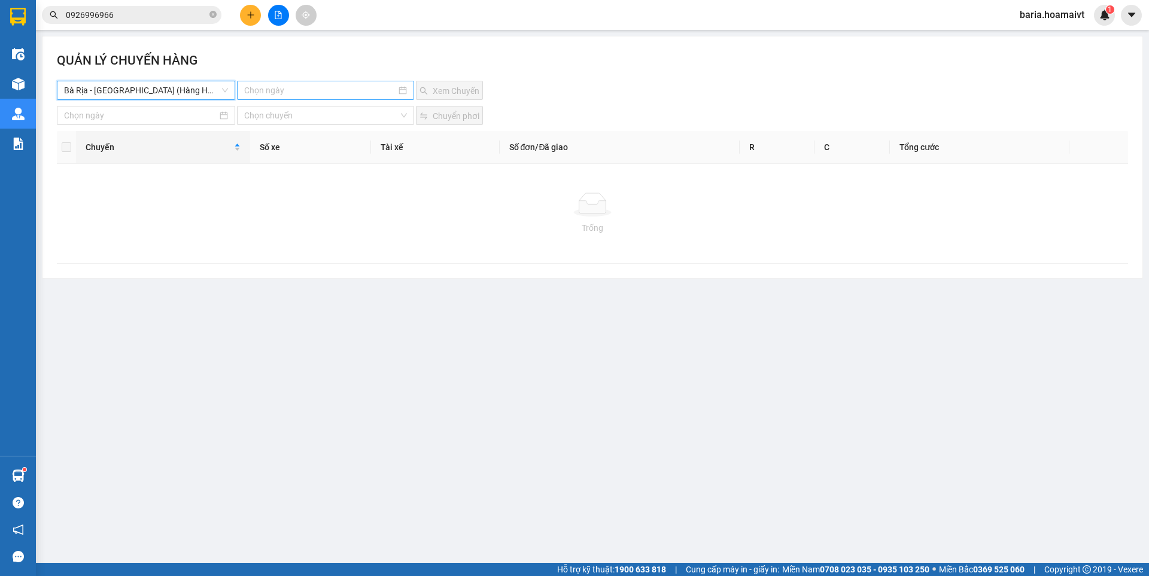
click at [279, 85] on input at bounding box center [319, 90] width 151 height 13
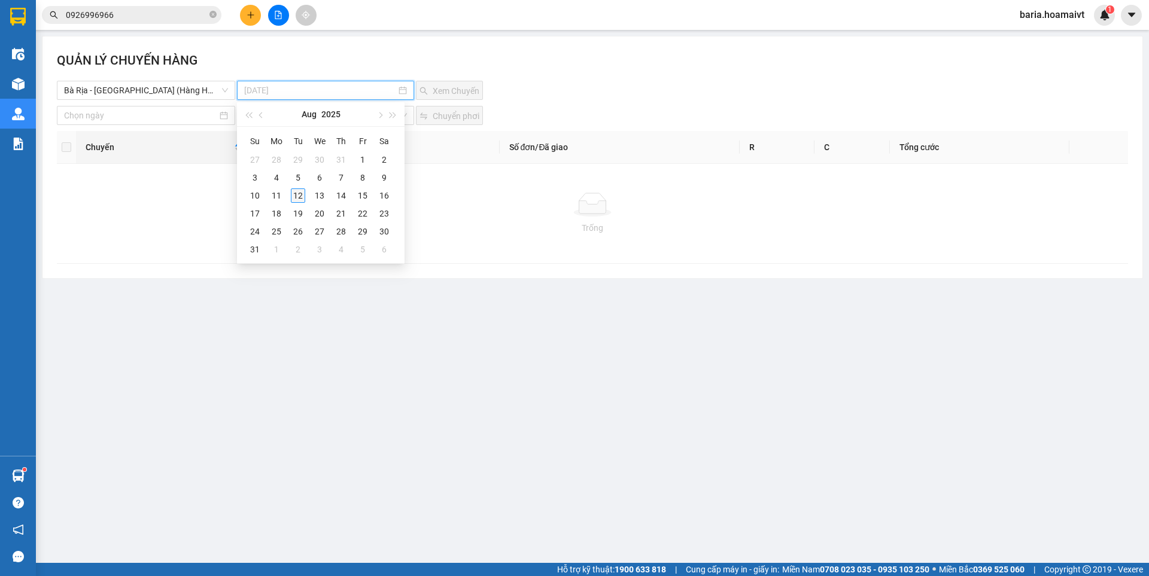
type input "[DATE]"
click at [300, 196] on div "12" at bounding box center [298, 196] width 14 height 14
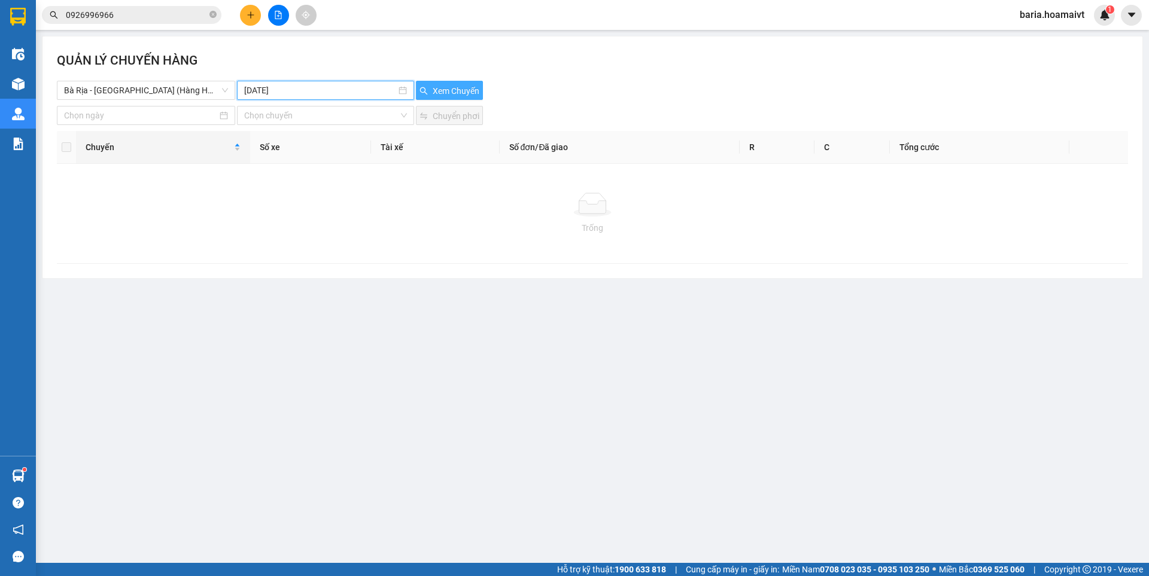
click at [451, 91] on span "Xem Chuyến" at bounding box center [456, 90] width 47 height 13
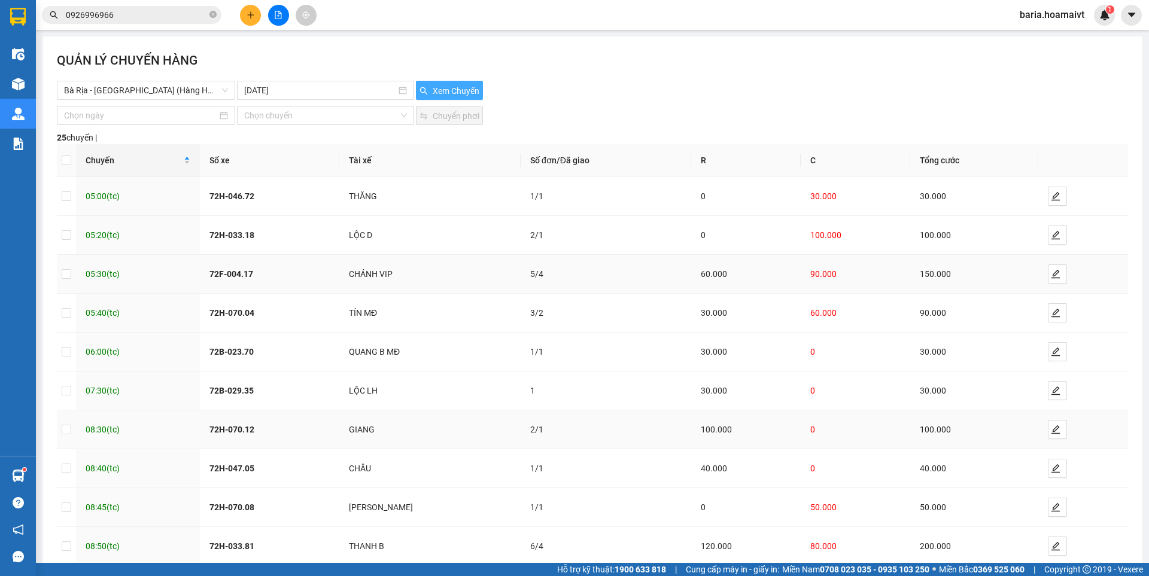
scroll to position [67, 0]
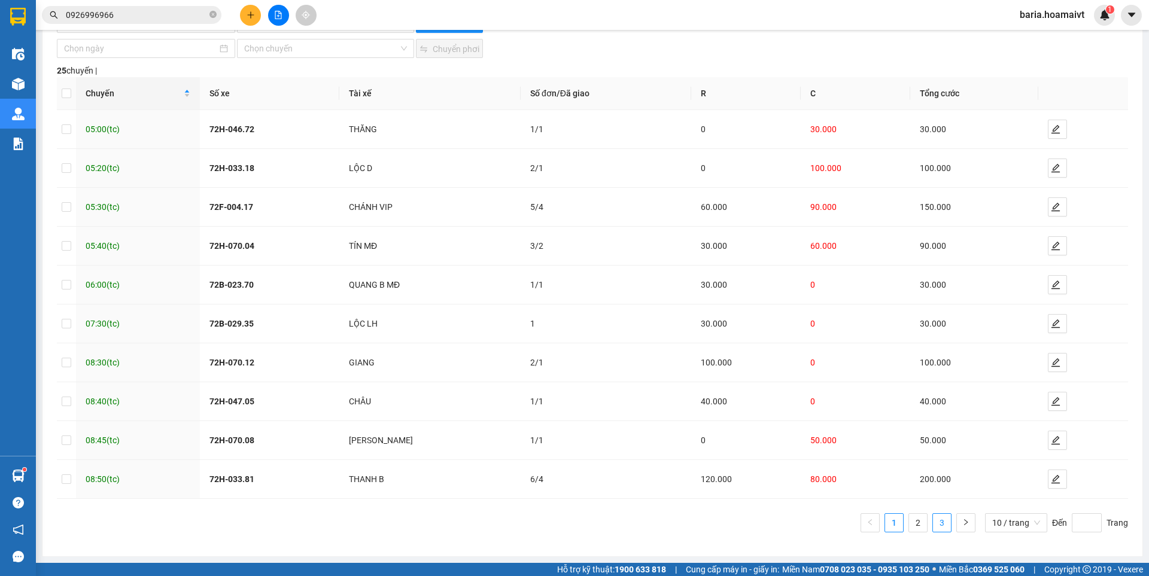
click at [934, 522] on link "3" at bounding box center [942, 523] width 18 height 18
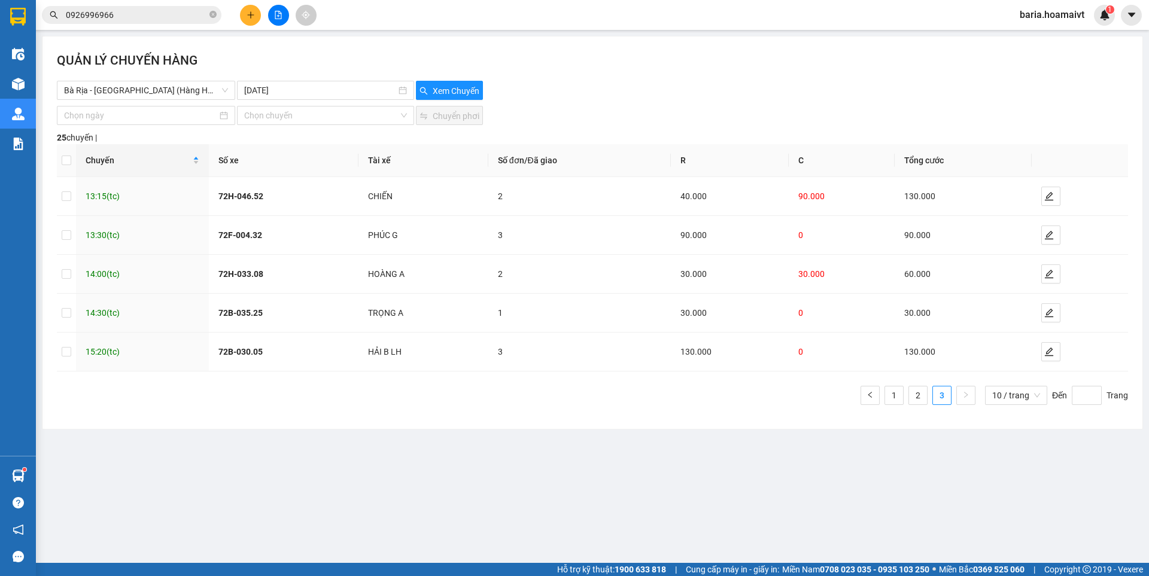
click at [147, 16] on input "0926996966" at bounding box center [136, 14] width 141 height 13
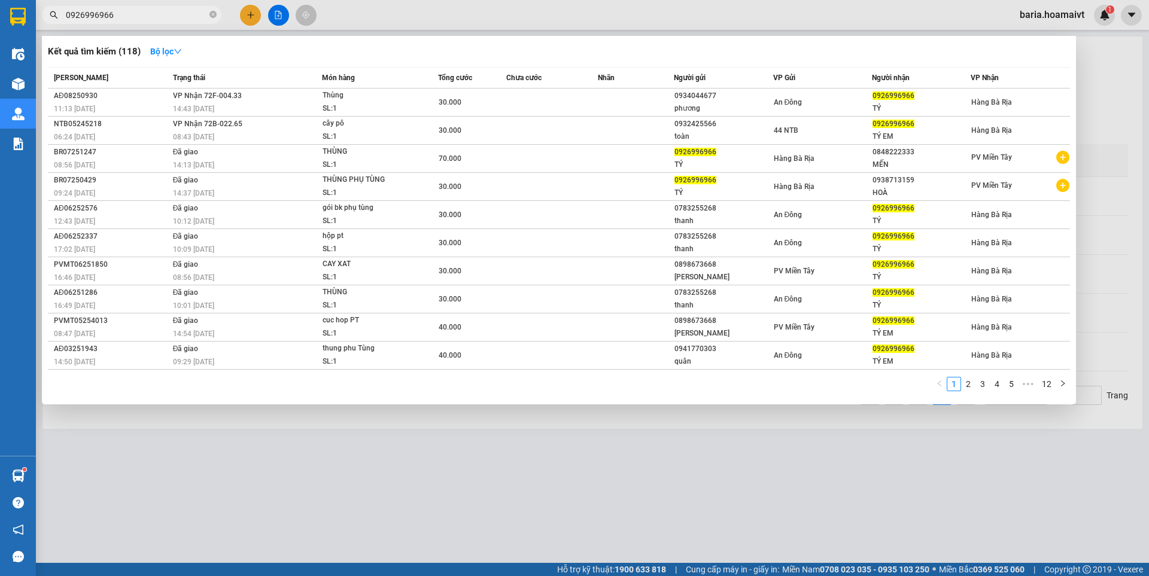
click at [147, 16] on input "0926996966" at bounding box center [136, 14] width 141 height 13
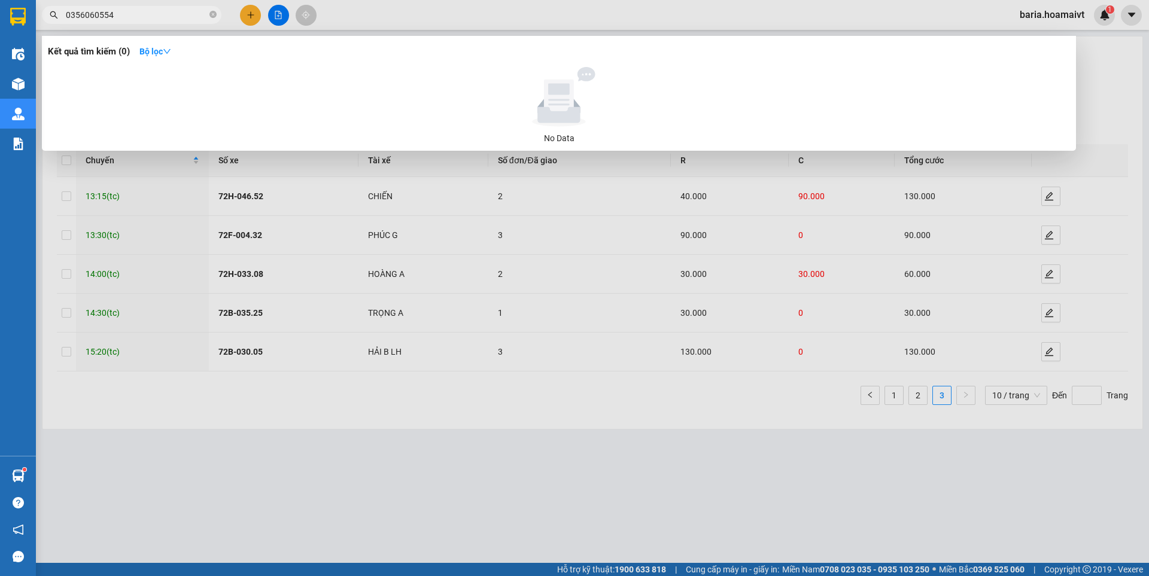
drag, startPoint x: 87, startPoint y: 14, endPoint x: 99, endPoint y: 13, distance: 12.1
click at [87, 14] on input "0356060554" at bounding box center [136, 14] width 141 height 13
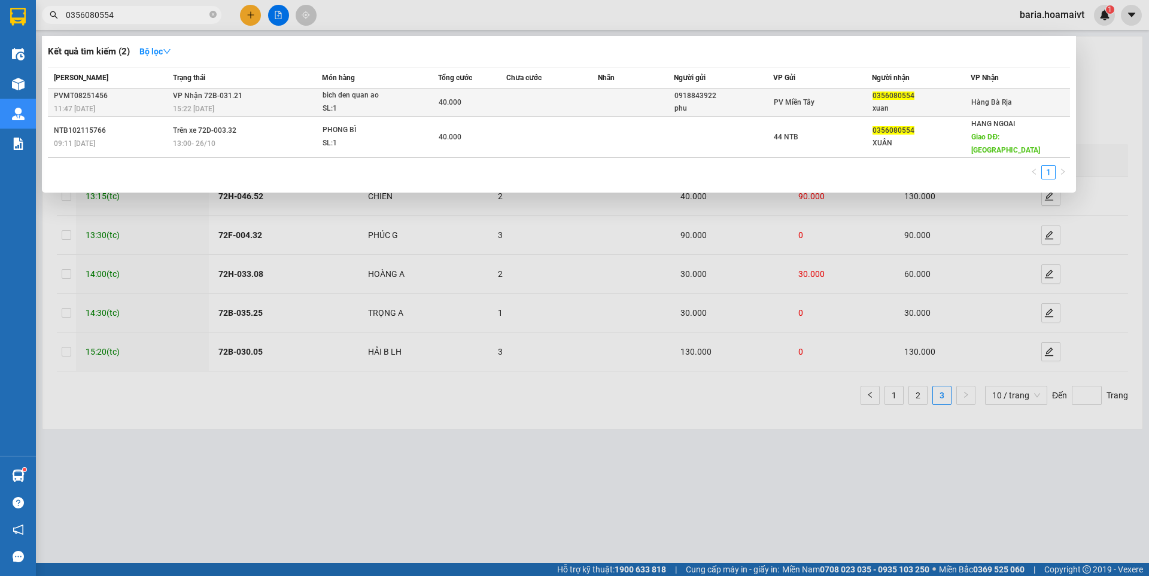
type input "0356080554"
click at [908, 99] on span "0356080554" at bounding box center [894, 96] width 42 height 8
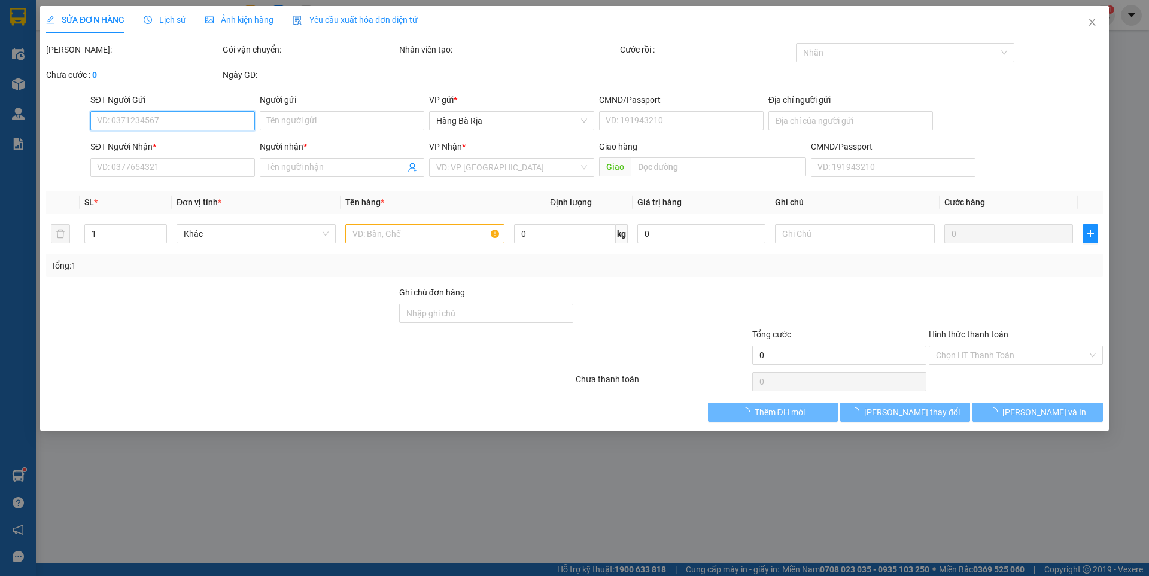
type input "0918843922"
type input "phu"
type input "079091000411"
type input "tan phu"
type input "0356080554"
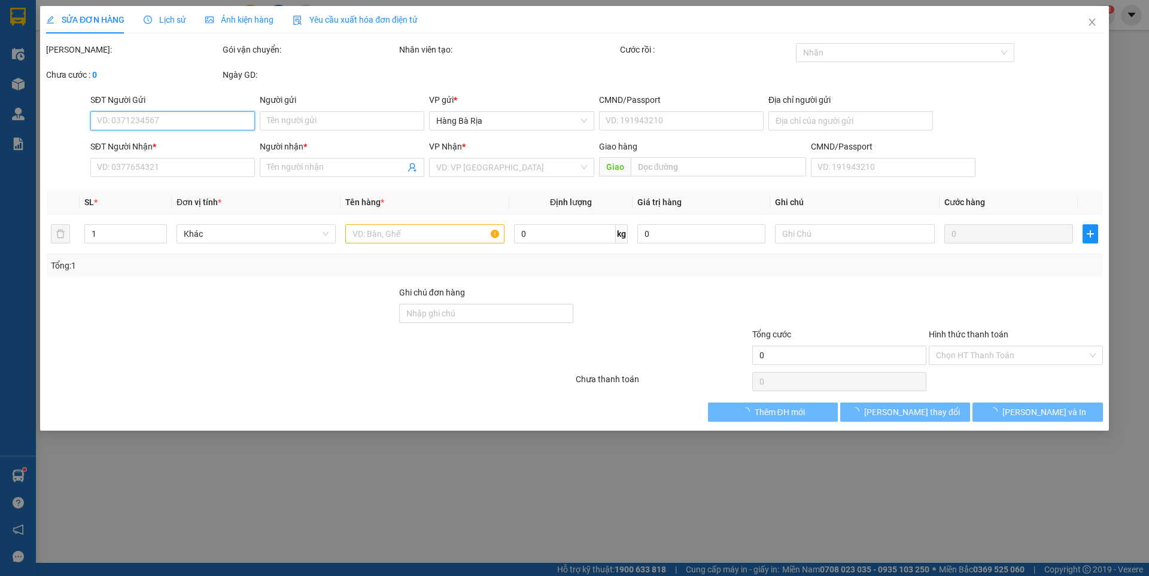
type input "xuan"
type input "40.000"
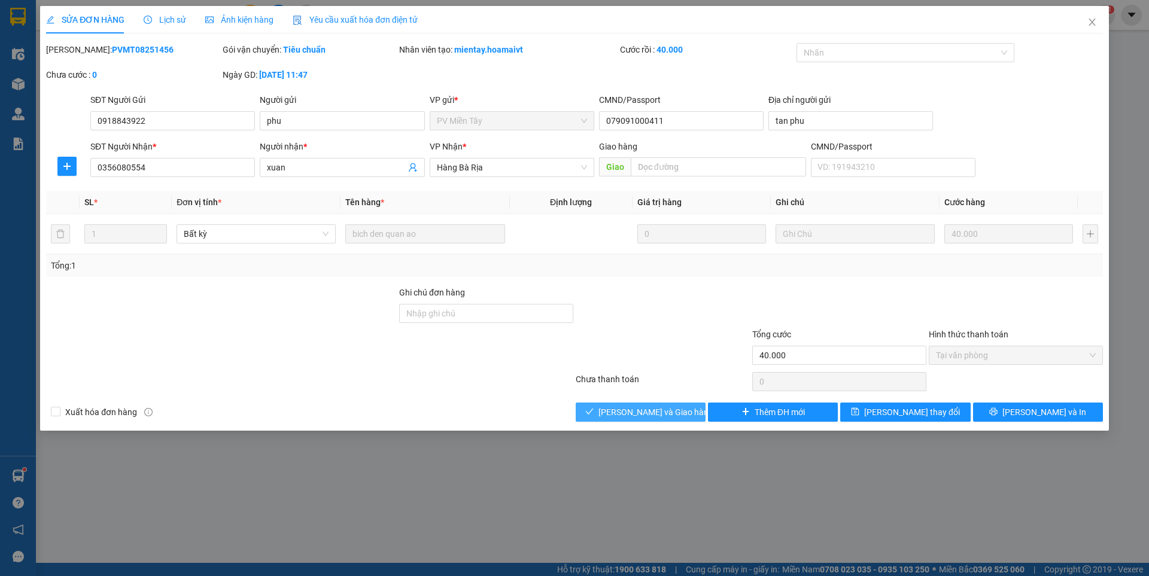
click at [640, 412] on span "[PERSON_NAME] và Giao hàng" at bounding box center [655, 412] width 115 height 13
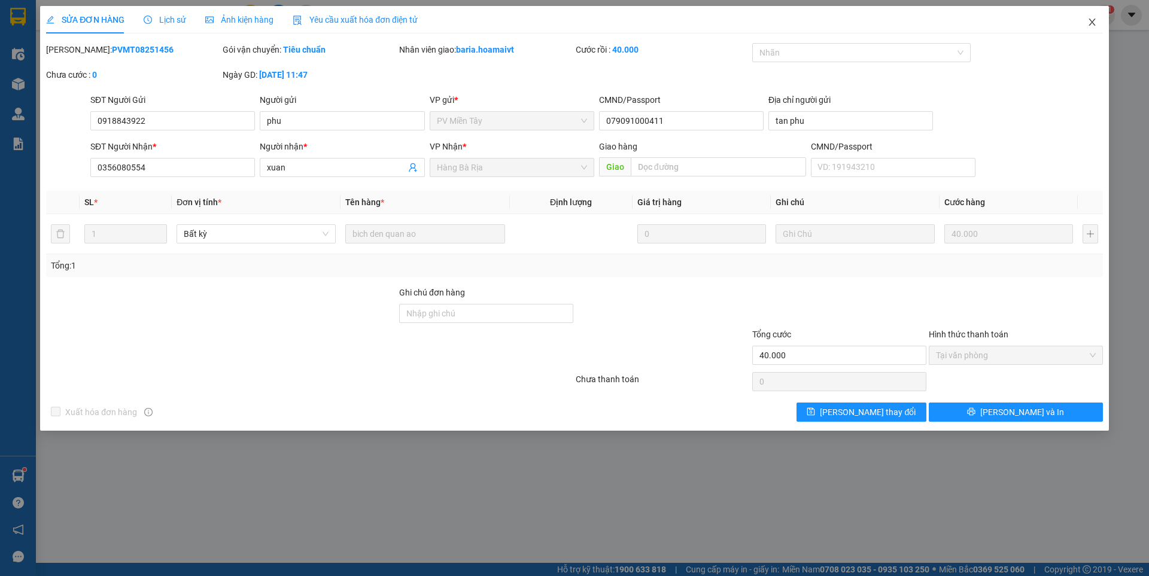
click at [1092, 26] on icon "close" at bounding box center [1092, 22] width 10 height 10
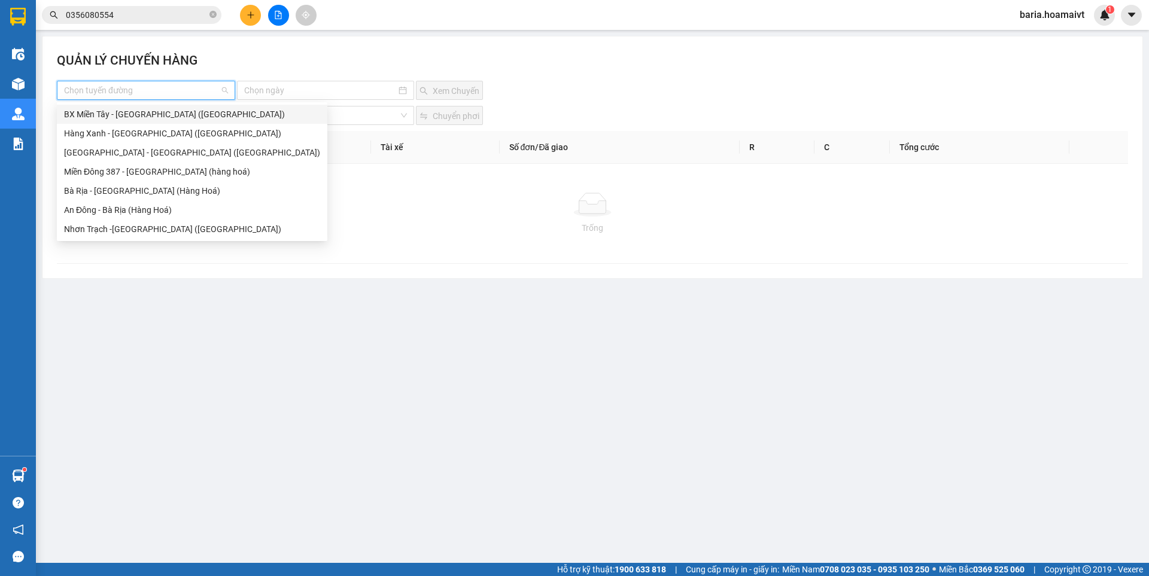
click at [192, 83] on input "search" at bounding box center [142, 90] width 156 height 18
click at [117, 190] on div "Bà Rịa - [GEOGRAPHIC_DATA] (Hàng Hoá)" at bounding box center [192, 190] width 256 height 13
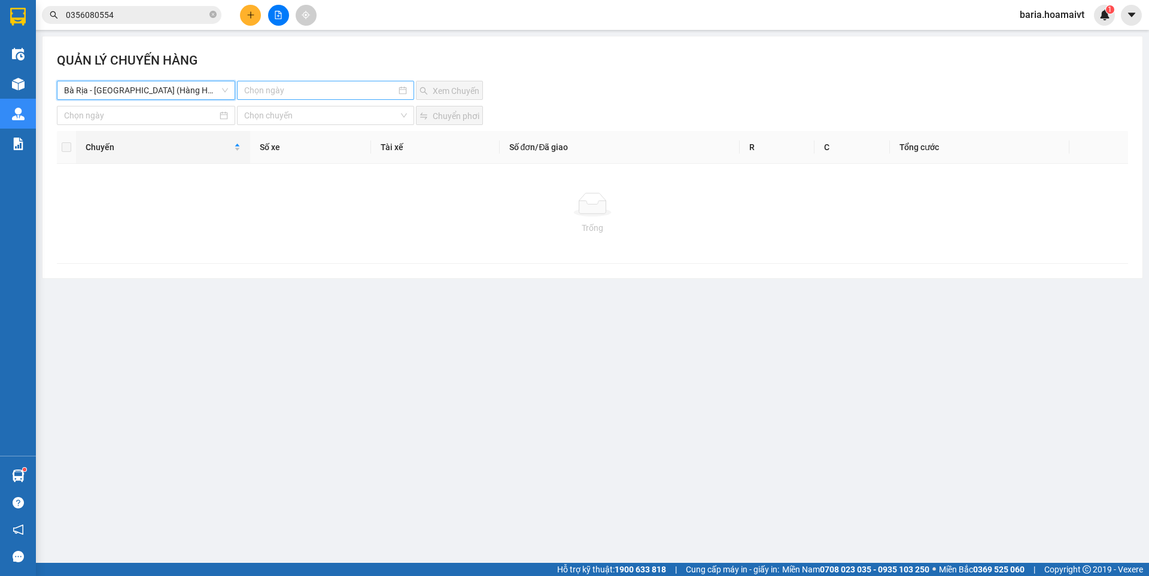
click at [306, 92] on input at bounding box center [319, 90] width 151 height 13
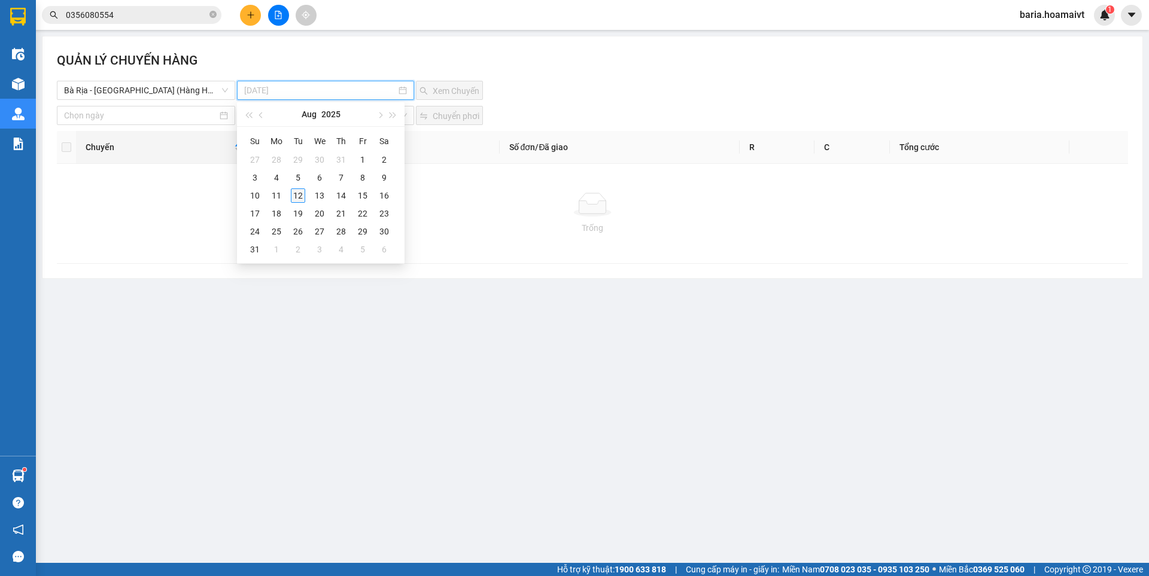
type input "[DATE]"
click at [297, 196] on div "12" at bounding box center [298, 196] width 14 height 14
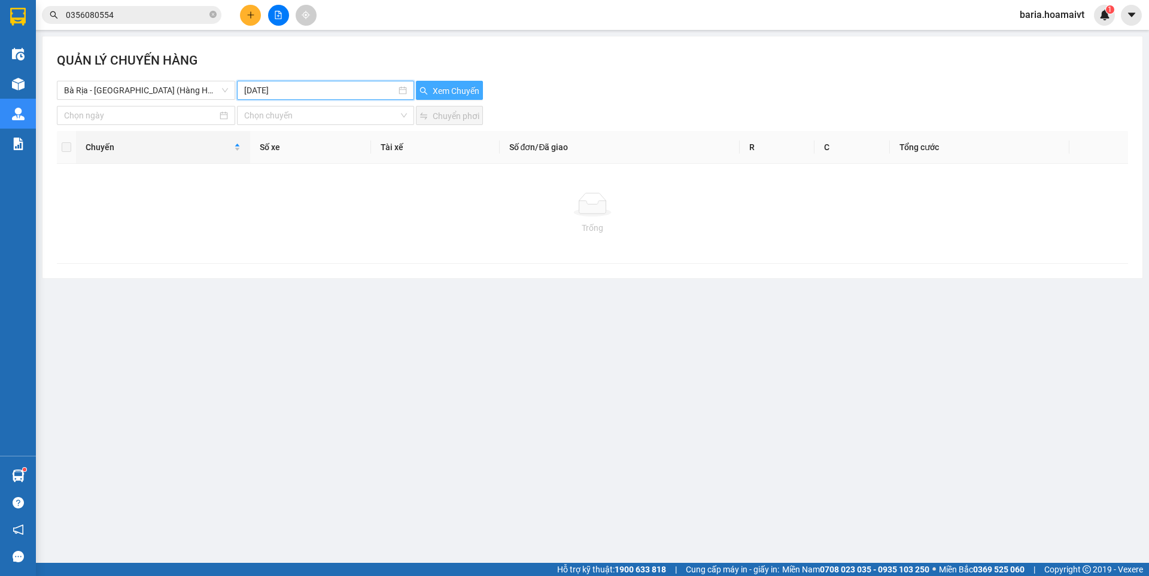
click at [464, 86] on span "Xem Chuyến" at bounding box center [456, 90] width 47 height 13
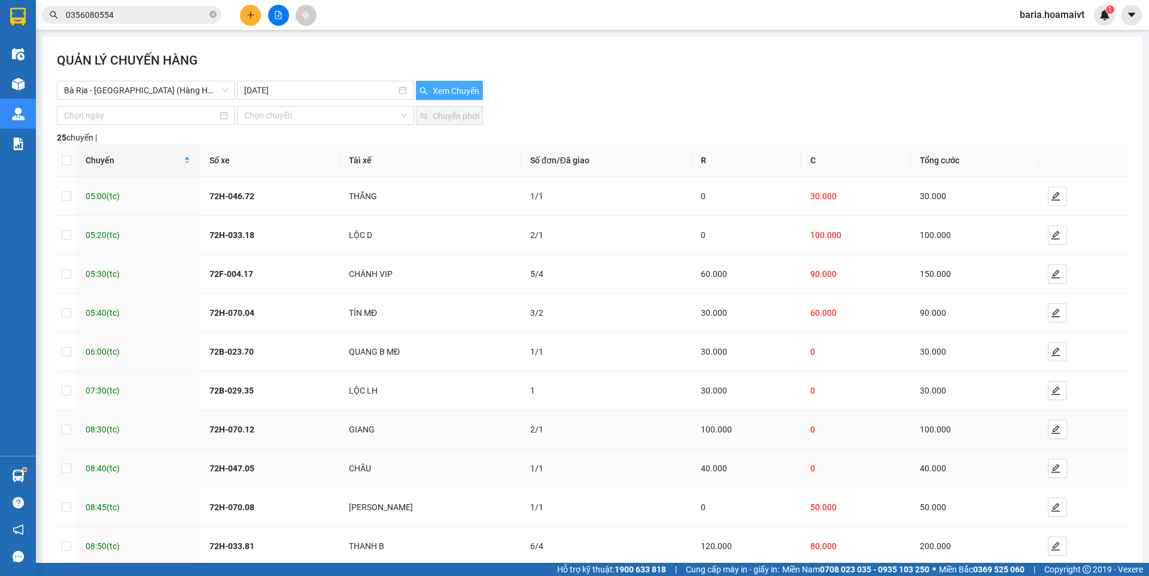
scroll to position [67, 0]
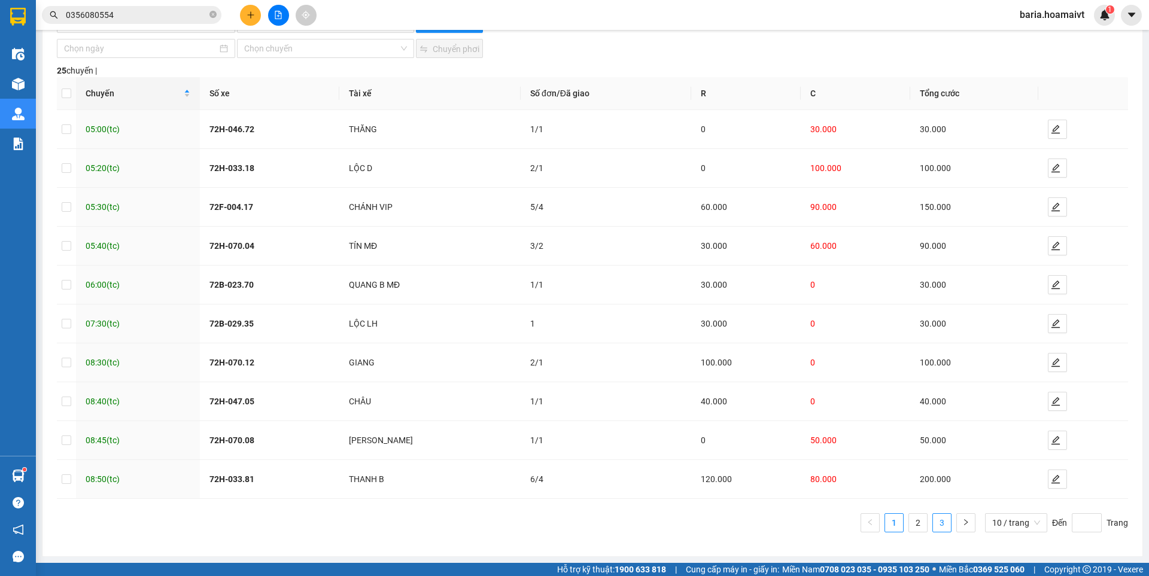
click at [933, 524] on link "3" at bounding box center [942, 523] width 18 height 18
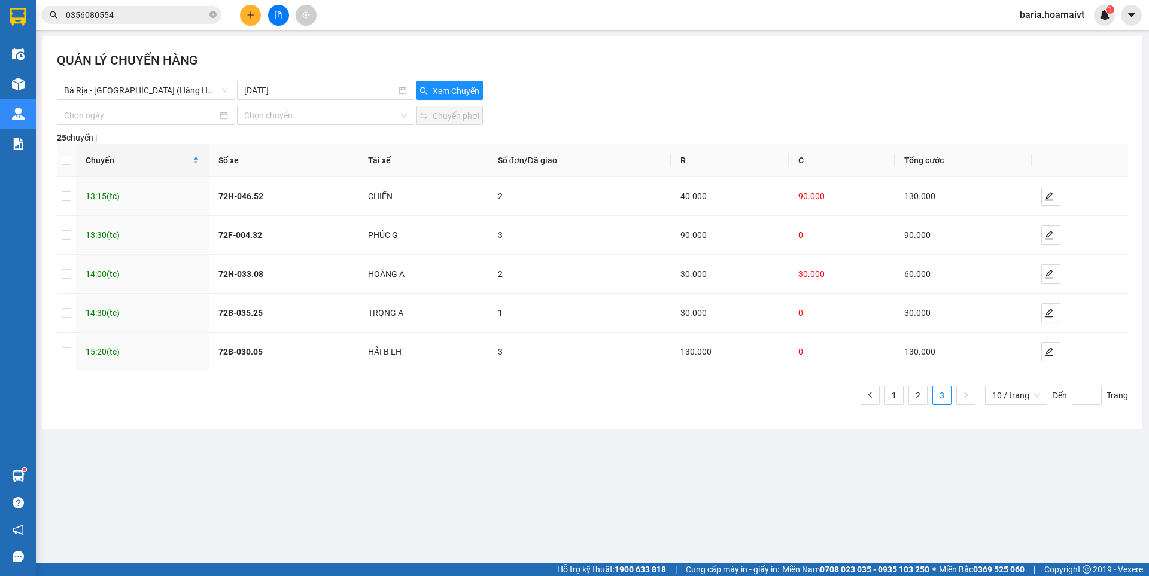
scroll to position [0, 0]
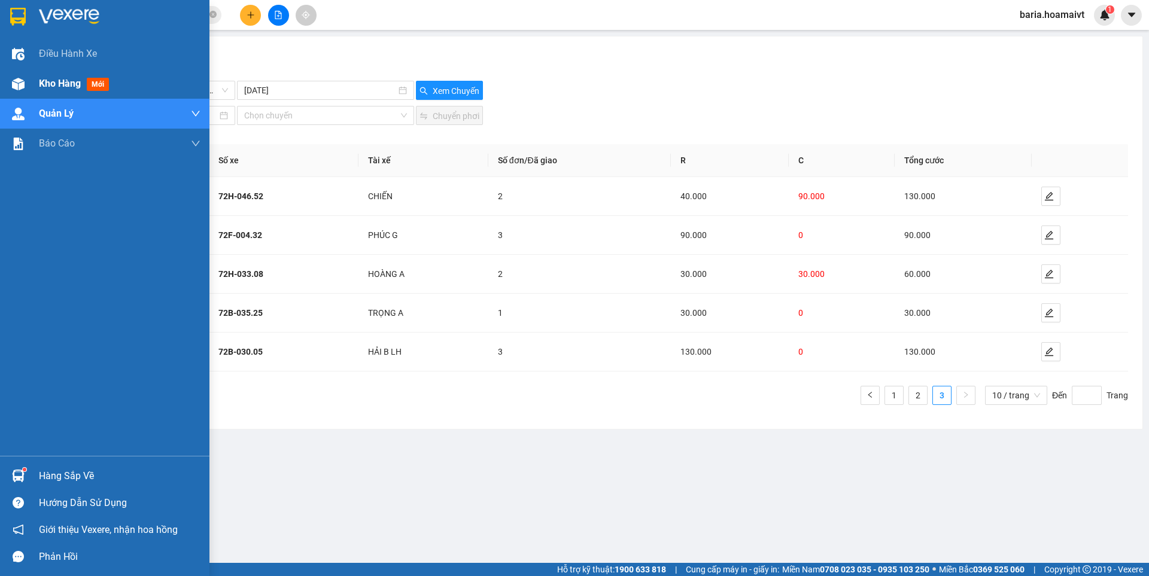
click at [55, 83] on span "Kho hàng" at bounding box center [60, 83] width 42 height 11
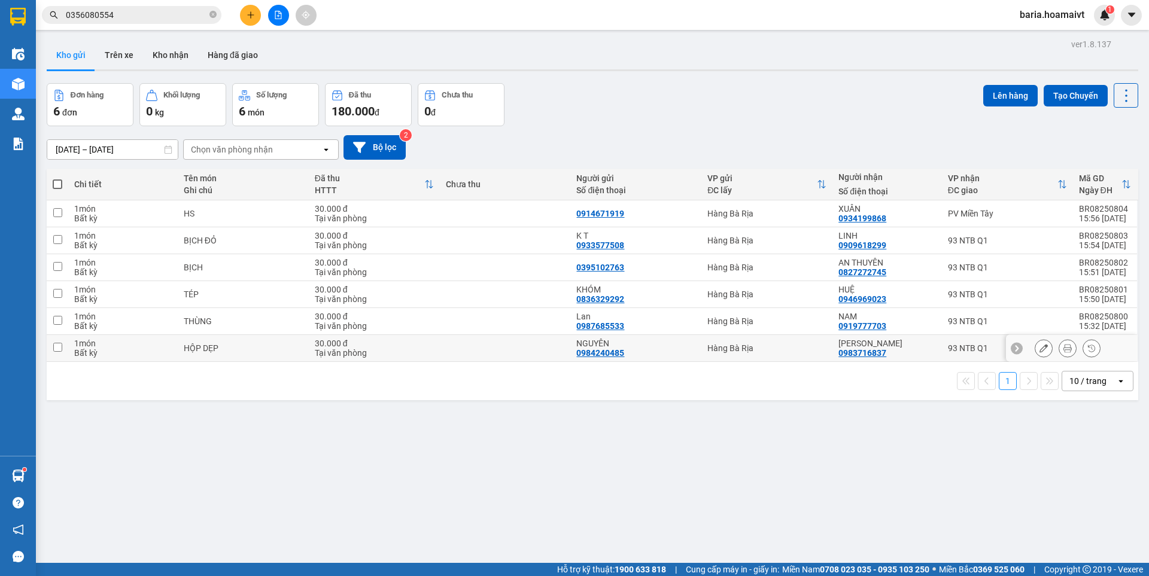
click at [961, 347] on div "93 NTB Q1" at bounding box center [1007, 349] width 119 height 10
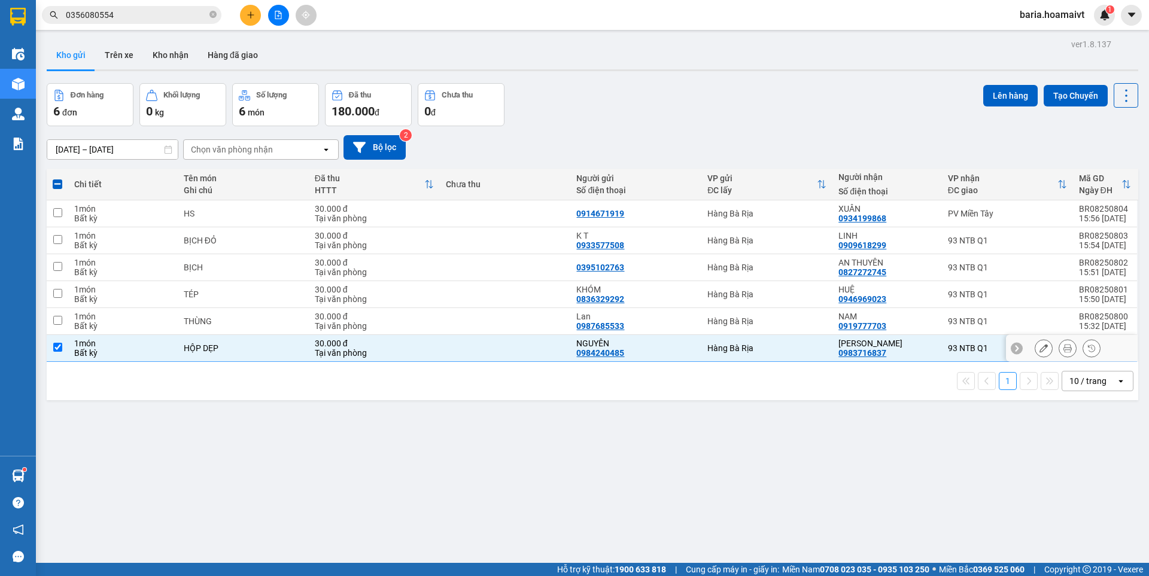
click at [961, 347] on div "93 NTB Q1" at bounding box center [1007, 349] width 119 height 10
checkbox input "false"
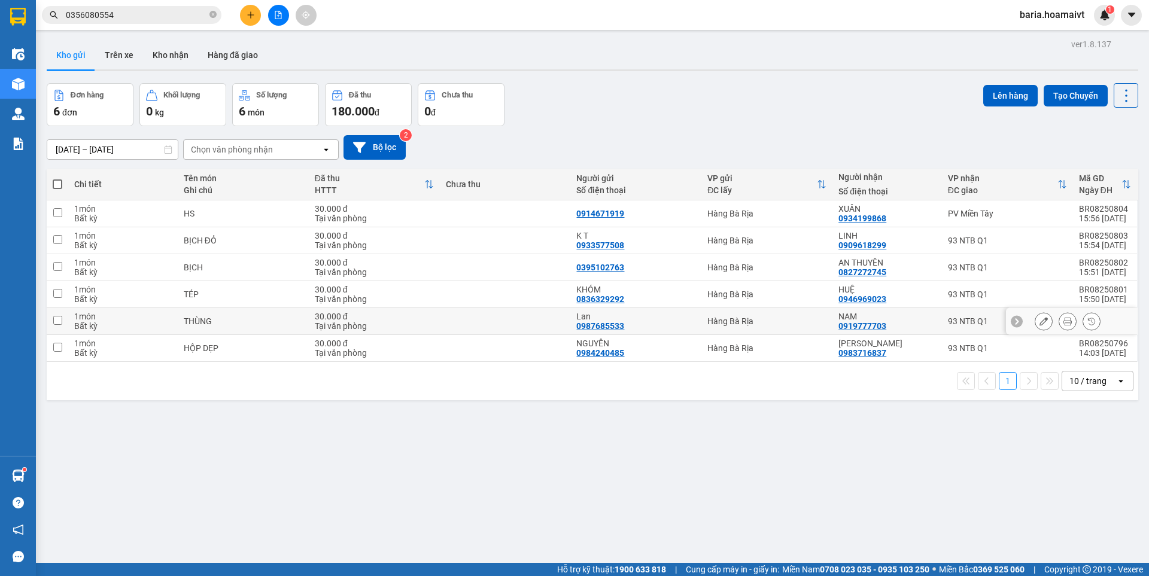
click at [948, 324] on div "93 NTB Q1" at bounding box center [1007, 322] width 119 height 10
checkbox input "true"
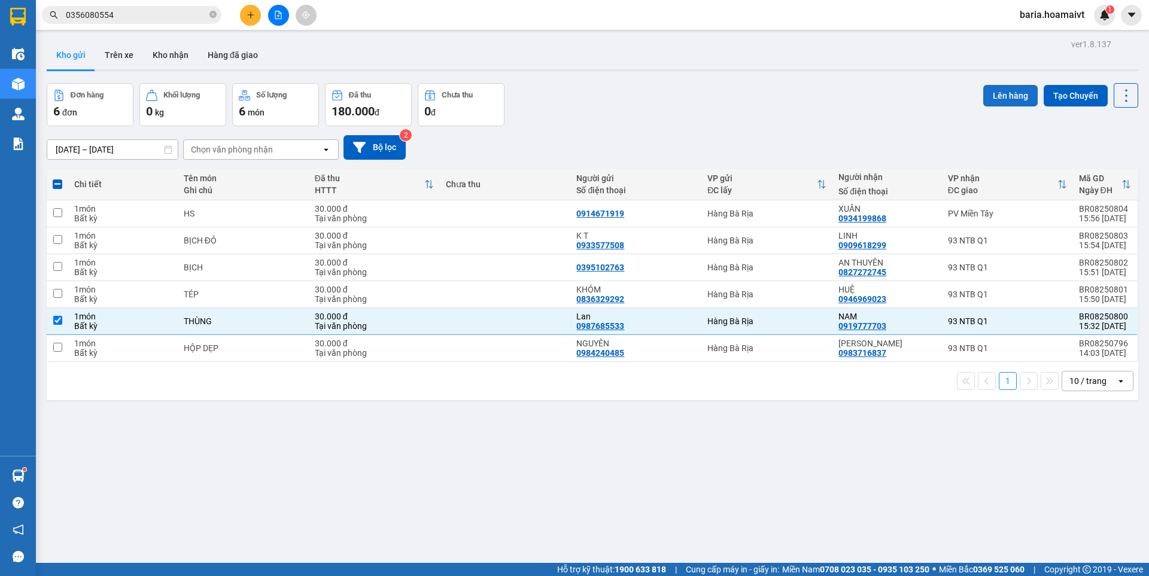
click at [992, 92] on button "Lên hàng" at bounding box center [1010, 96] width 54 height 22
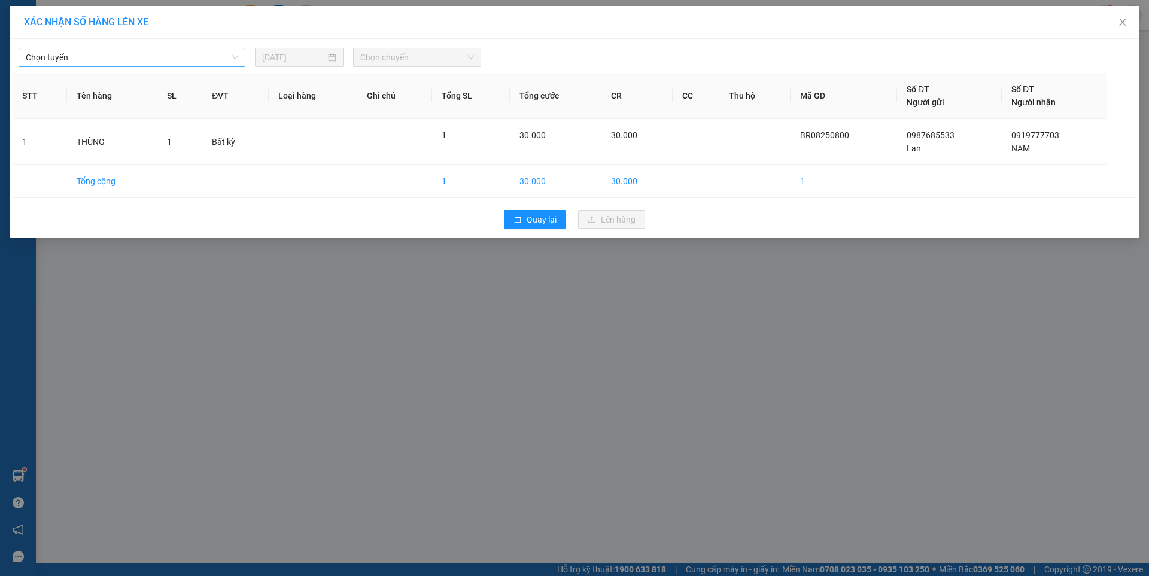
click at [107, 59] on span "Chọn tuyến" at bounding box center [132, 57] width 212 height 18
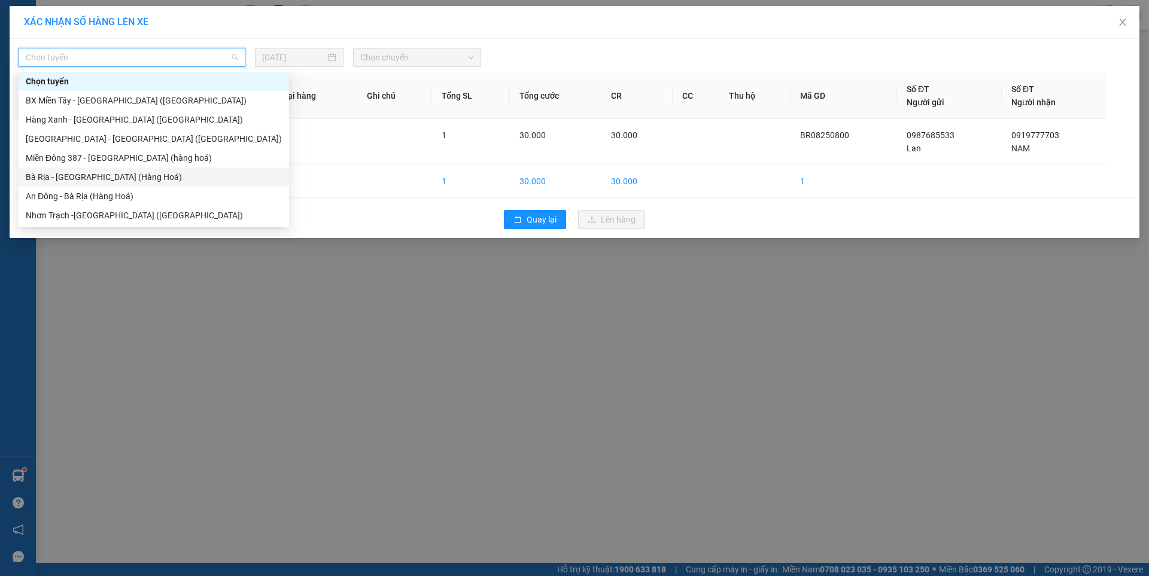
click at [81, 182] on div "Bà Rịa - [GEOGRAPHIC_DATA] (Hàng Hoá)" at bounding box center [154, 177] width 256 height 13
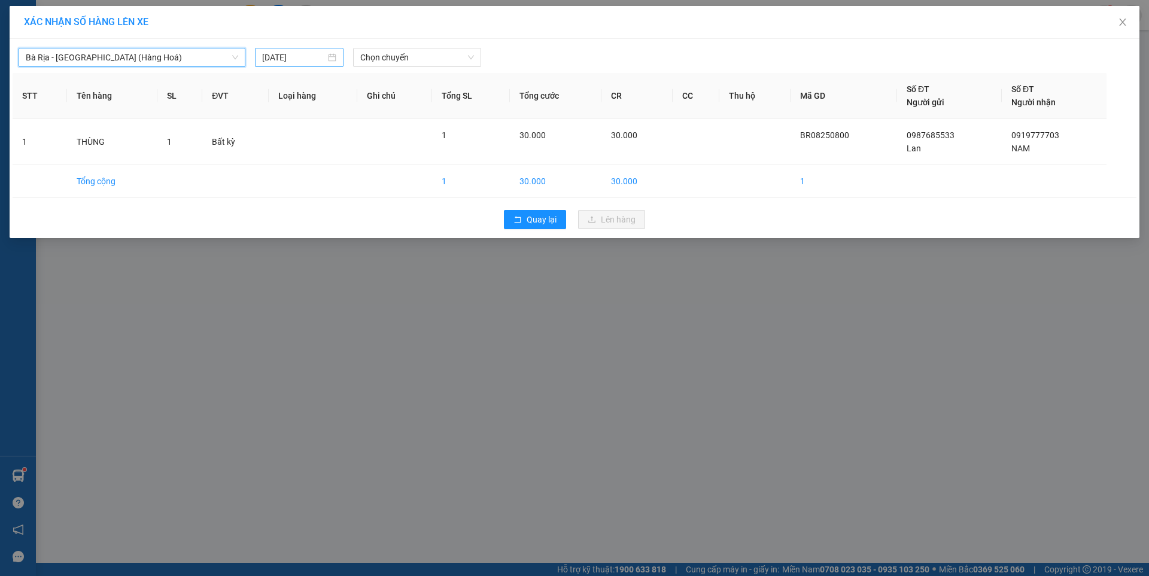
click at [308, 57] on input "[DATE]" at bounding box center [293, 57] width 63 height 13
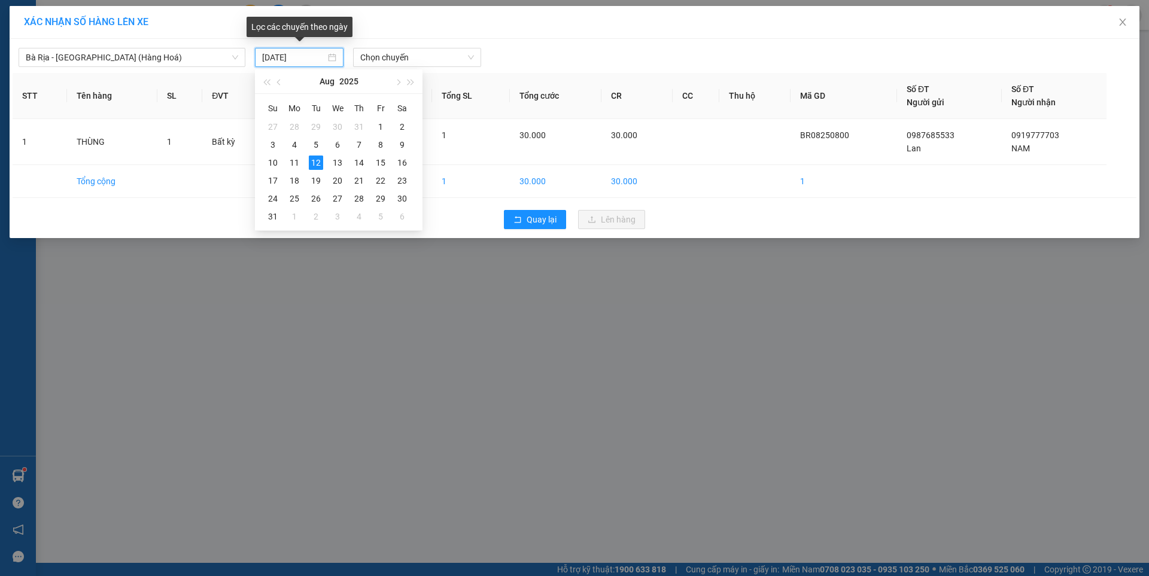
type input "[DATE]"
click at [314, 162] on div "12" at bounding box center [316, 163] width 14 height 14
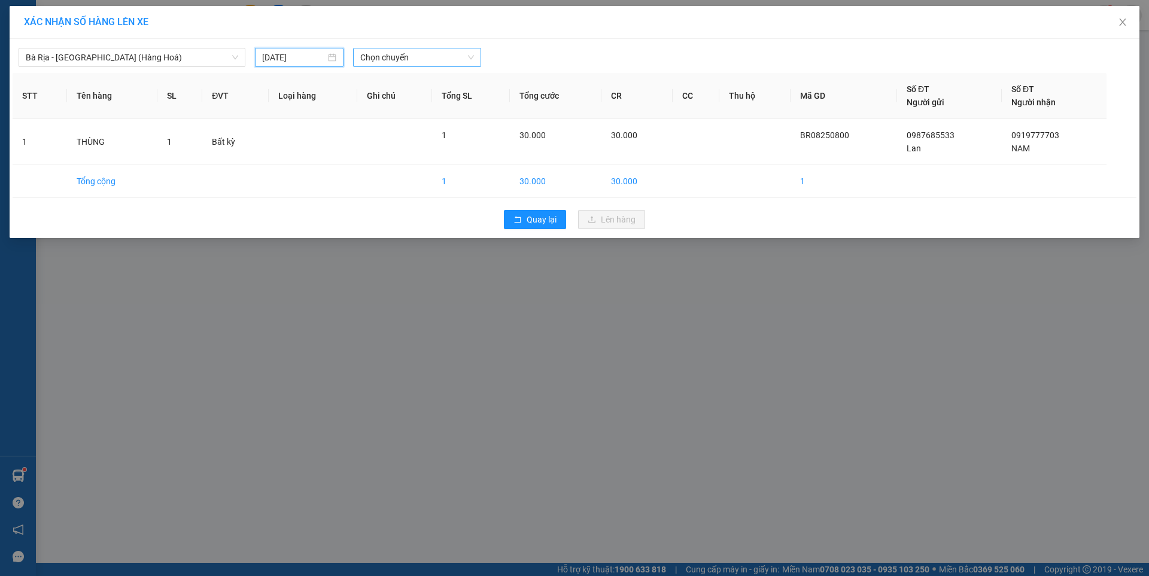
click at [435, 56] on span "Chọn chuyến" at bounding box center [417, 57] width 114 height 18
type input "1530"
click at [443, 99] on div "Thêm chuyến " 15:30 "" at bounding box center [416, 101] width 126 height 20
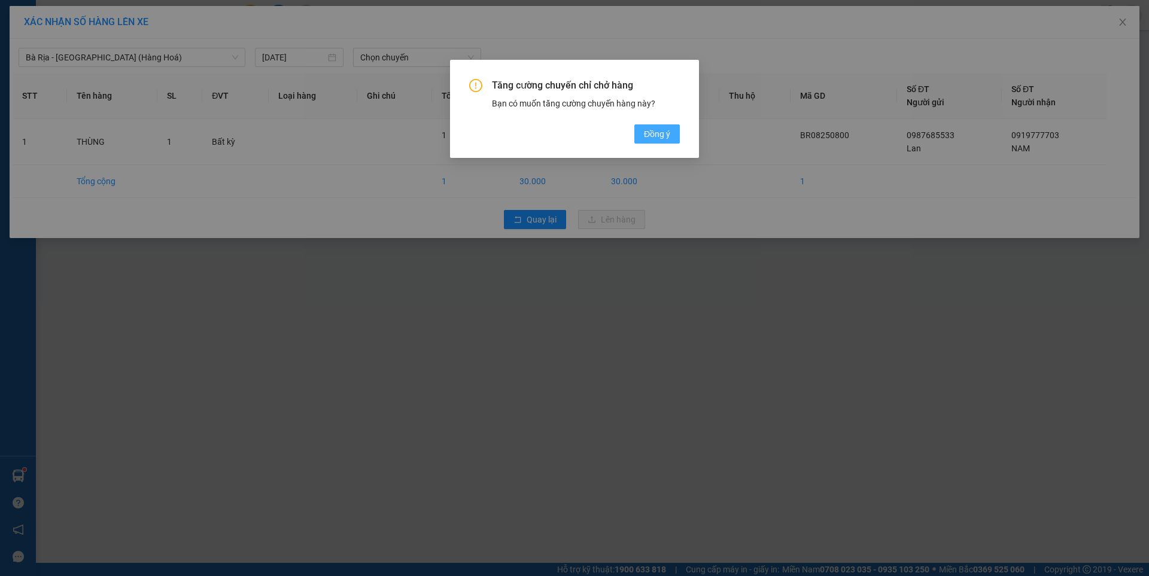
click at [658, 132] on span "Đồng ý" at bounding box center [657, 133] width 26 height 13
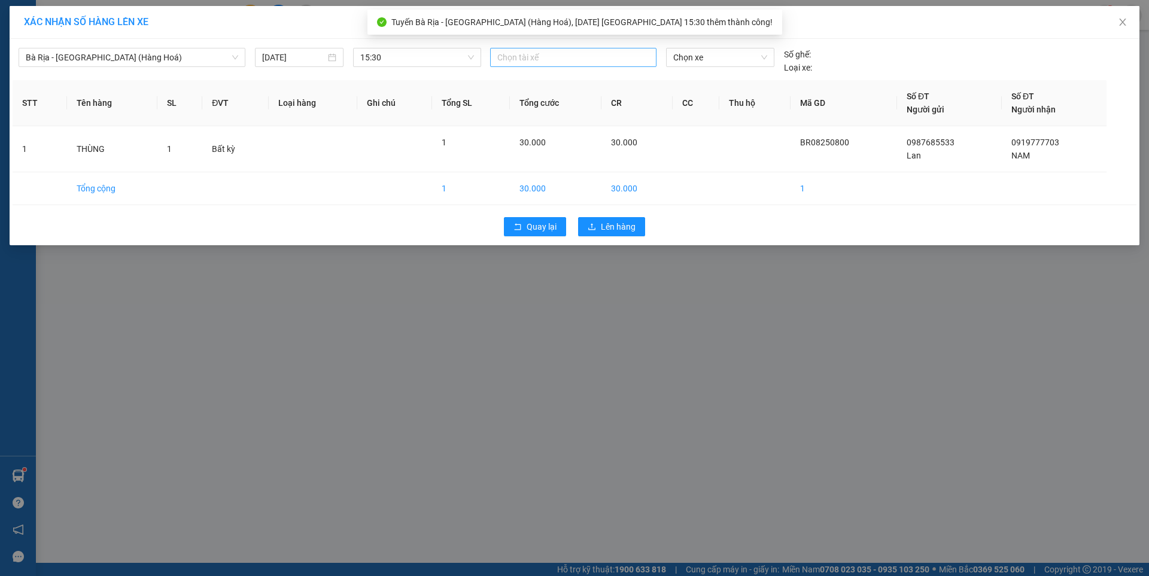
click at [615, 63] on div at bounding box center [573, 57] width 160 height 14
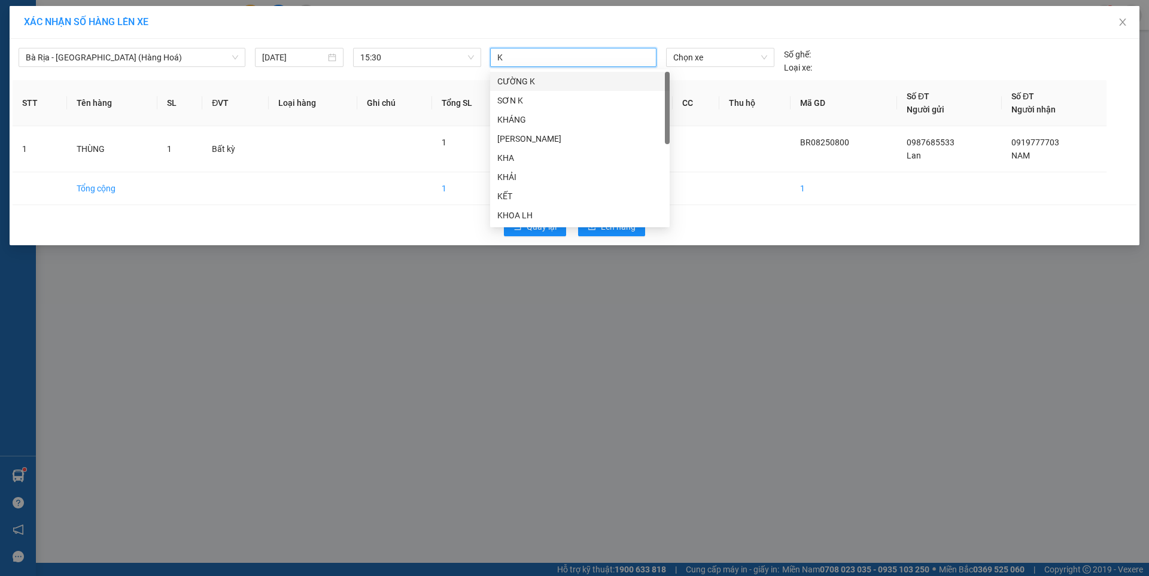
type input "KE"
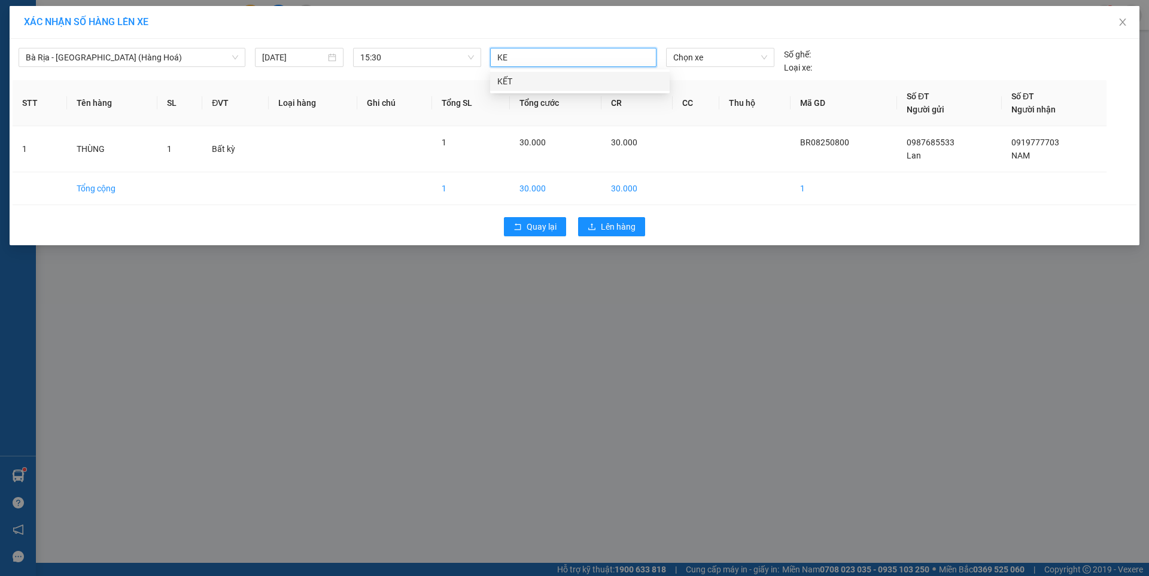
click at [508, 84] on div "KẾT" at bounding box center [579, 81] width 165 height 13
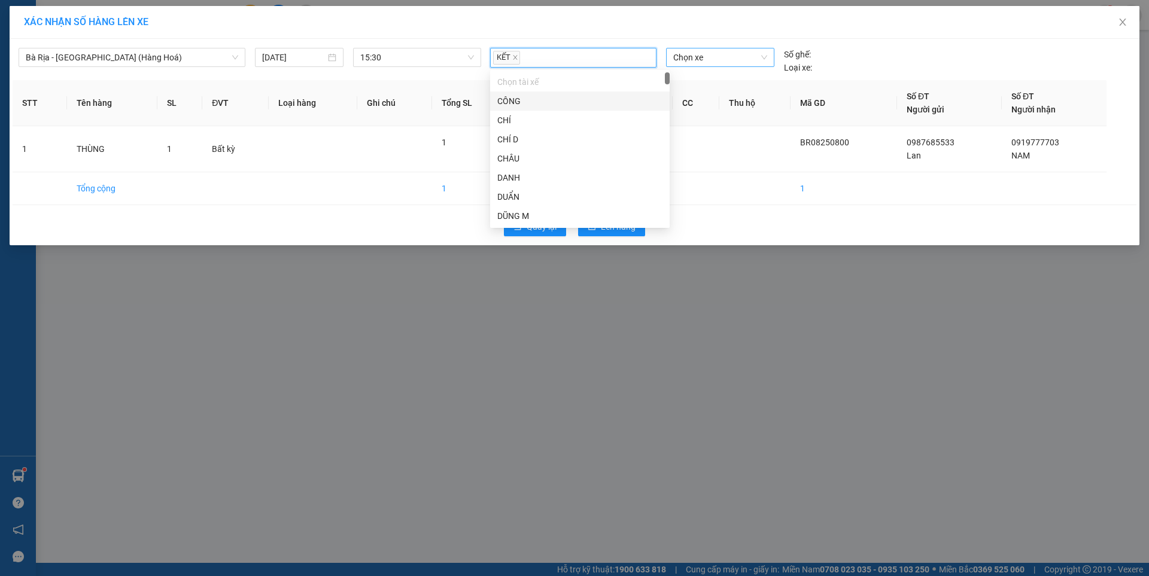
click at [720, 66] on span "Chọn xe" at bounding box center [719, 57] width 93 height 18
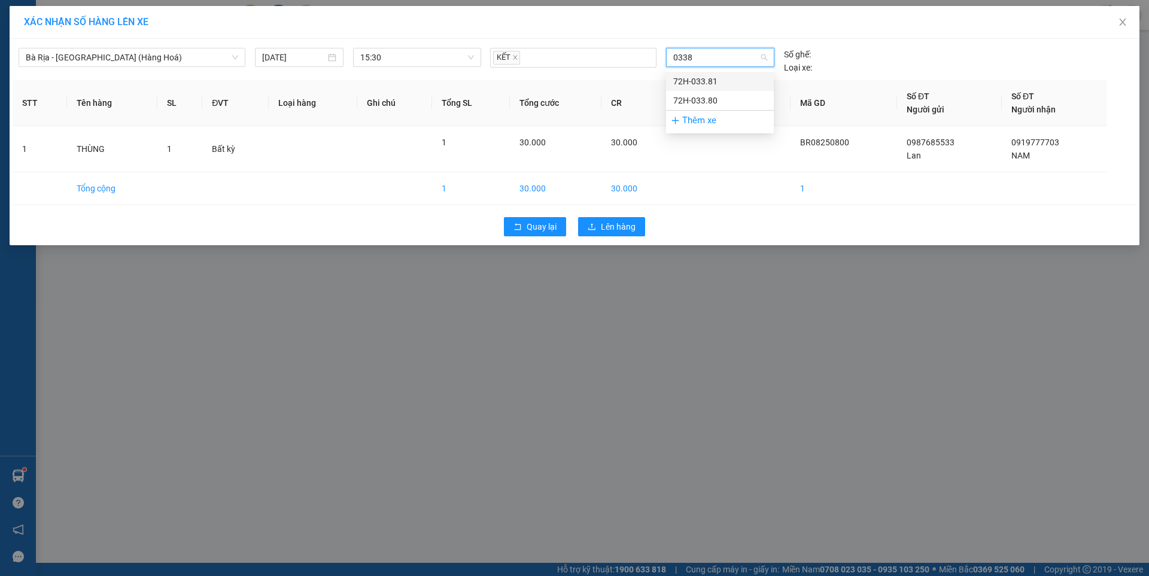
type input "03380"
click at [711, 82] on div "72H-033.80" at bounding box center [719, 81] width 93 height 13
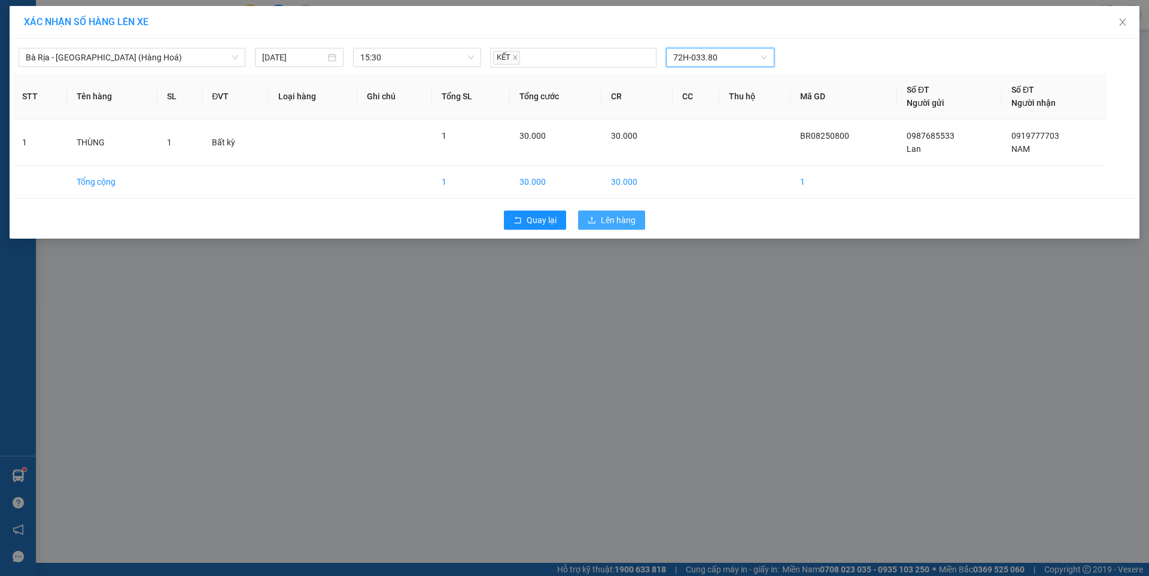
click at [620, 223] on span "Lên hàng" at bounding box center [618, 220] width 35 height 13
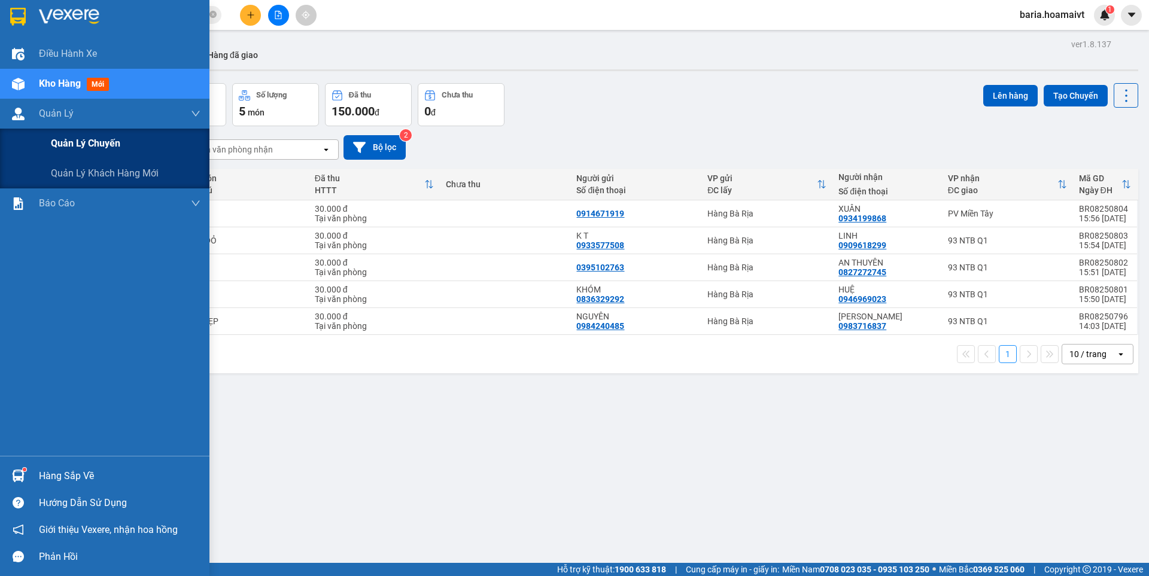
click at [68, 140] on span "Quản lý chuyến" at bounding box center [85, 143] width 69 height 15
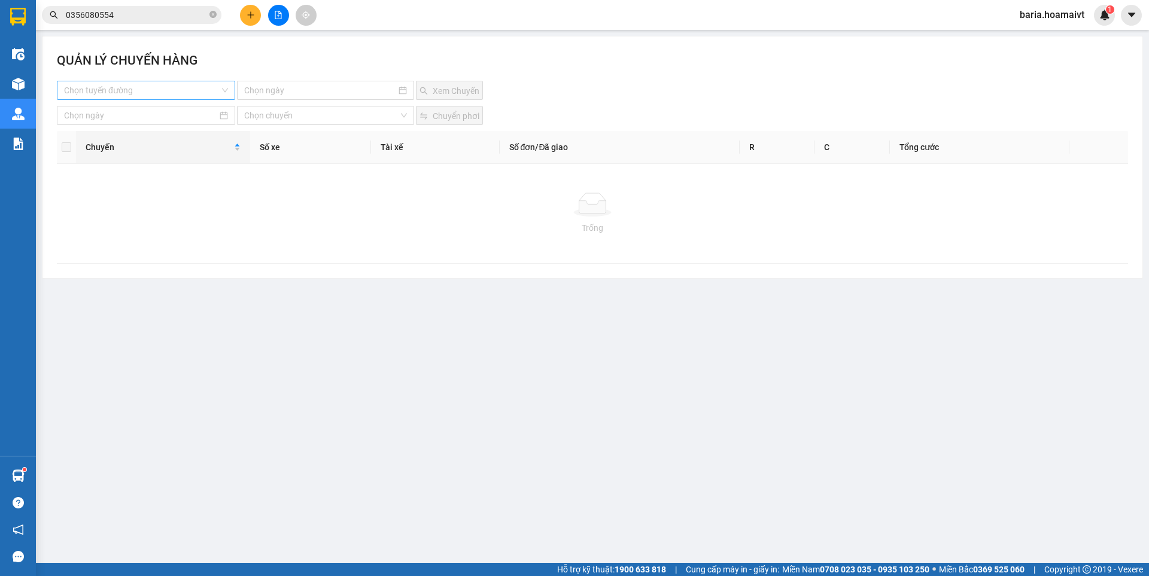
click at [175, 90] on input "search" at bounding box center [142, 90] width 156 height 18
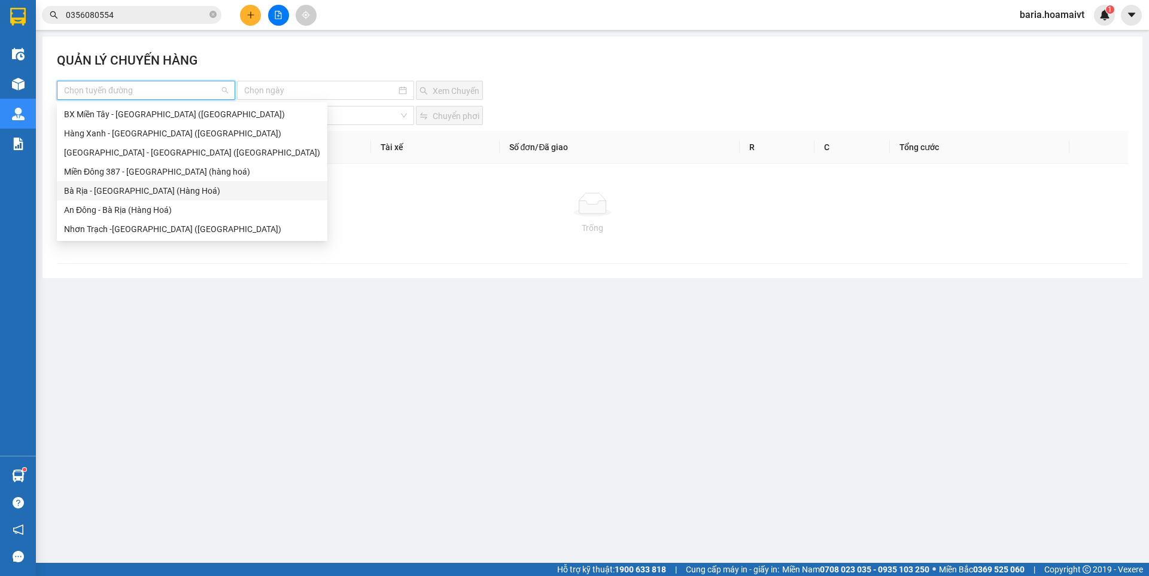
click at [128, 196] on div "Bà Rịa - [GEOGRAPHIC_DATA] (Hàng Hoá)" at bounding box center [192, 190] width 256 height 13
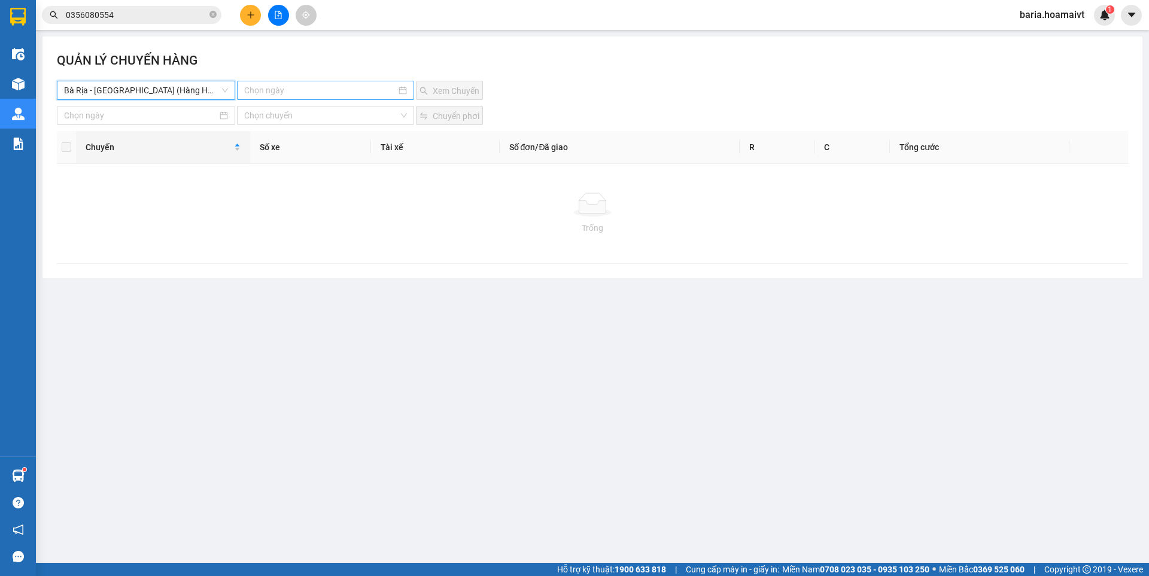
click at [344, 92] on input at bounding box center [319, 90] width 151 height 13
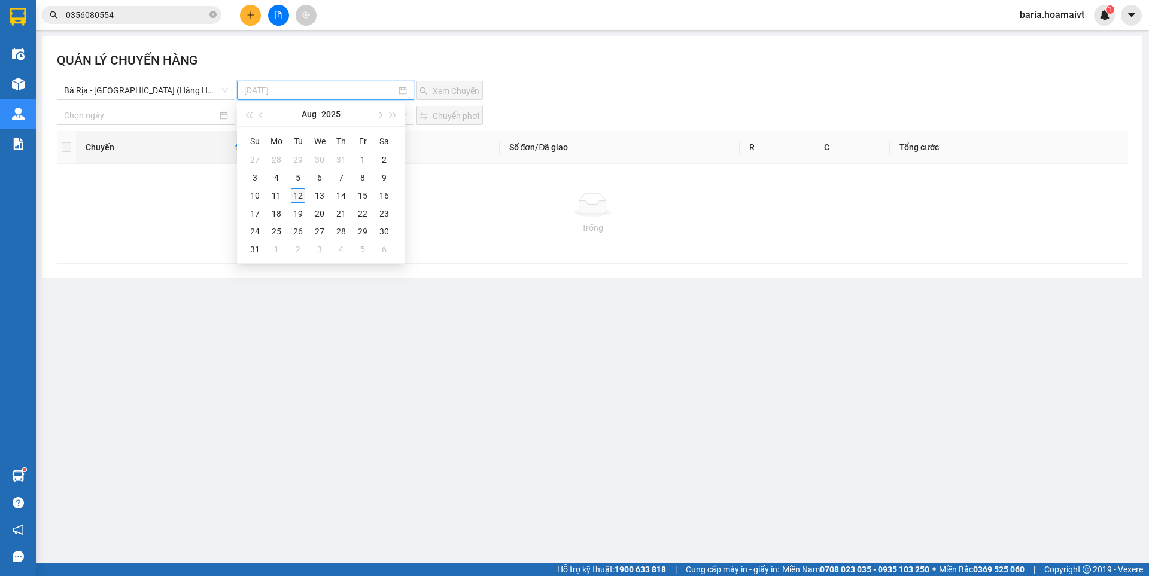
type input "[DATE]"
click at [300, 199] on div "12" at bounding box center [298, 196] width 14 height 14
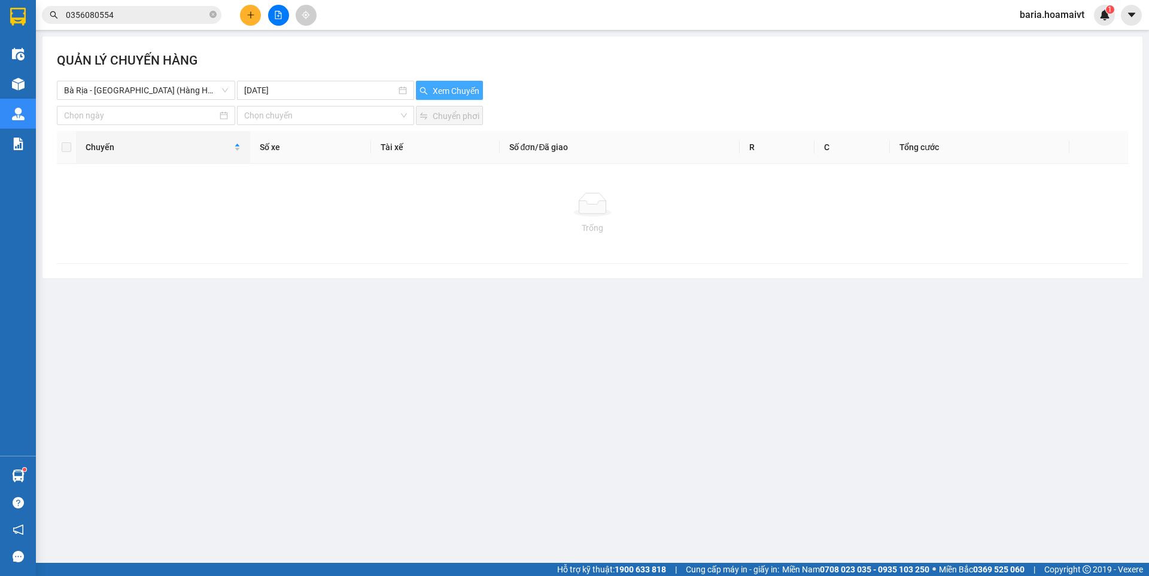
click at [449, 87] on span "Xem Chuyến" at bounding box center [456, 90] width 47 height 13
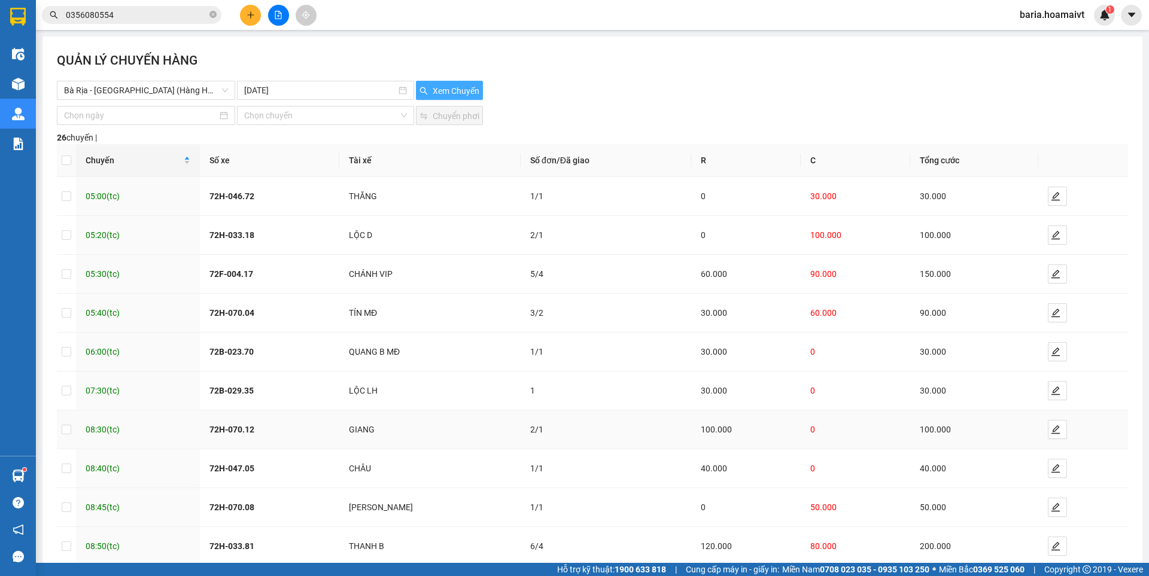
scroll to position [67, 0]
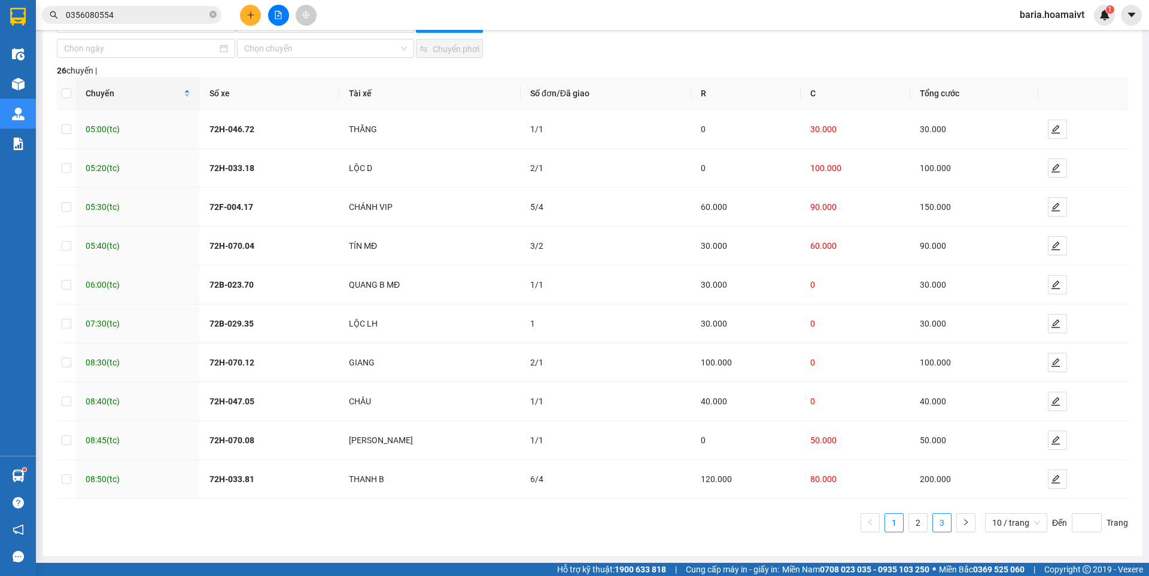
click at [933, 523] on link "3" at bounding box center [942, 523] width 18 height 18
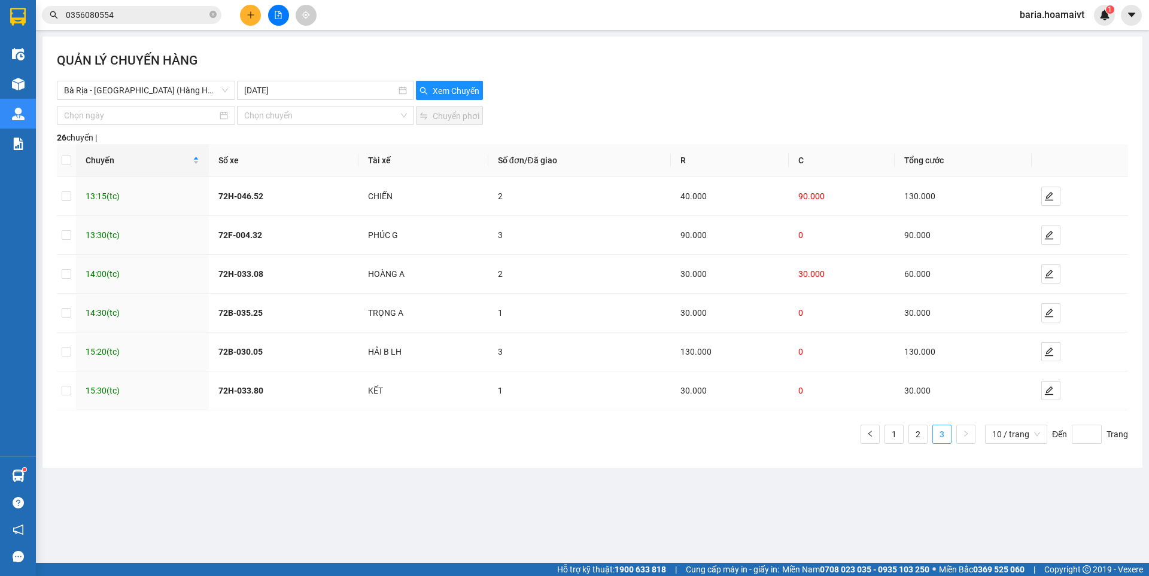
scroll to position [0, 0]
click at [916, 434] on link "2" at bounding box center [918, 435] width 18 height 18
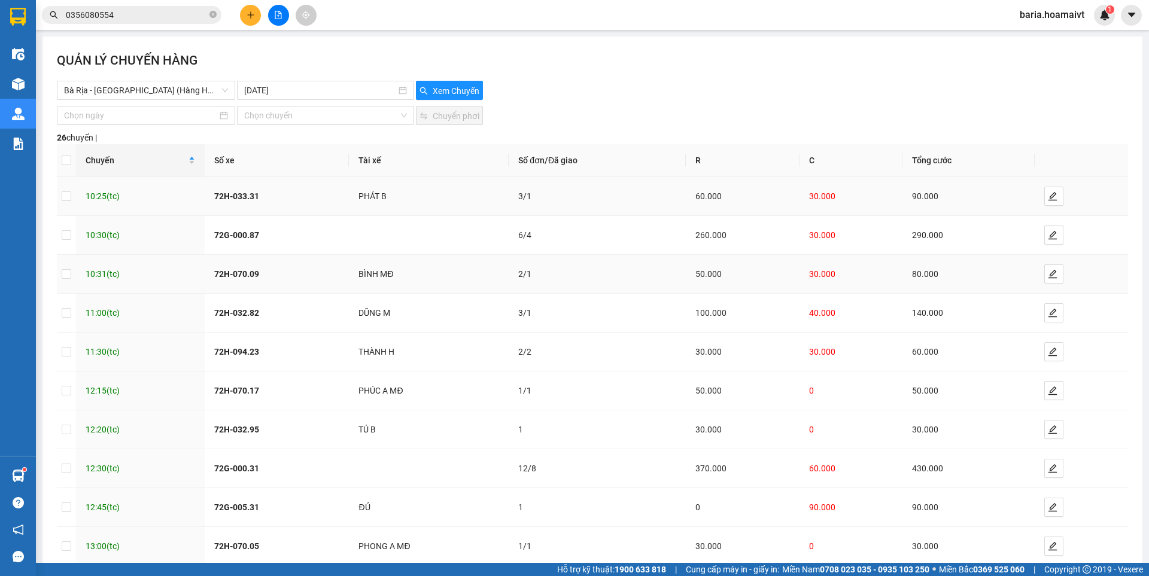
scroll to position [67, 0]
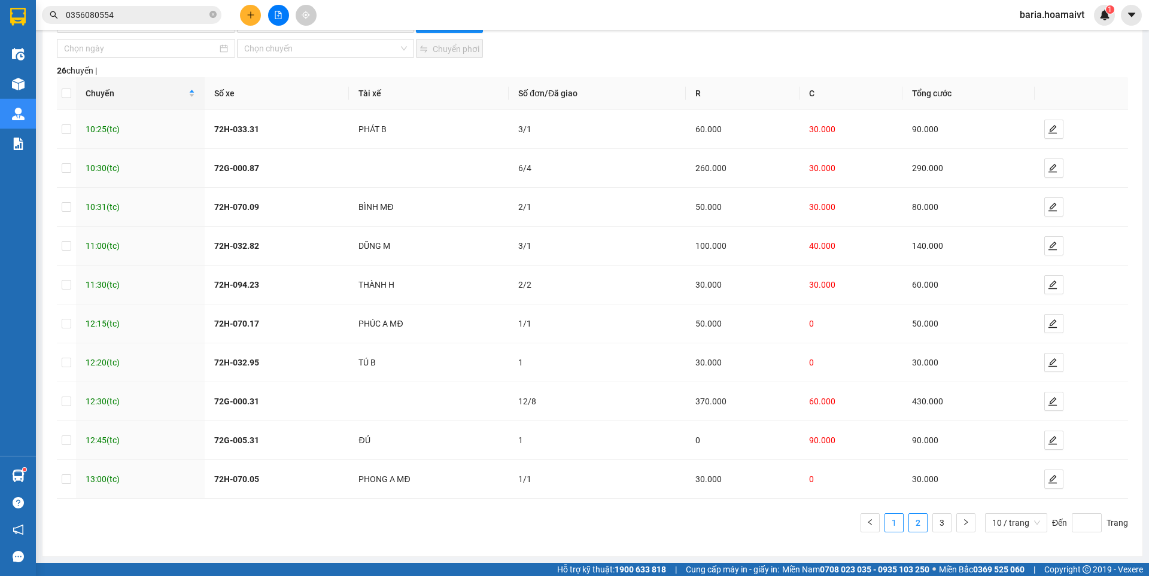
click at [888, 523] on link "1" at bounding box center [894, 523] width 18 height 18
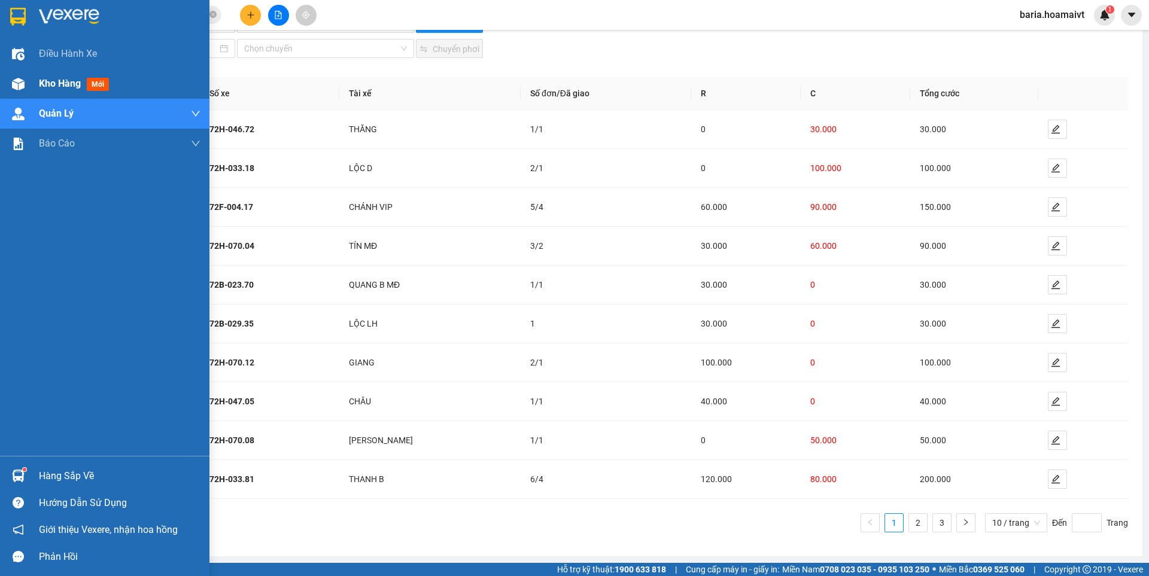
click at [51, 82] on span "Kho hàng" at bounding box center [60, 83] width 42 height 11
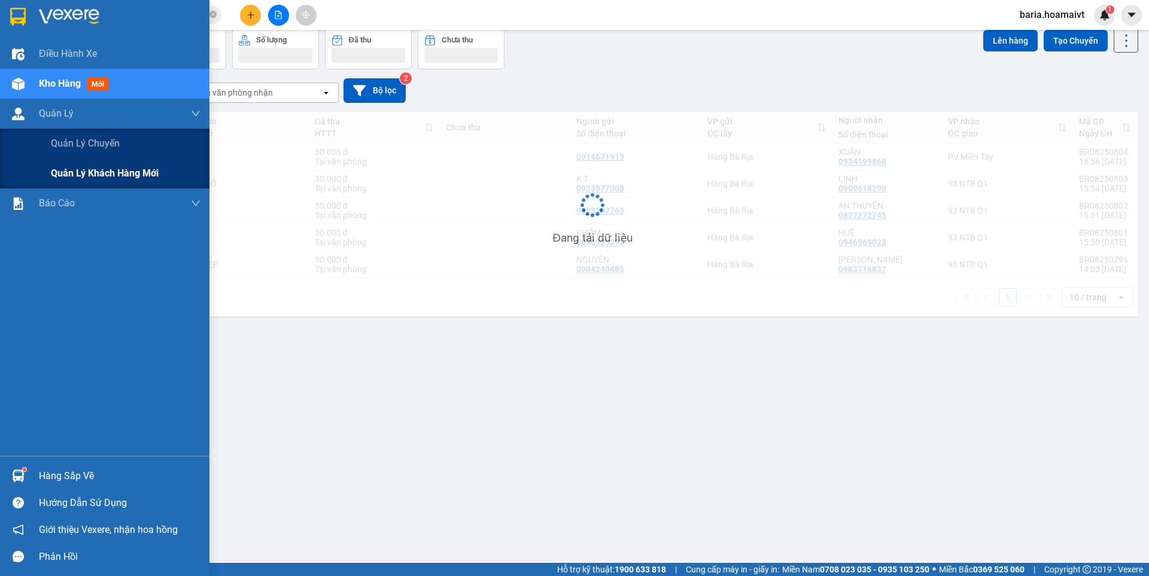
scroll to position [55, 0]
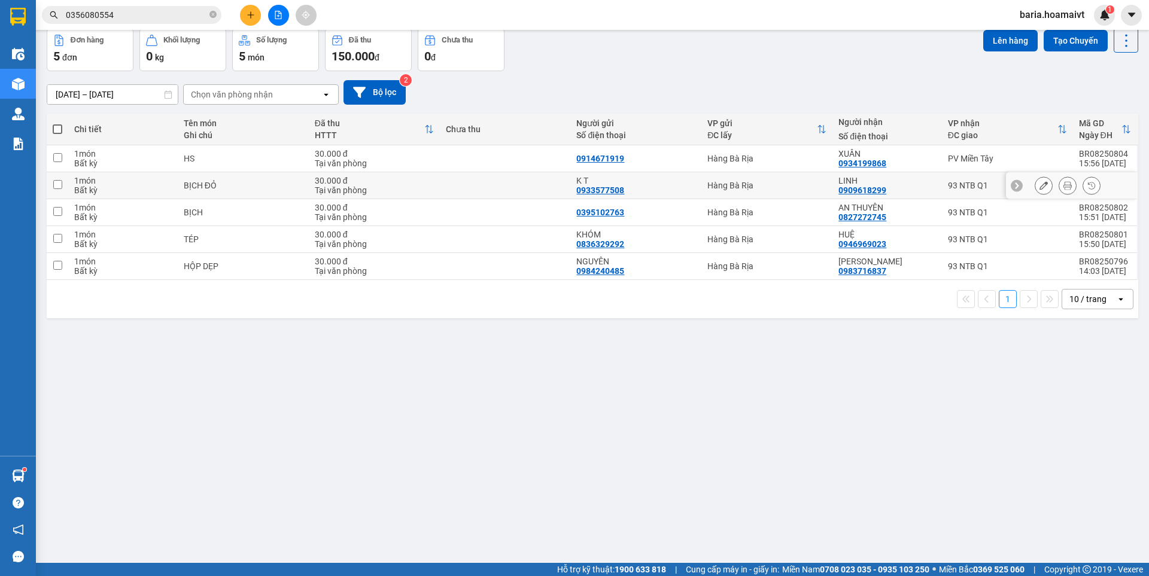
click at [984, 180] on td "93 NTB Q1" at bounding box center [1007, 185] width 131 height 27
checkbox input "true"
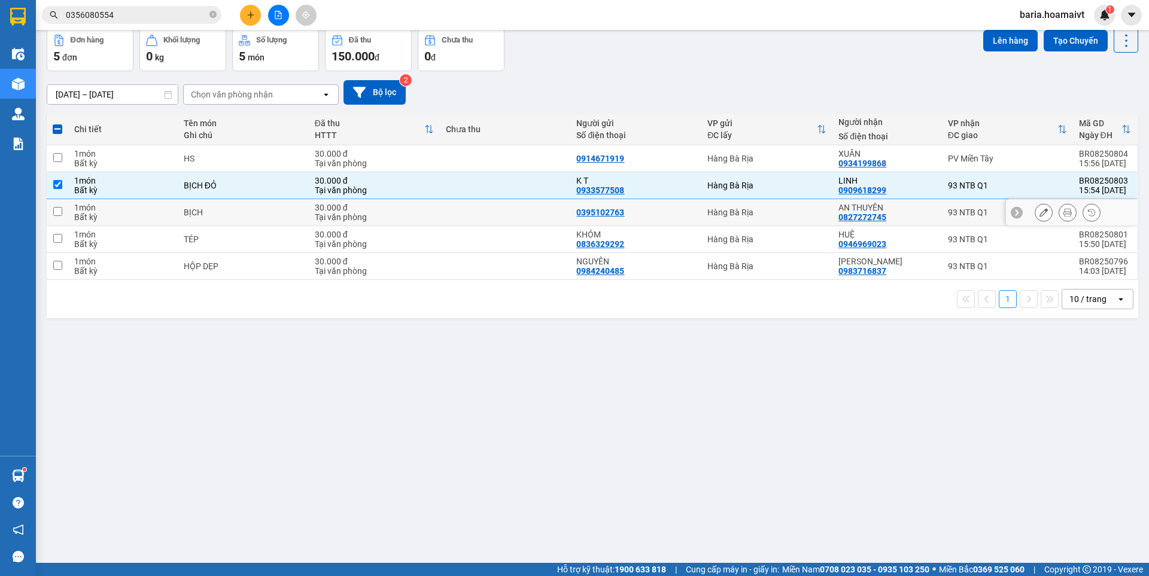
click at [954, 211] on div "93 NTB Q1" at bounding box center [1007, 213] width 119 height 10
checkbox input "true"
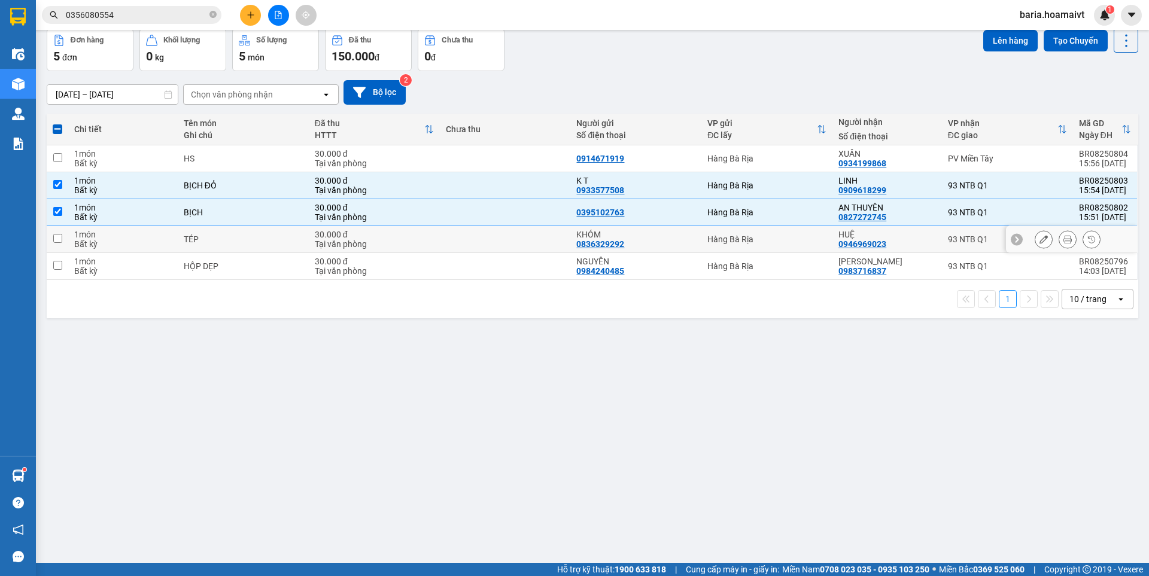
click at [942, 239] on td "93 NTB Q1" at bounding box center [1007, 239] width 131 height 27
checkbox input "true"
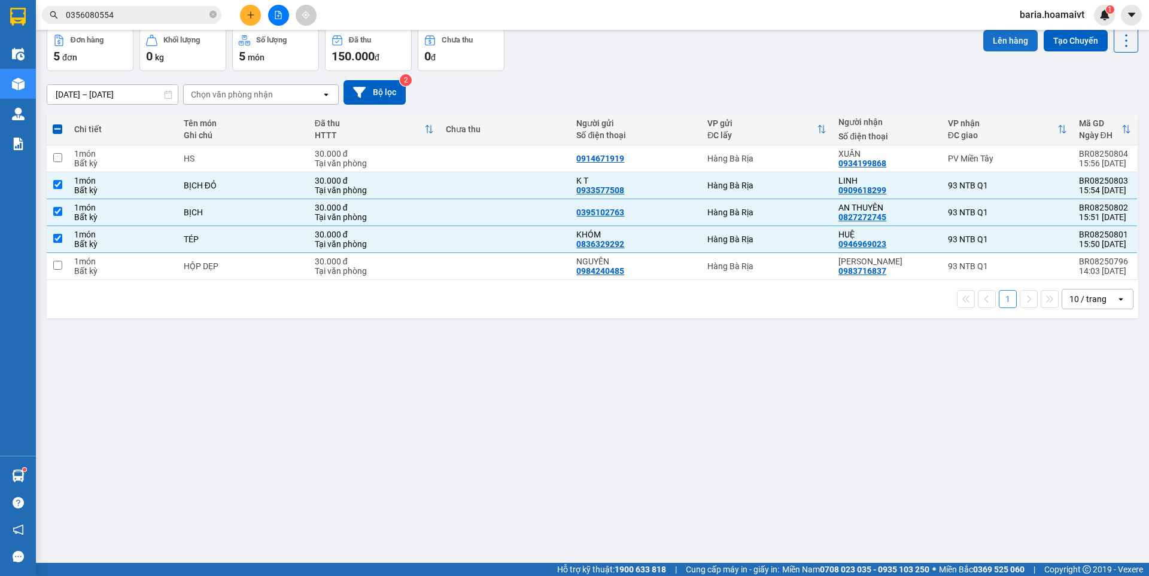
click at [993, 39] on button "Lên hàng" at bounding box center [1010, 41] width 54 height 22
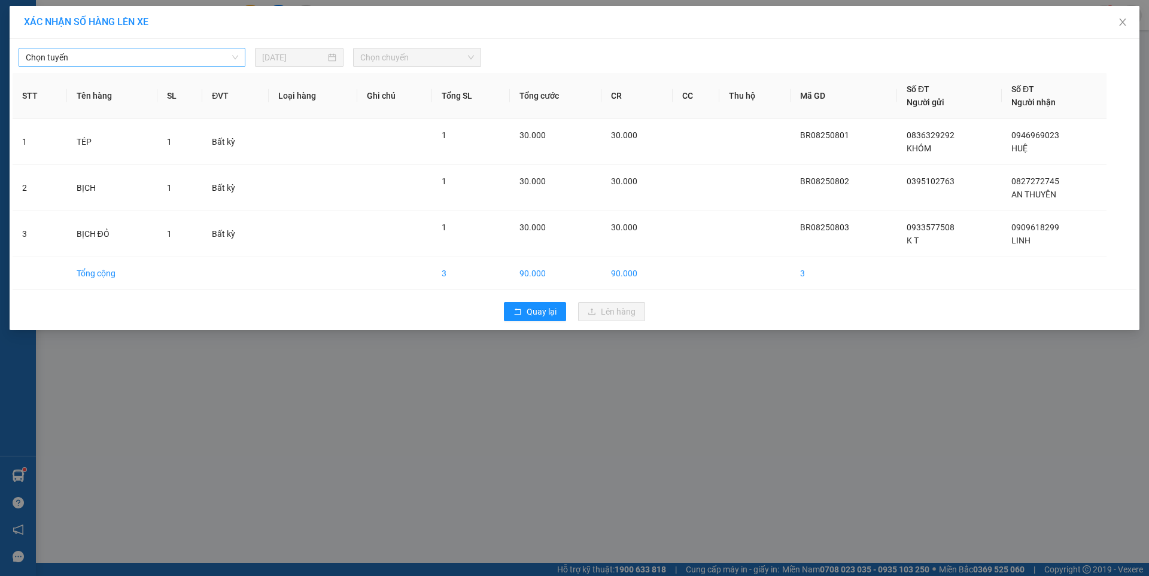
click at [151, 60] on span "Chọn tuyến" at bounding box center [132, 57] width 212 height 18
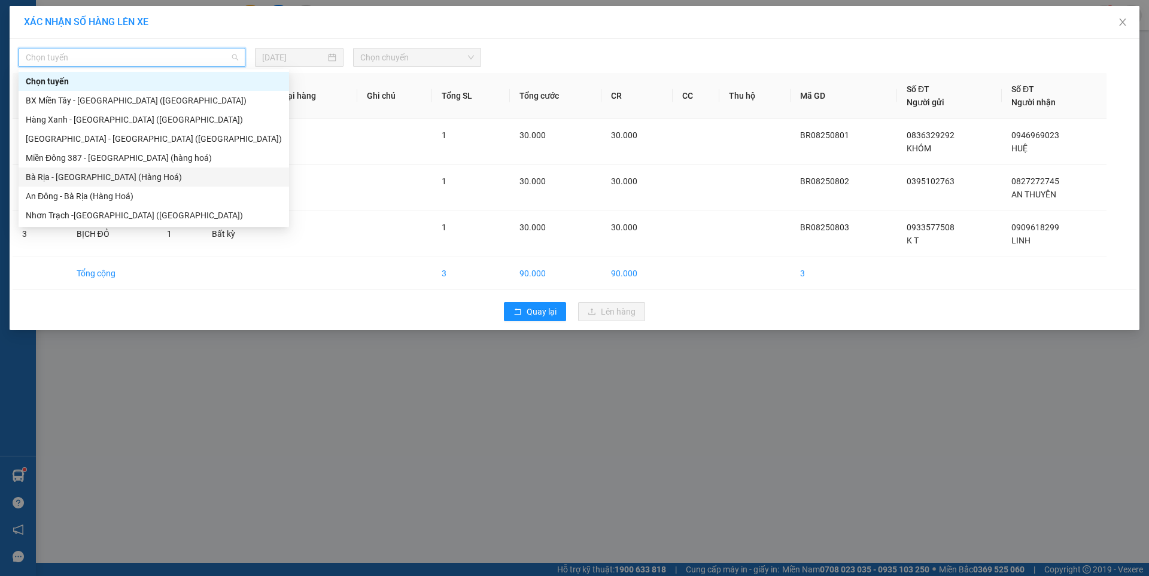
click at [84, 178] on div "Bà Rịa - [GEOGRAPHIC_DATA] (Hàng Hoá)" at bounding box center [154, 177] width 256 height 13
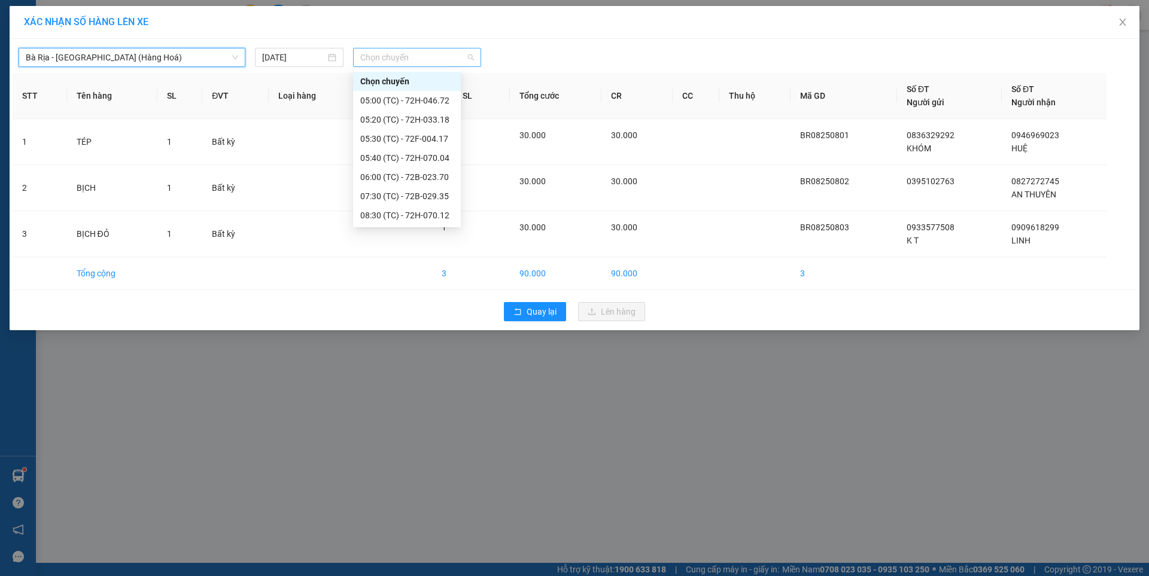
click at [370, 59] on span "Chọn chuyến" at bounding box center [417, 57] width 114 height 18
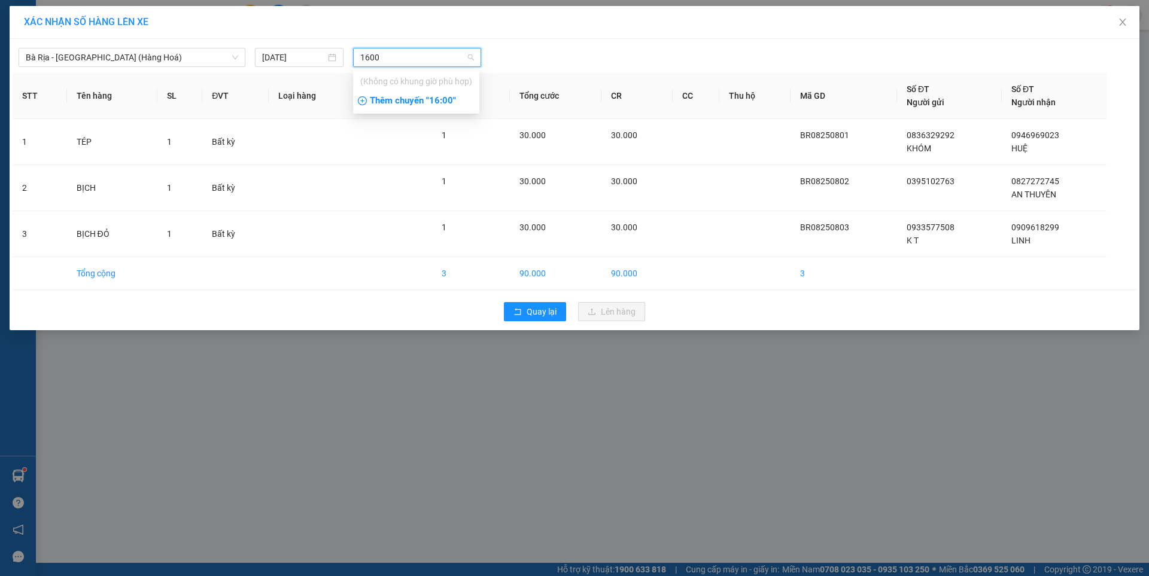
type input "1600"
click at [439, 98] on div "Thêm chuyến " 16:00 "" at bounding box center [416, 101] width 126 height 20
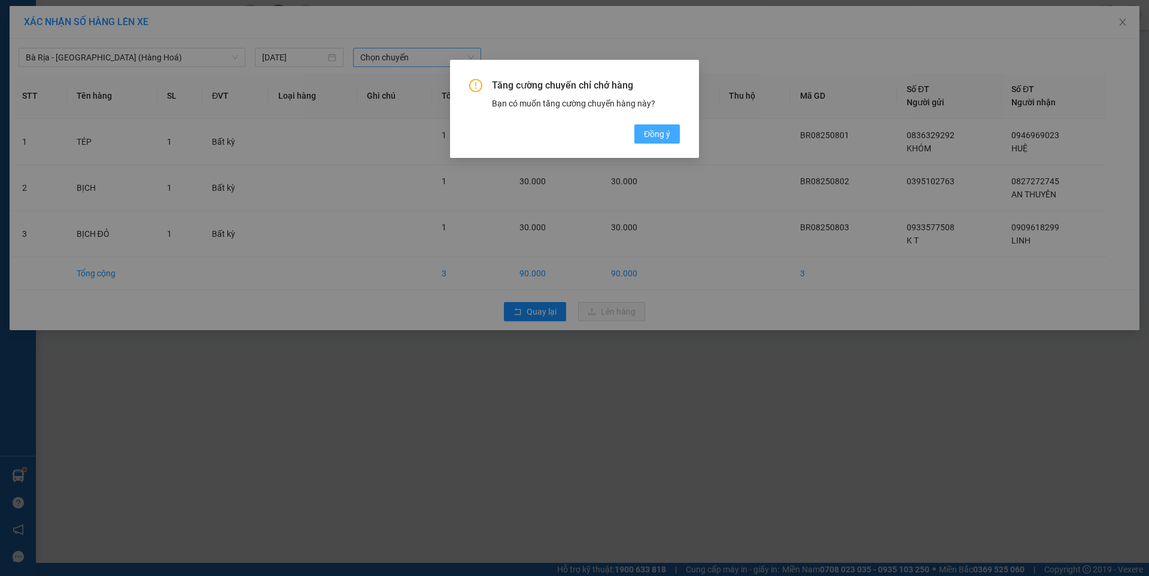
click at [655, 134] on span "Đồng ý" at bounding box center [657, 133] width 26 height 13
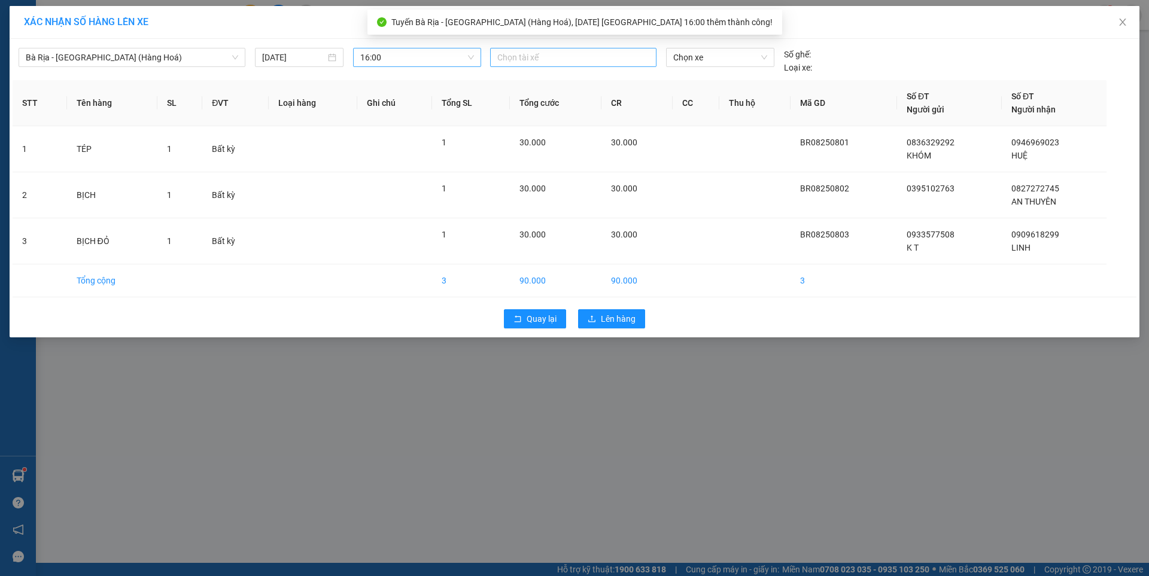
click at [545, 59] on div at bounding box center [573, 57] width 160 height 14
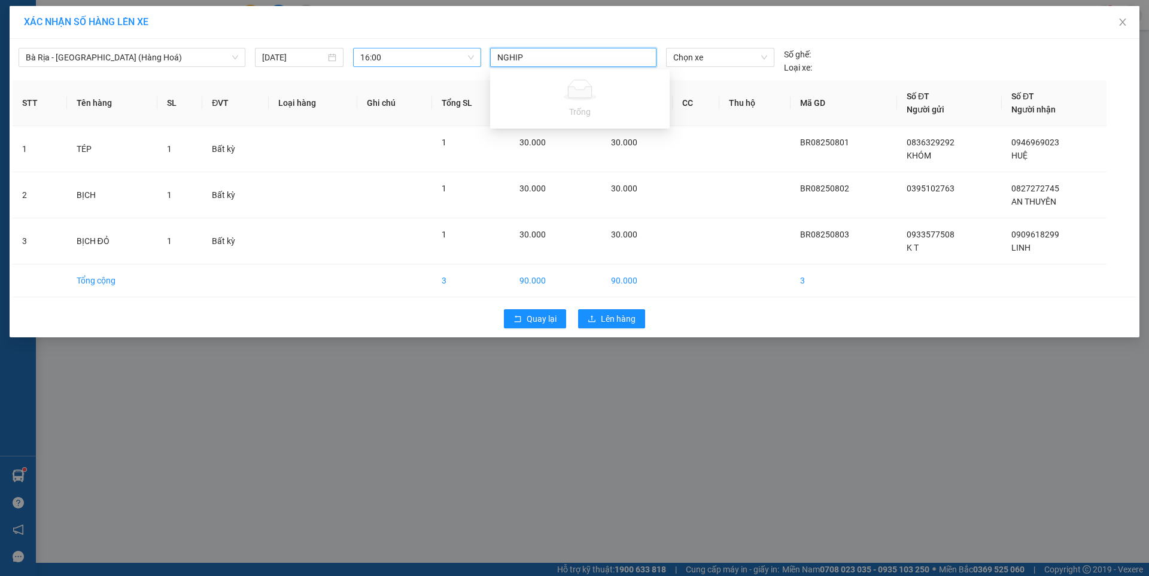
type input "NGHI"
click at [517, 121] on div "NGHIỆP" at bounding box center [579, 119] width 165 height 13
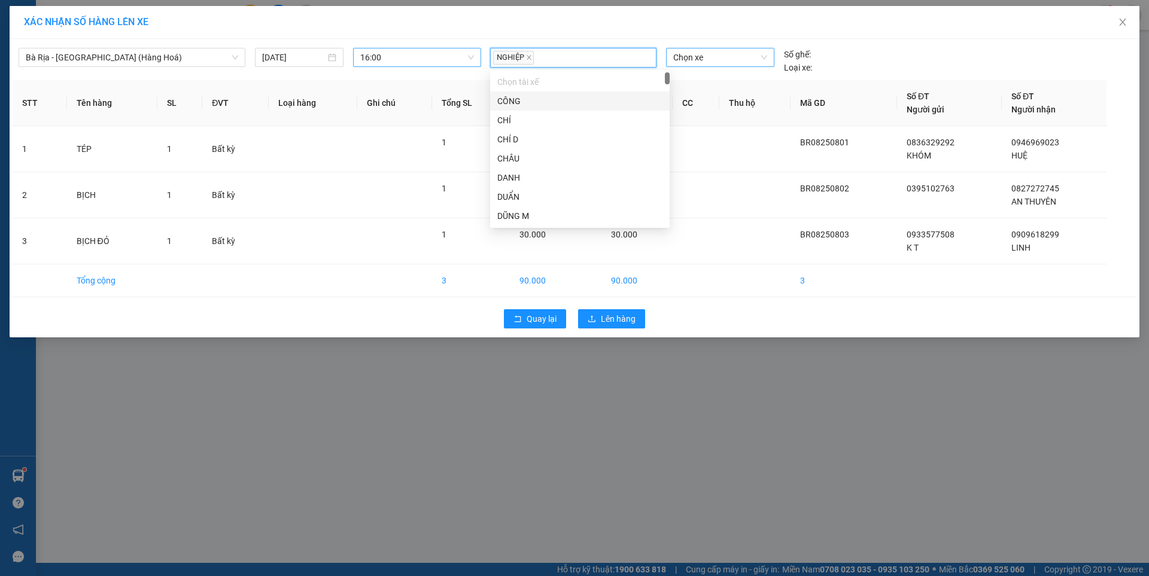
click at [730, 59] on span "Chọn xe" at bounding box center [719, 57] width 93 height 18
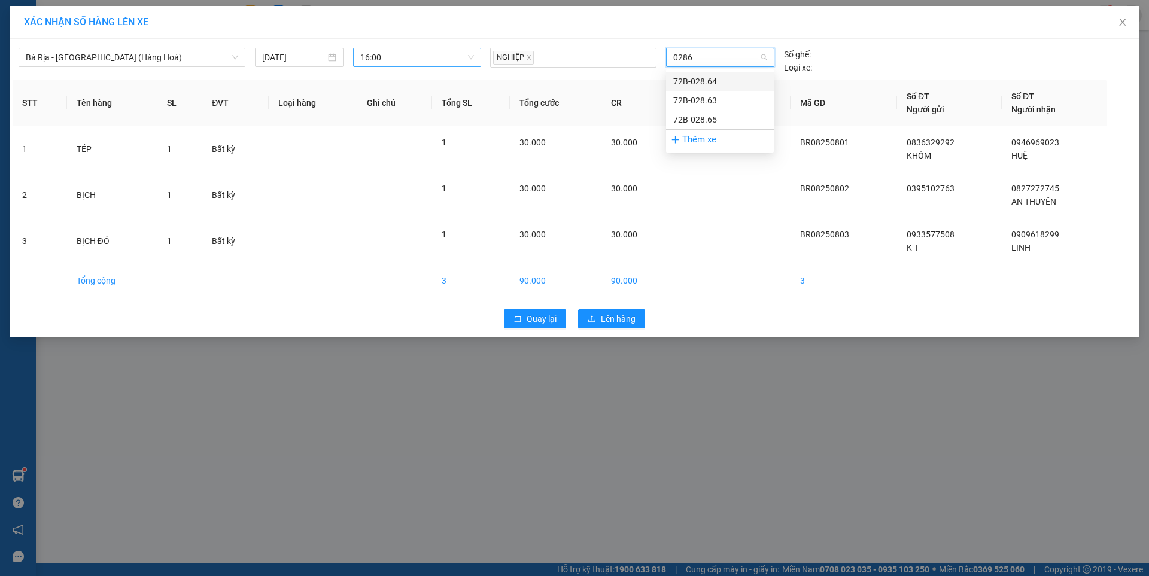
type input "02863"
click at [699, 78] on div "72B-028.63" at bounding box center [719, 81] width 93 height 13
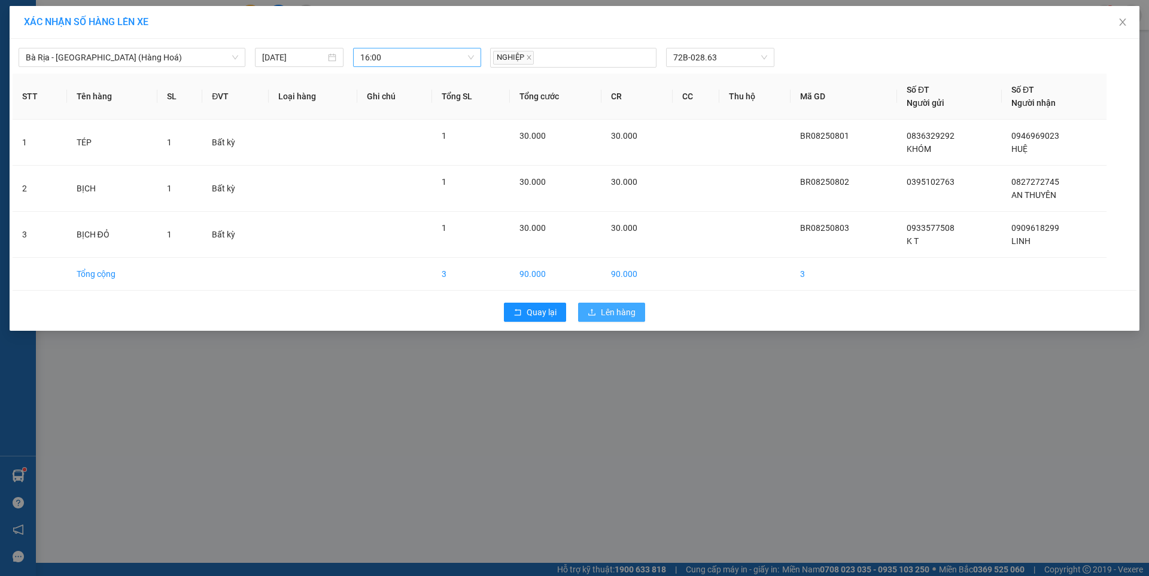
click at [594, 312] on icon "upload" at bounding box center [592, 312] width 8 height 8
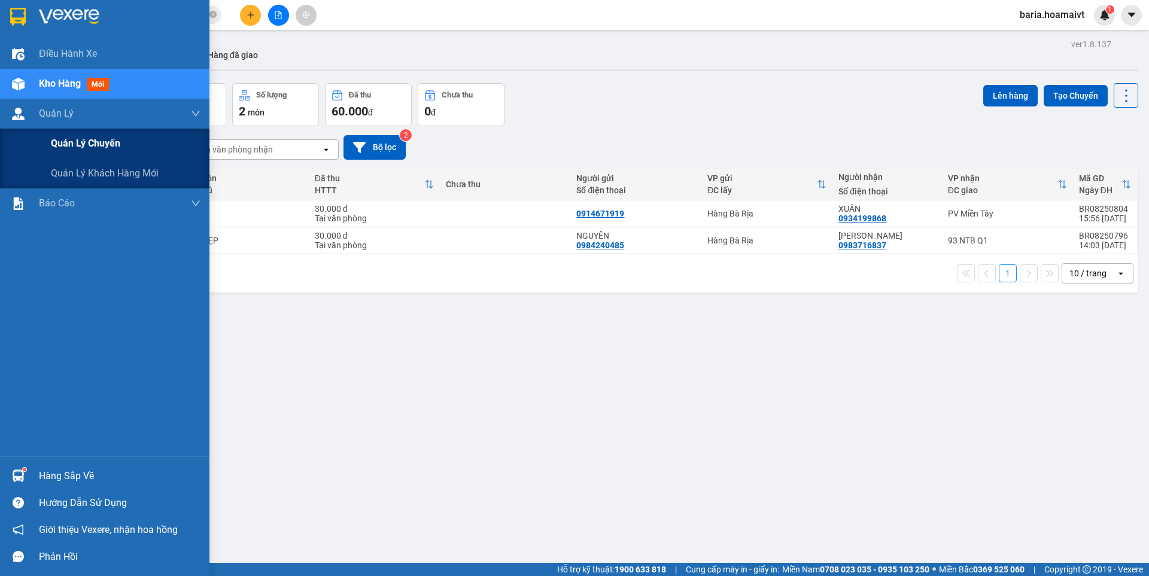
click at [75, 148] on span "Quản lý chuyến" at bounding box center [85, 143] width 69 height 15
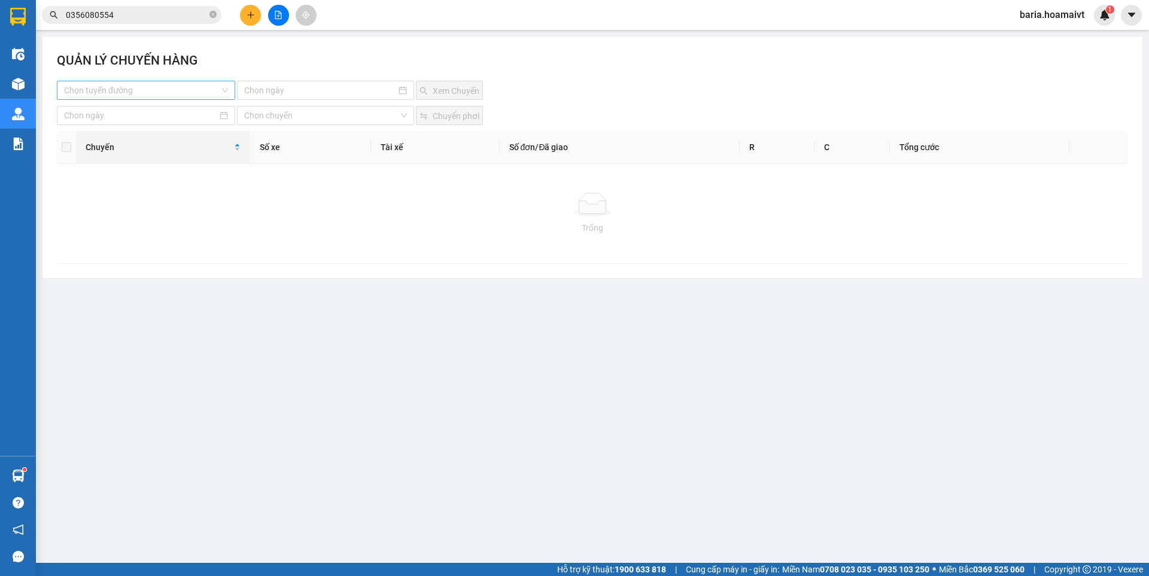
click at [150, 92] on input "search" at bounding box center [142, 90] width 156 height 18
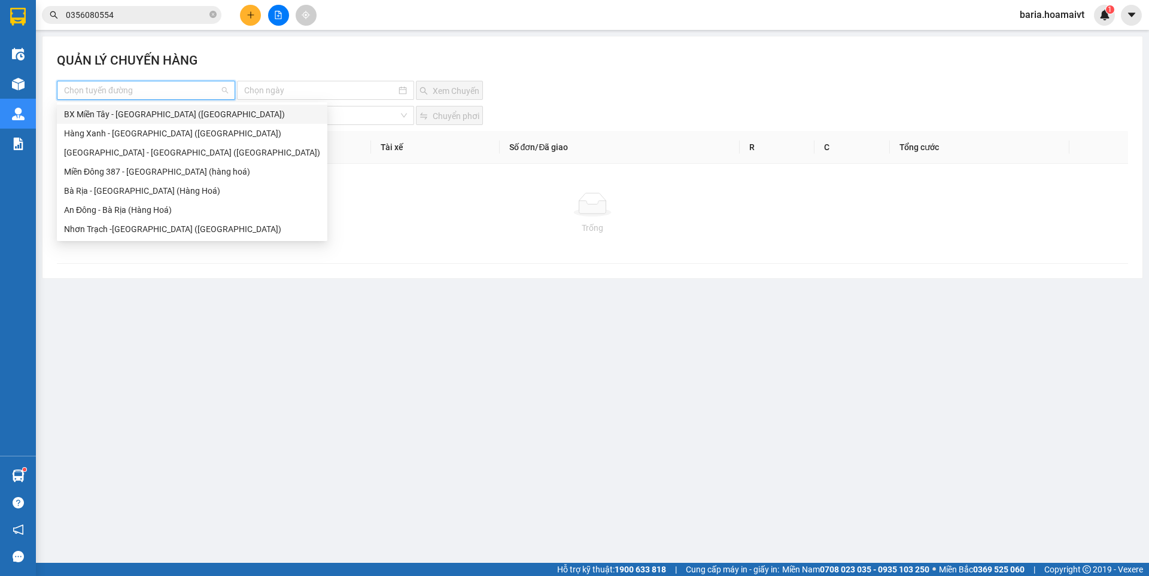
click at [117, 118] on div "BX Miền Tây - [GEOGRAPHIC_DATA] ([GEOGRAPHIC_DATA])" at bounding box center [192, 114] width 256 height 13
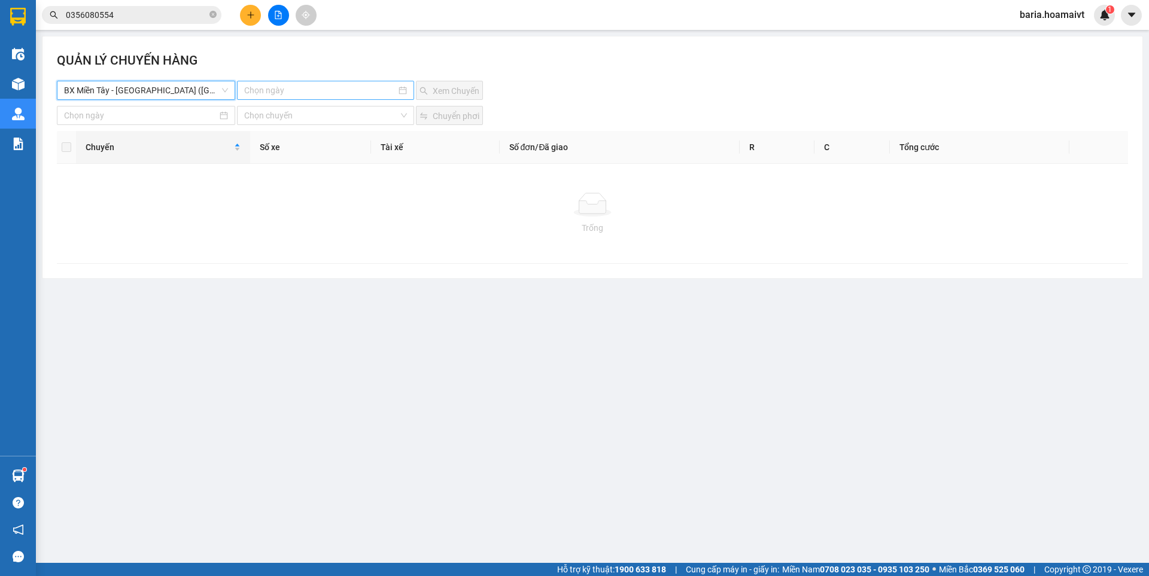
click at [274, 88] on input at bounding box center [319, 90] width 151 height 13
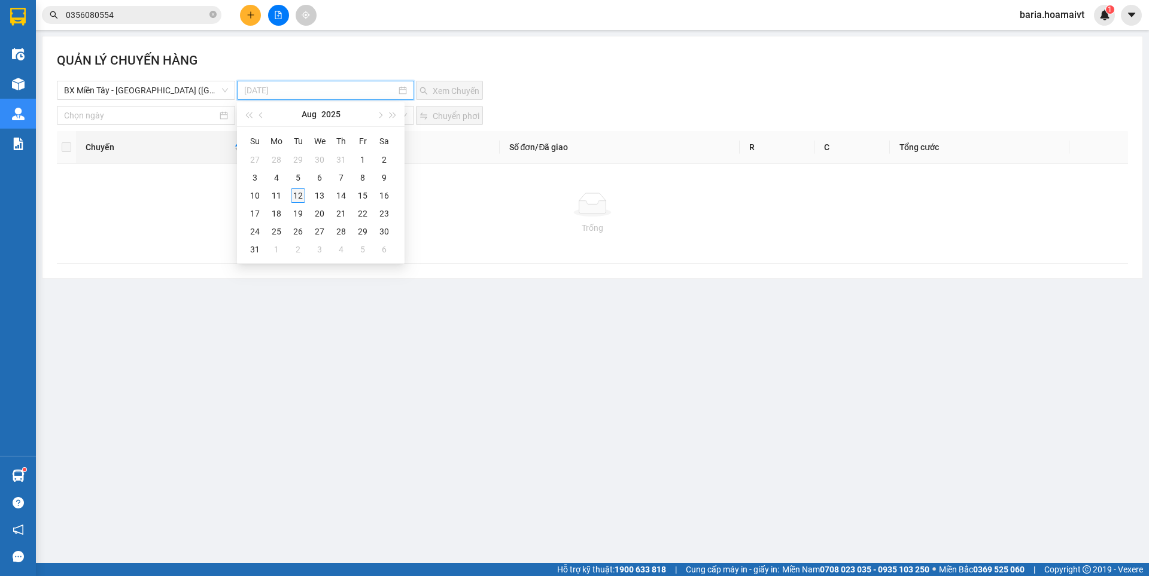
type input "[DATE]"
click at [300, 196] on div "12" at bounding box center [298, 196] width 14 height 14
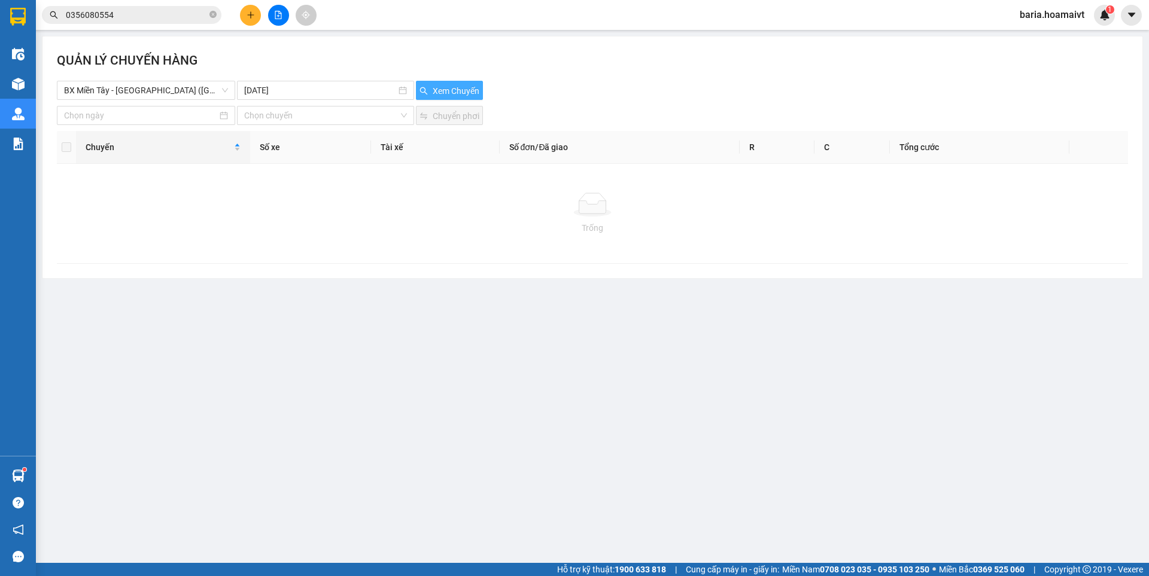
click at [439, 88] on span "Xem Chuyến" at bounding box center [456, 90] width 47 height 13
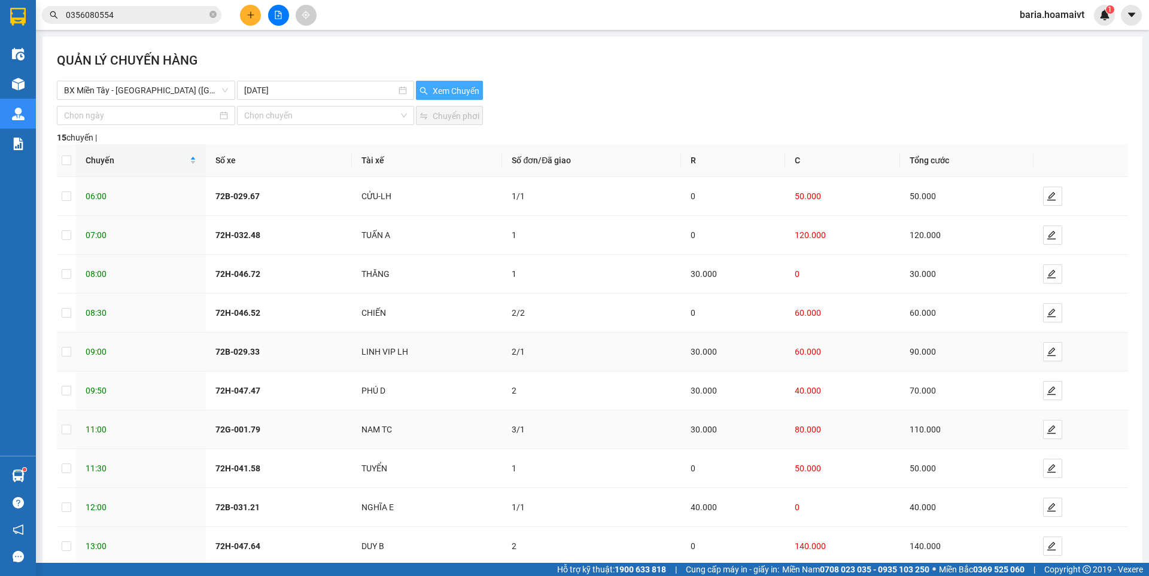
scroll to position [67, 0]
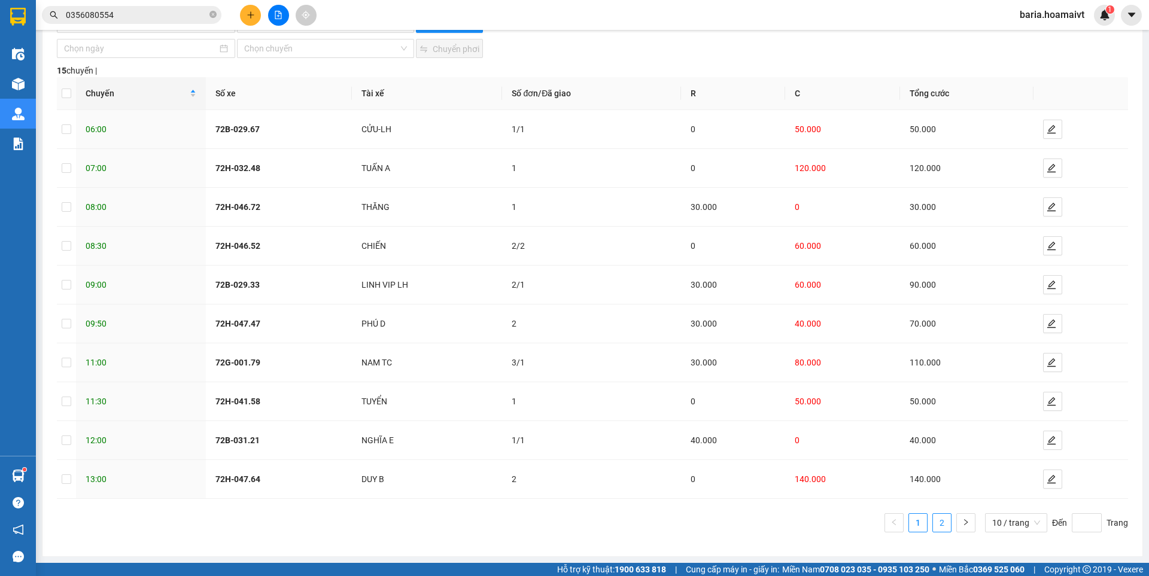
click at [934, 524] on link "2" at bounding box center [942, 523] width 18 height 18
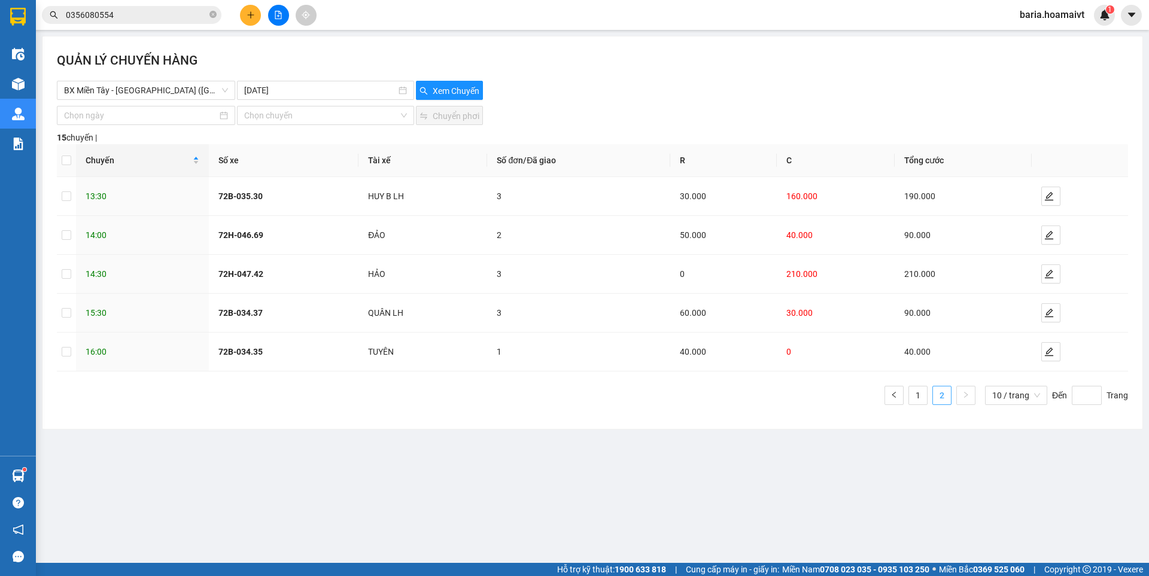
scroll to position [0, 0]
click at [192, 94] on span "BX Miền Tây - [GEOGRAPHIC_DATA] ([GEOGRAPHIC_DATA])" at bounding box center [146, 90] width 164 height 18
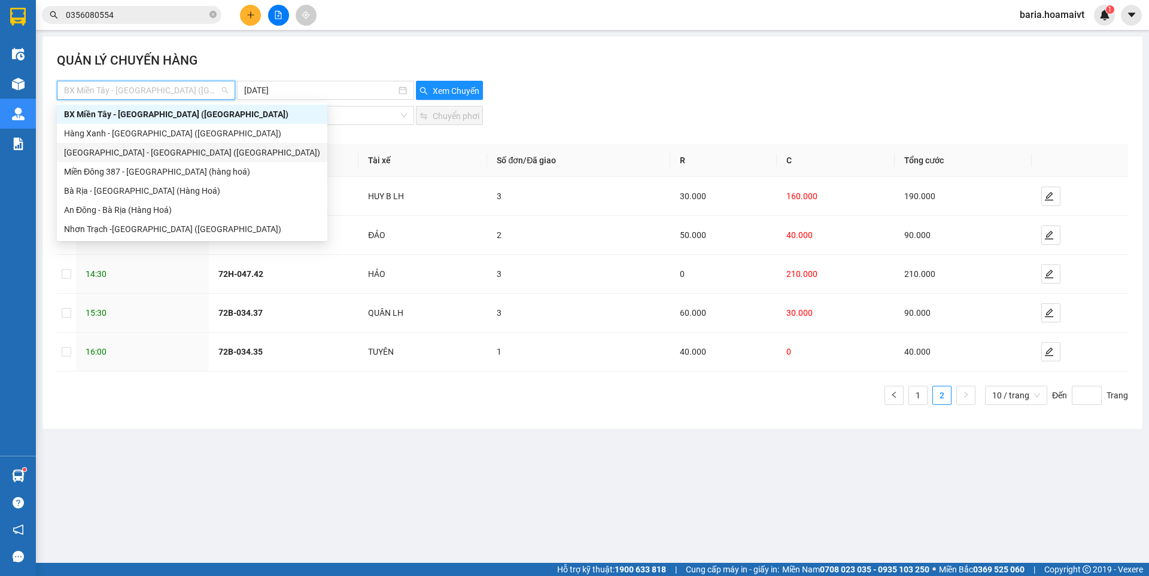
click at [121, 158] on div "[GEOGRAPHIC_DATA] - [GEOGRAPHIC_DATA] ([GEOGRAPHIC_DATA])" at bounding box center [192, 152] width 256 height 13
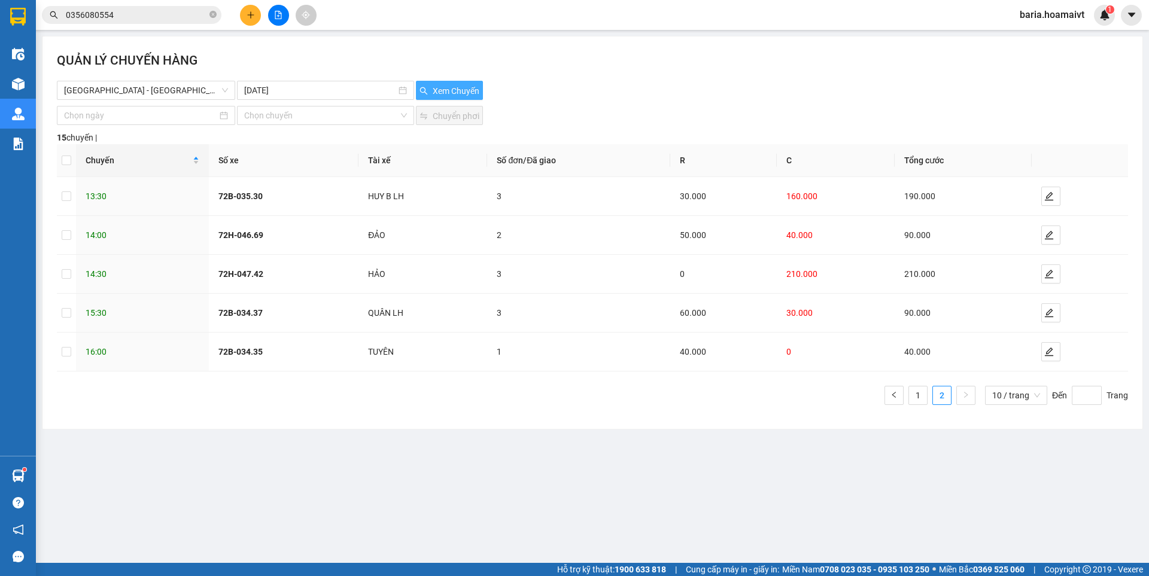
click at [469, 88] on span "Xem Chuyến" at bounding box center [456, 90] width 47 height 13
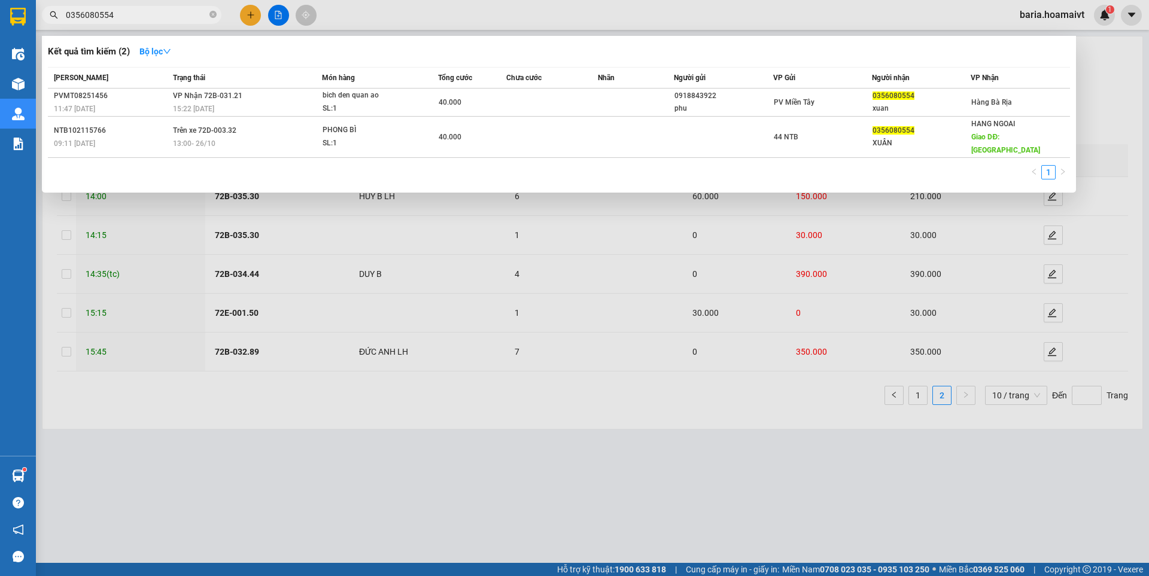
click at [186, 20] on input "0356080554" at bounding box center [136, 14] width 141 height 13
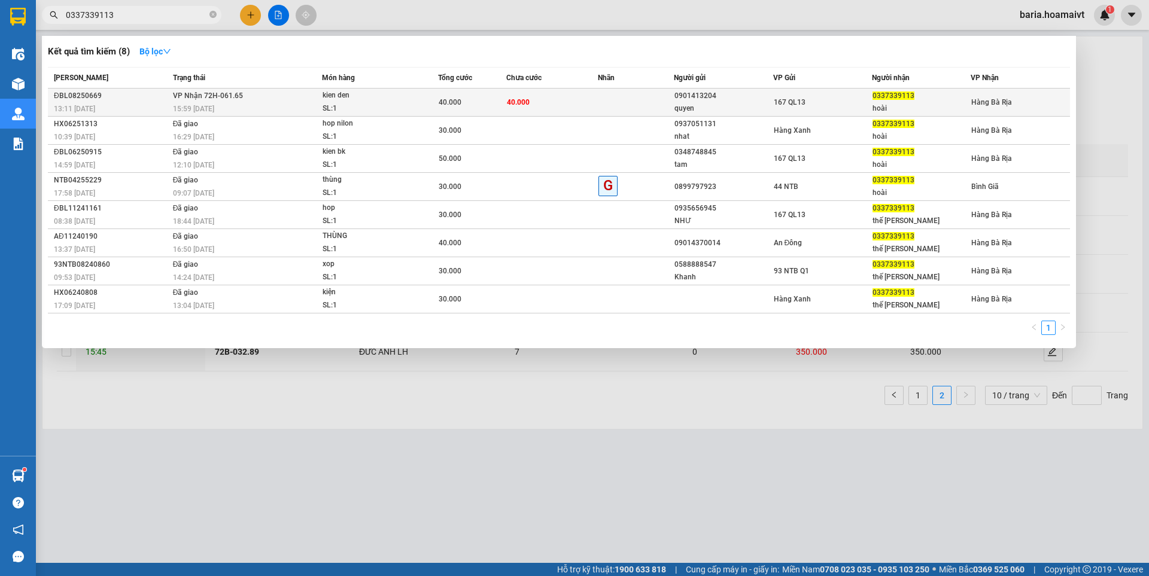
type input "0337339113"
click at [901, 105] on div "hoài" at bounding box center [922, 108] width 98 height 13
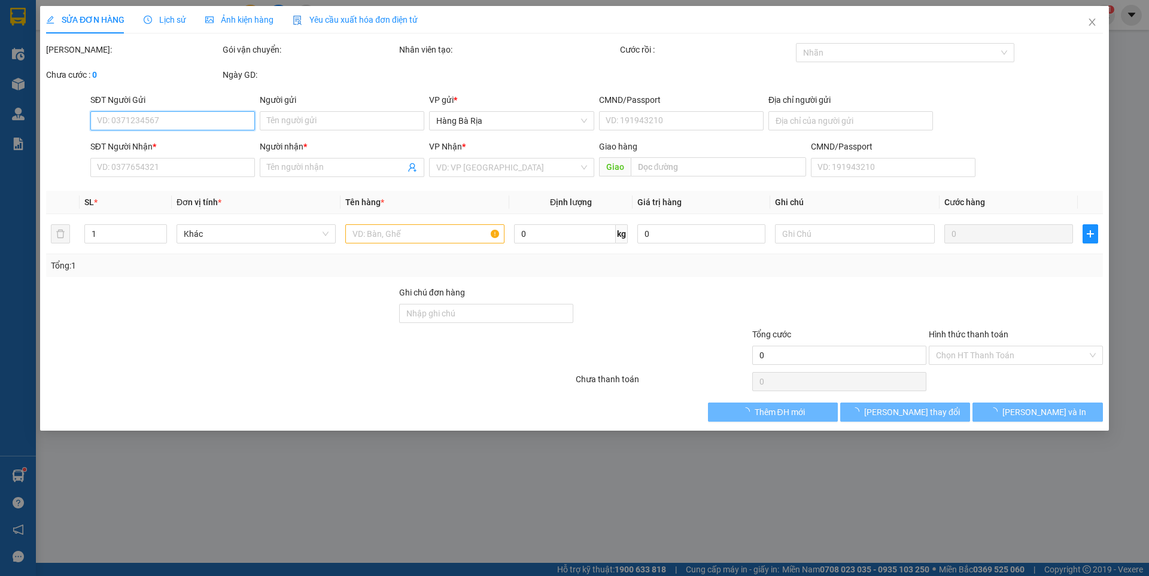
type input "0901413204"
type input "quyen"
type input "0337339113"
type input "hoài"
type input "40.000"
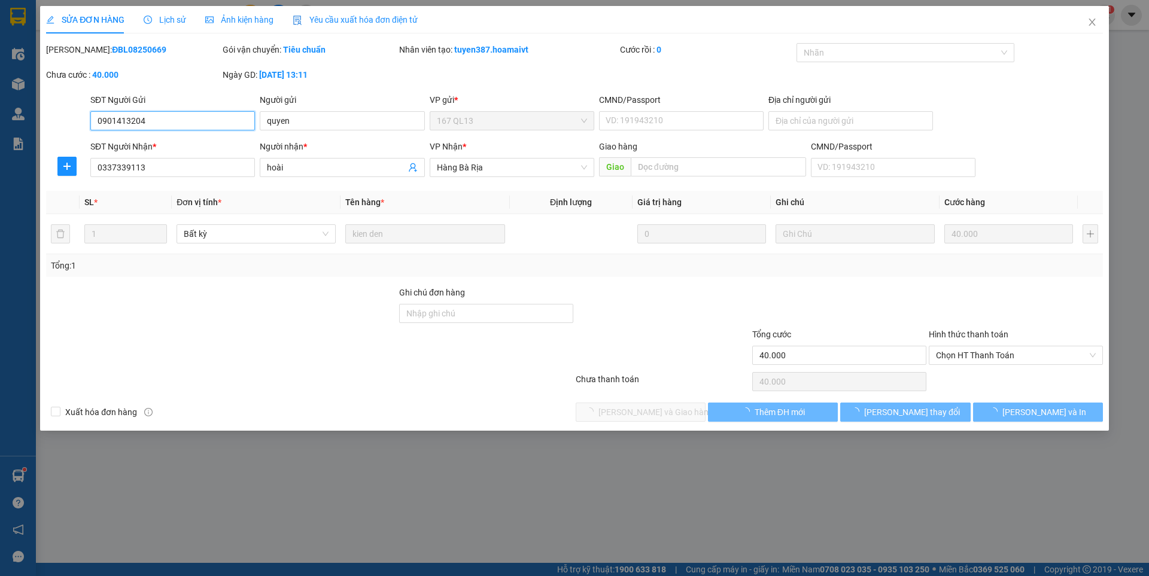
click at [984, 355] on span "Chọn HT Thanh Toán" at bounding box center [1016, 356] width 160 height 18
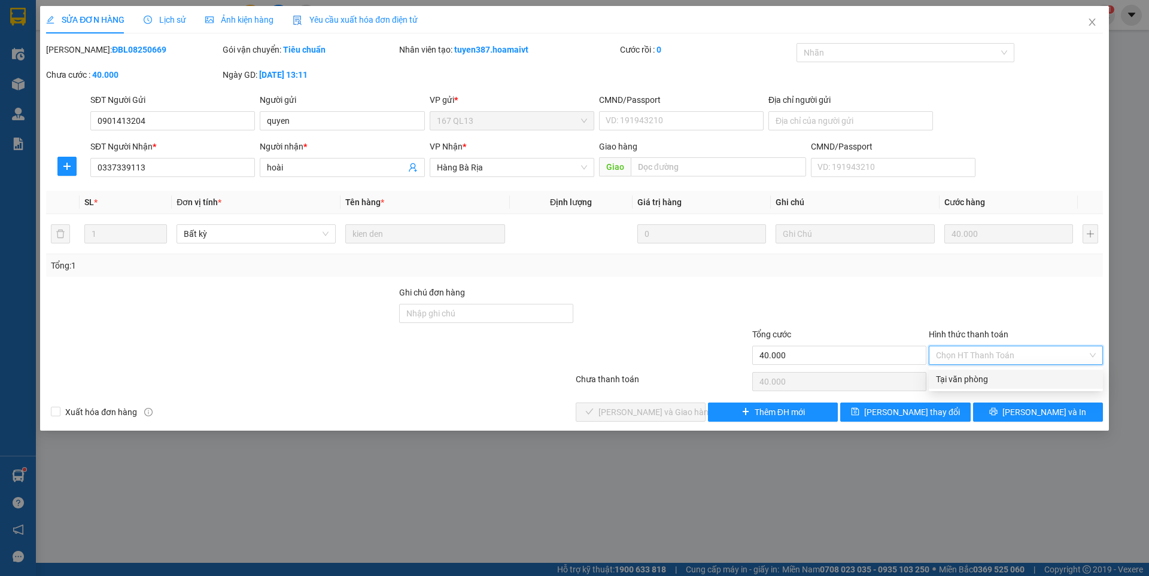
click at [975, 380] on div "Tại văn phòng" at bounding box center [1016, 379] width 160 height 13
type input "0"
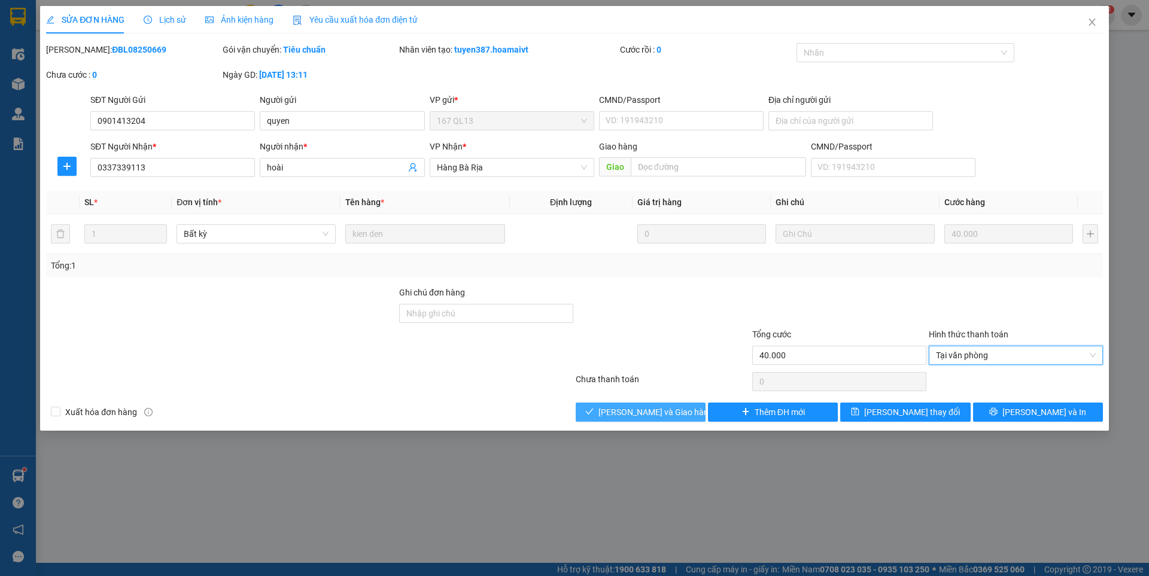
click at [675, 412] on span "[PERSON_NAME] và Giao hàng" at bounding box center [655, 412] width 115 height 13
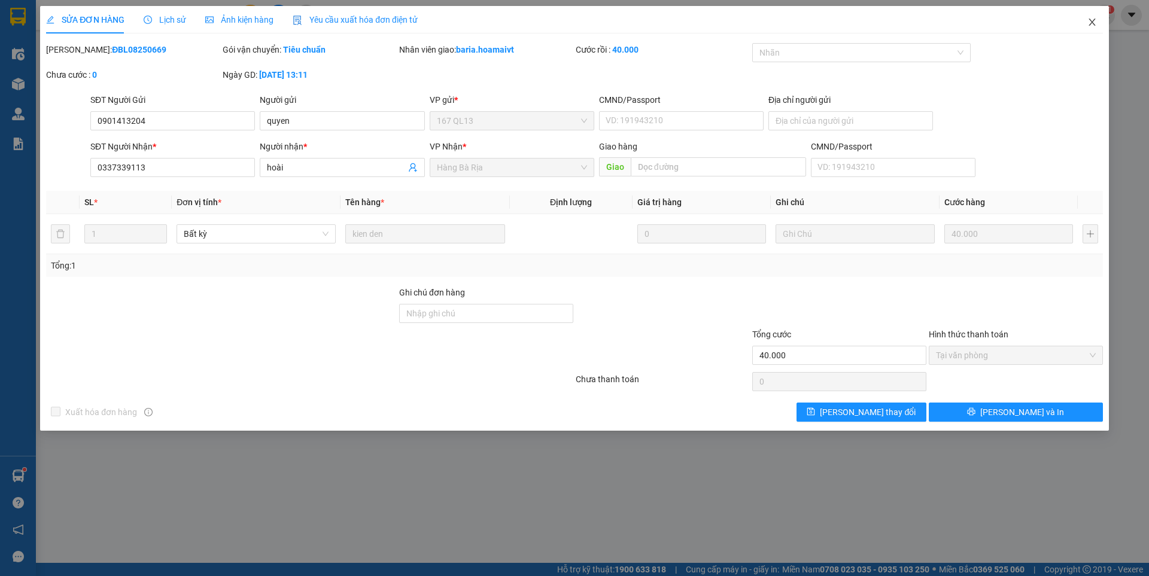
click at [1089, 21] on icon "close" at bounding box center [1092, 22] width 10 height 10
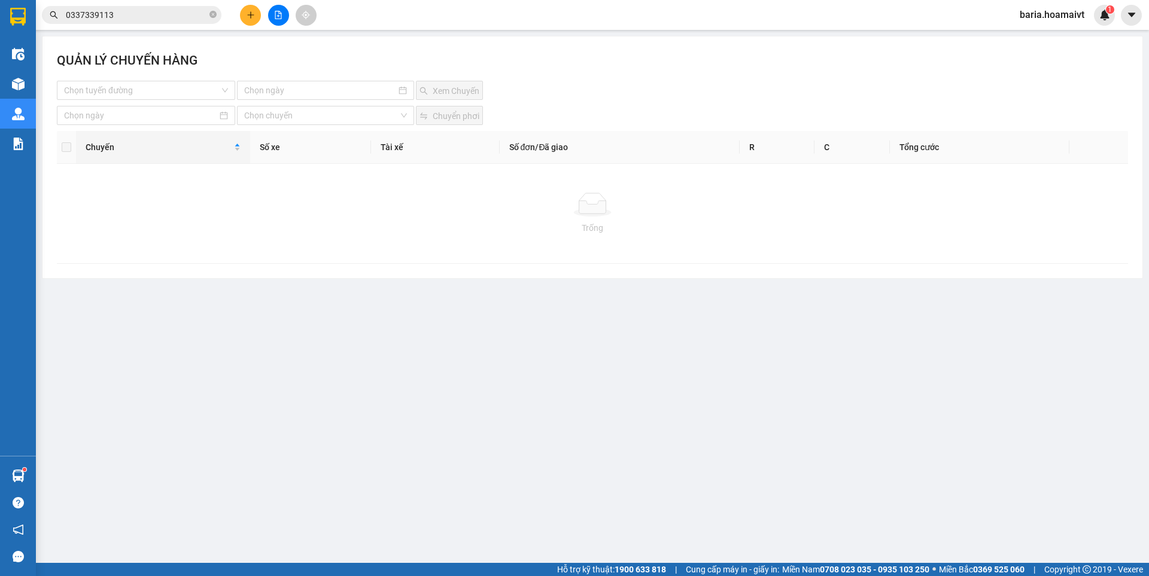
click at [170, 16] on input "0337339113" at bounding box center [136, 14] width 141 height 13
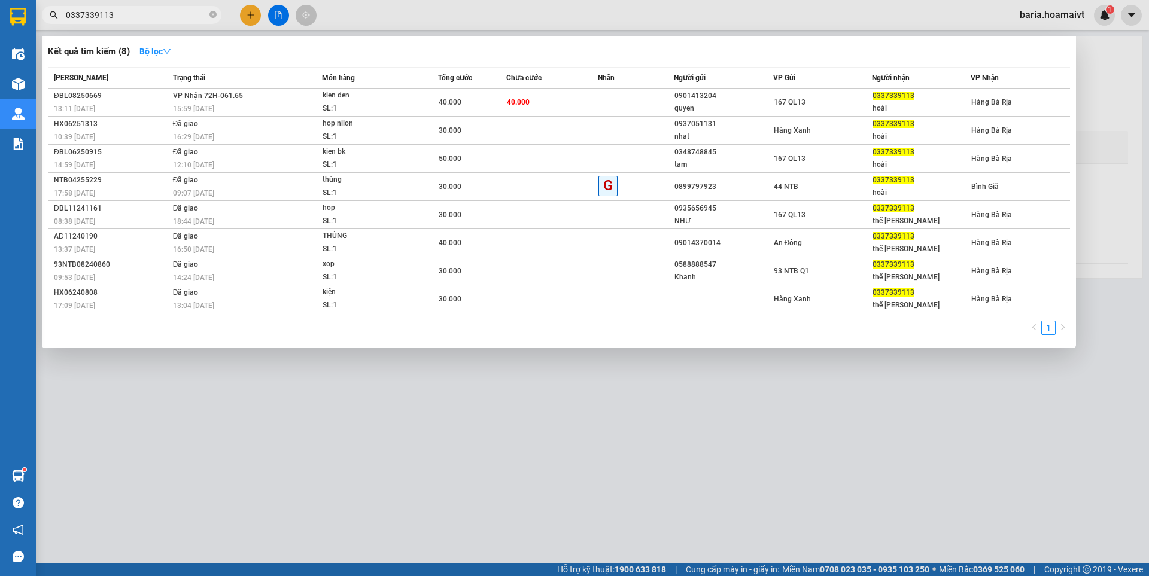
click at [170, 16] on input "0337339113" at bounding box center [136, 14] width 141 height 13
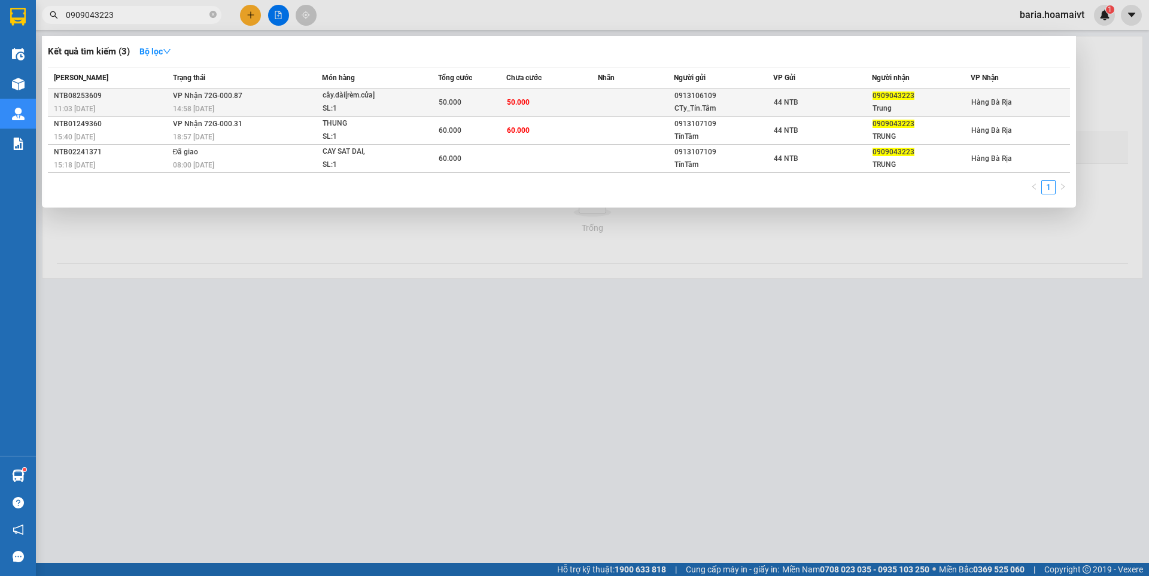
type input "0909043223"
click at [903, 101] on div "0909043223" at bounding box center [922, 96] width 98 height 13
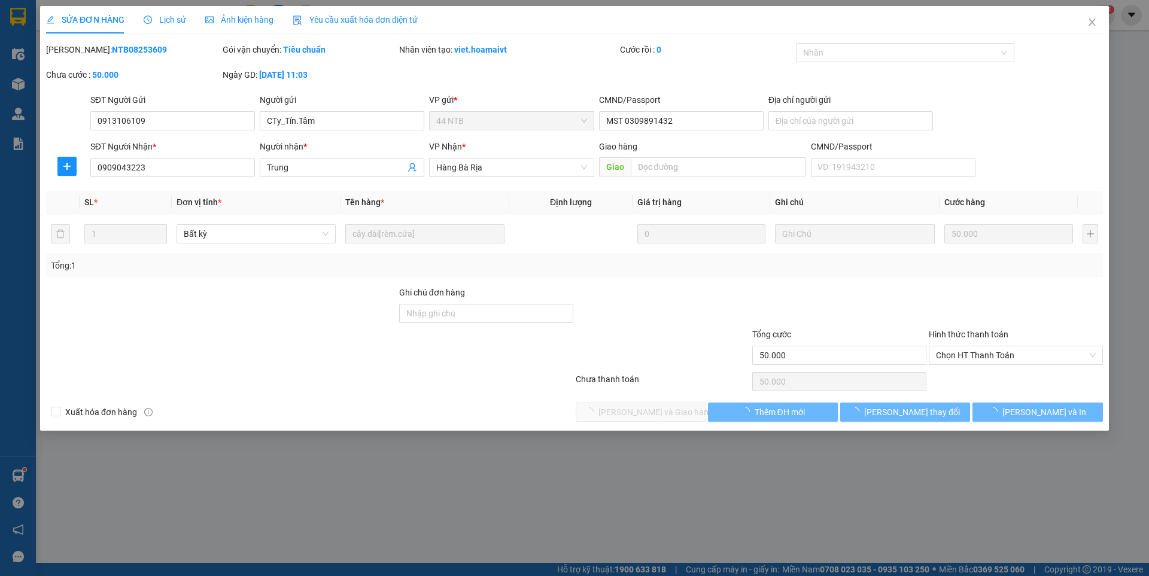
type input "0913106109"
type input "CTy_Tín.Tâm"
type input "MST 0309891432"
type input "0909043223"
type input "Trung"
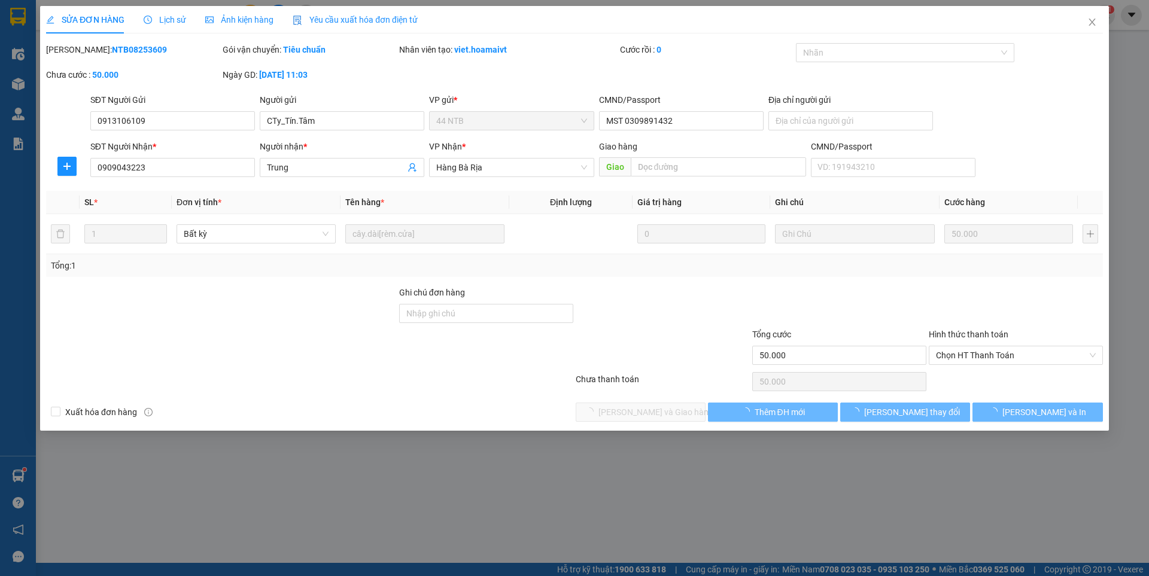
type input "50.000"
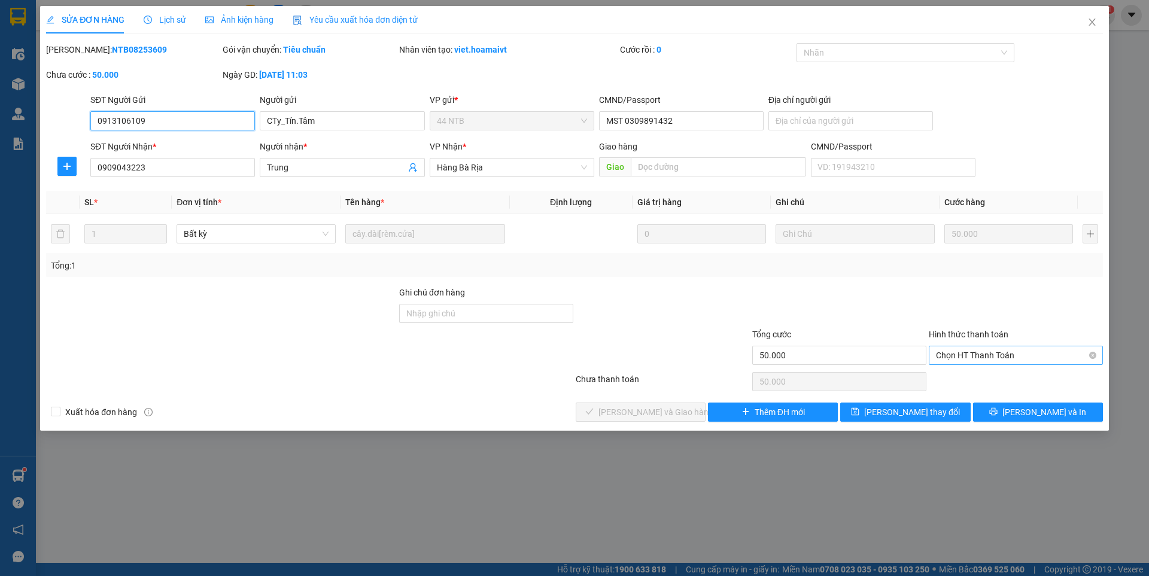
click at [996, 348] on span "Chọn HT Thanh Toán" at bounding box center [1016, 356] width 160 height 18
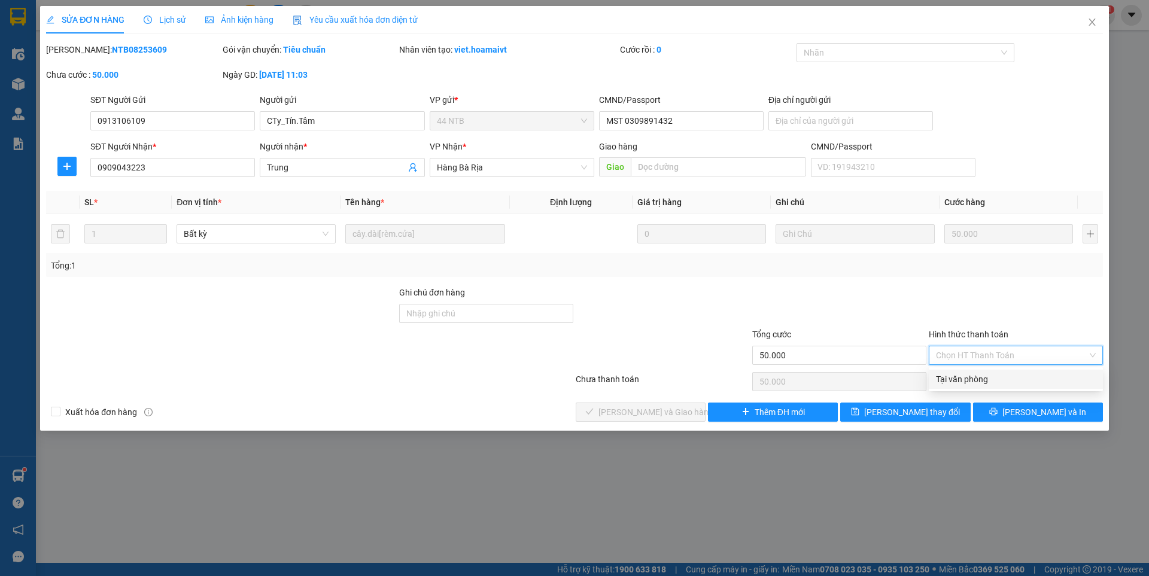
click at [973, 375] on div "Tại văn phòng" at bounding box center [1016, 379] width 160 height 13
type input "0"
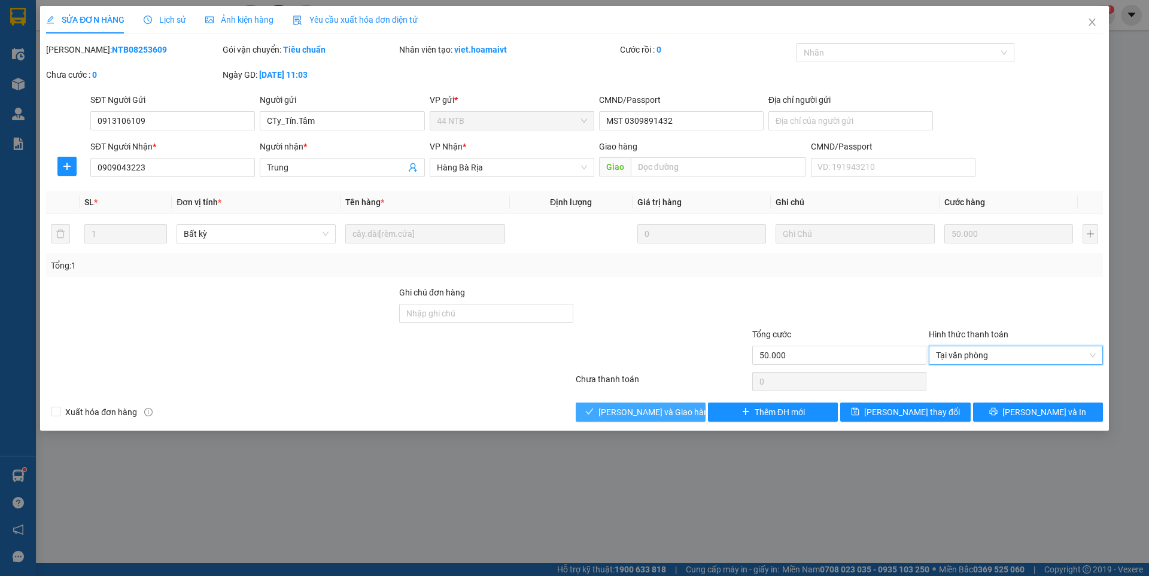
click at [664, 409] on span "[PERSON_NAME] và Giao hàng" at bounding box center [655, 412] width 115 height 13
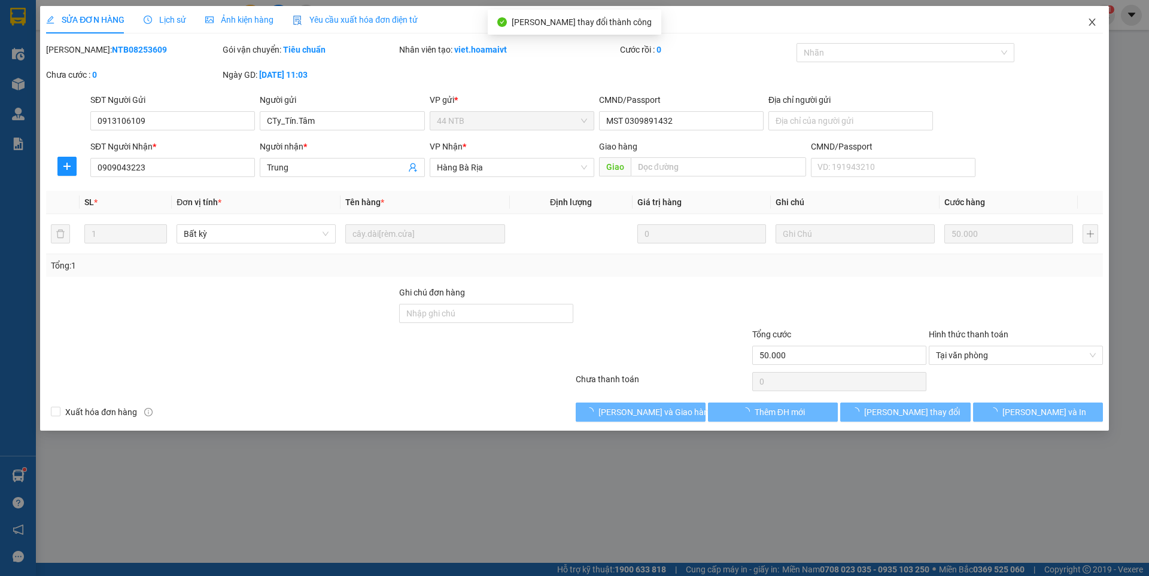
click at [1093, 25] on icon "close" at bounding box center [1092, 22] width 10 height 10
